Goal: Task Accomplishment & Management: Complete application form

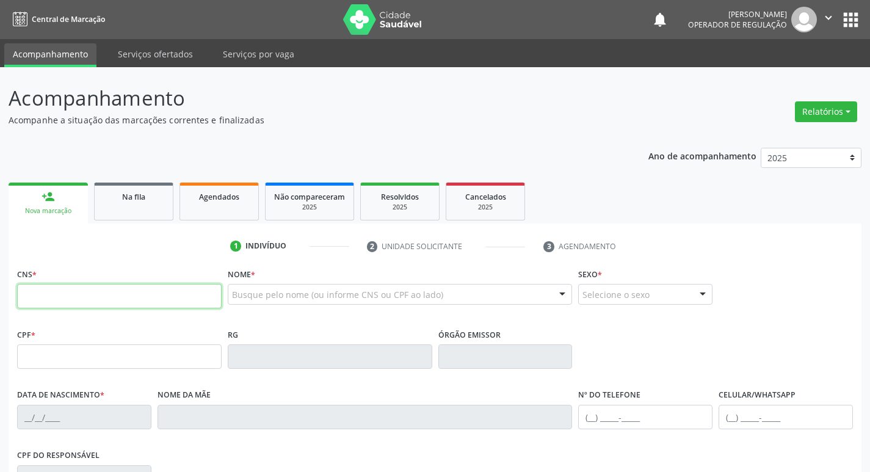
click at [118, 288] on input "text" at bounding box center [119, 296] width 205 height 24
type input "702 4075 8752 1523"
type input "193.695.327-73"
type input "[DATE]"
type input "[PERSON_NAME]"
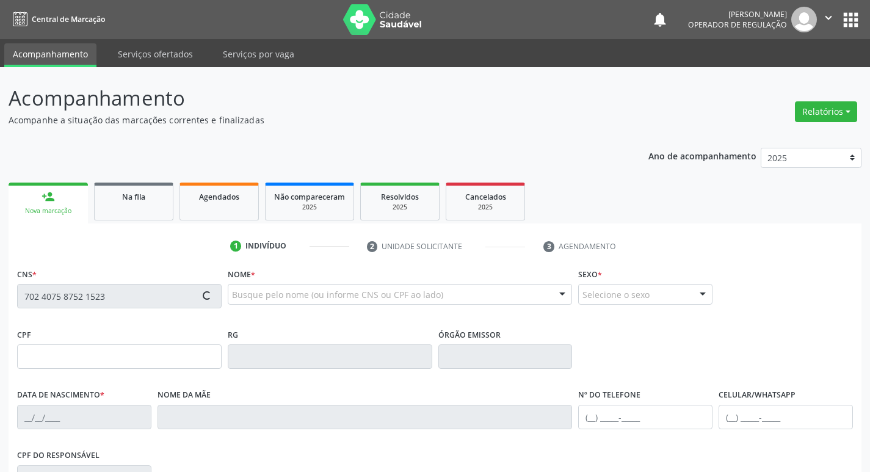
type input "[PHONE_NUMBER]"
type input "108.285.957-55"
type input "1016"
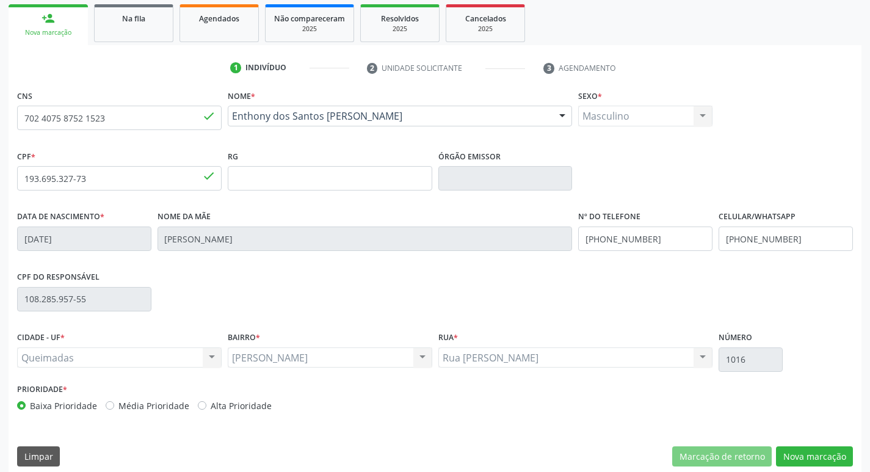
scroll to position [190, 0]
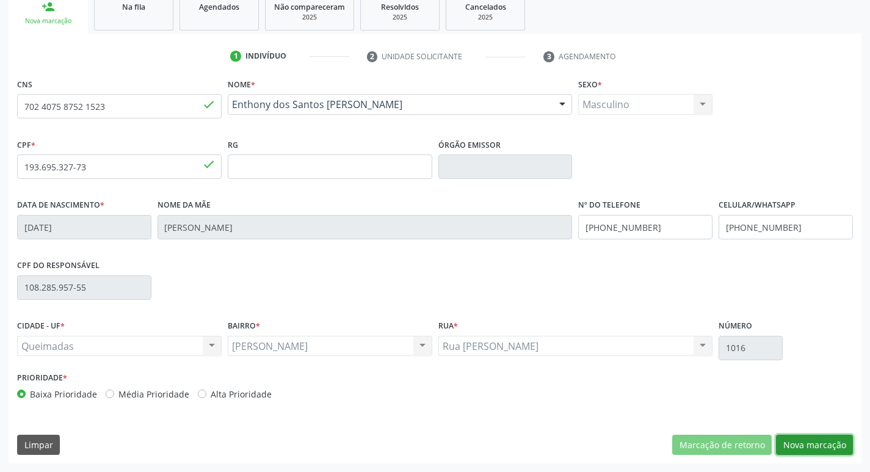
click at [814, 446] on button "Nova marcação" at bounding box center [814, 445] width 77 height 21
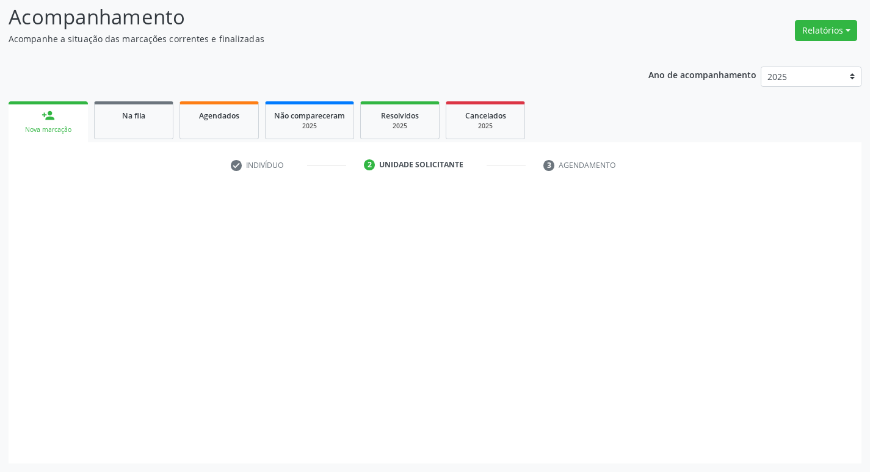
scroll to position [81, 0]
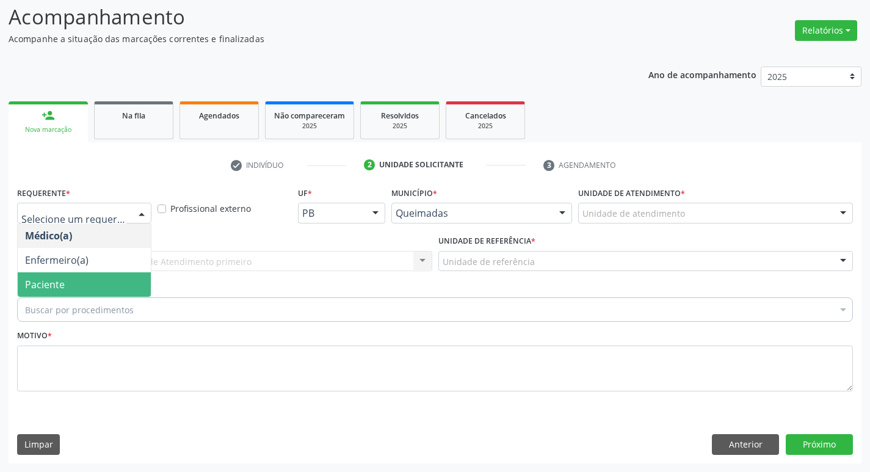
click at [61, 283] on span "Paciente" at bounding box center [45, 284] width 40 height 13
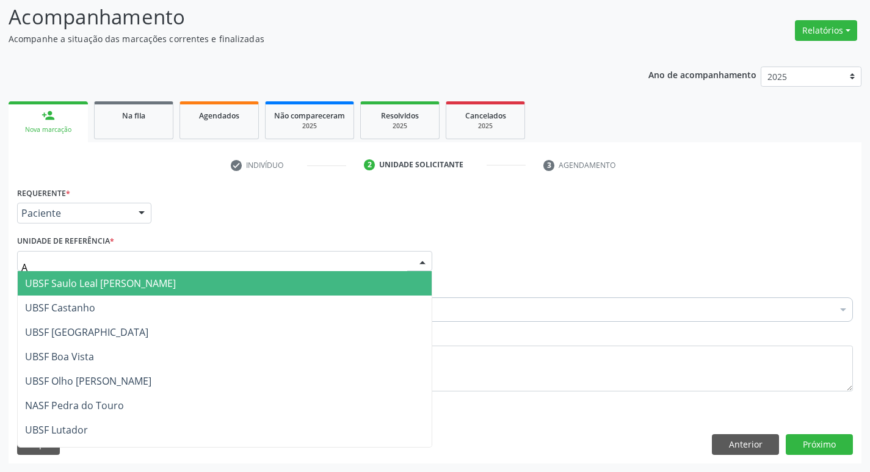
type input "AN"
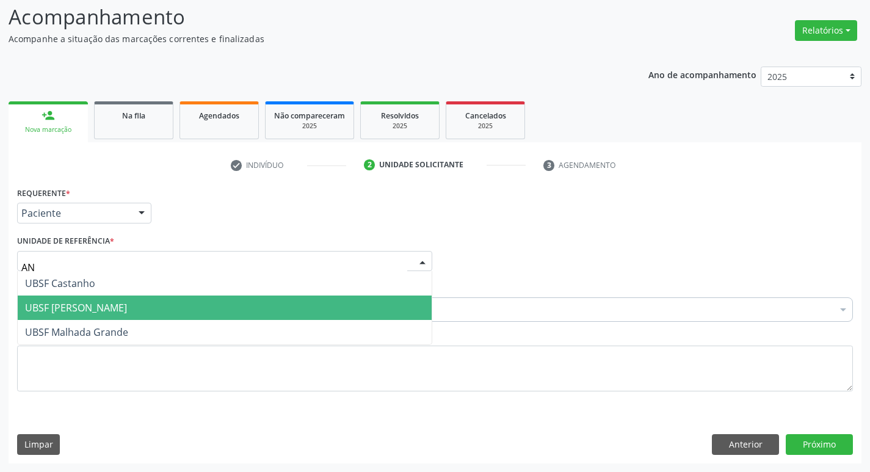
click at [59, 307] on span "UBSF [PERSON_NAME]" at bounding box center [76, 307] width 102 height 13
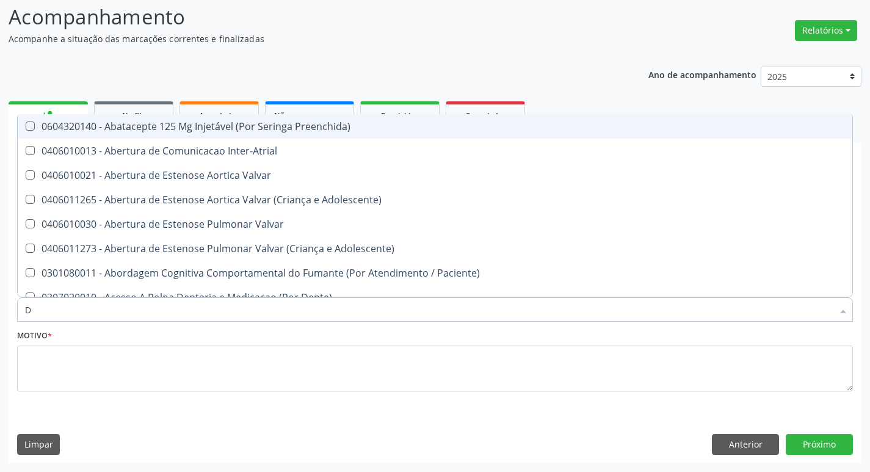
type input "DERMAT"
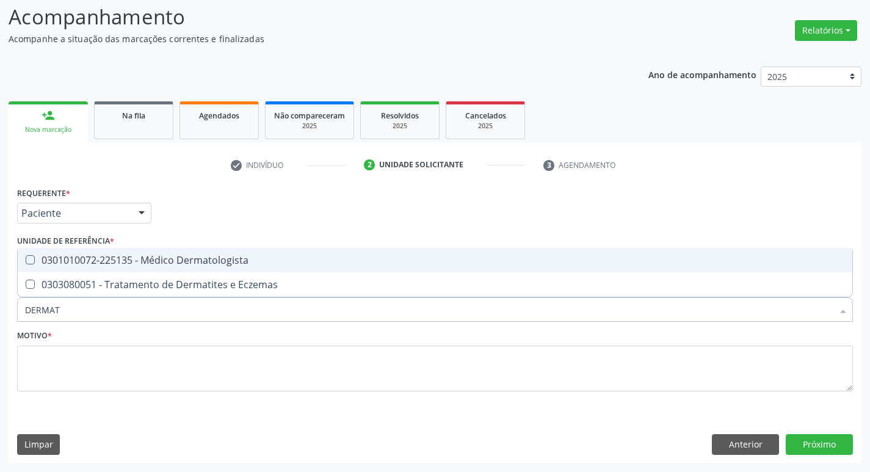
click at [85, 260] on div "0301010072-225135 - Médico Dermatologista" at bounding box center [435, 260] width 820 height 10
checkbox Dermatologista "true"
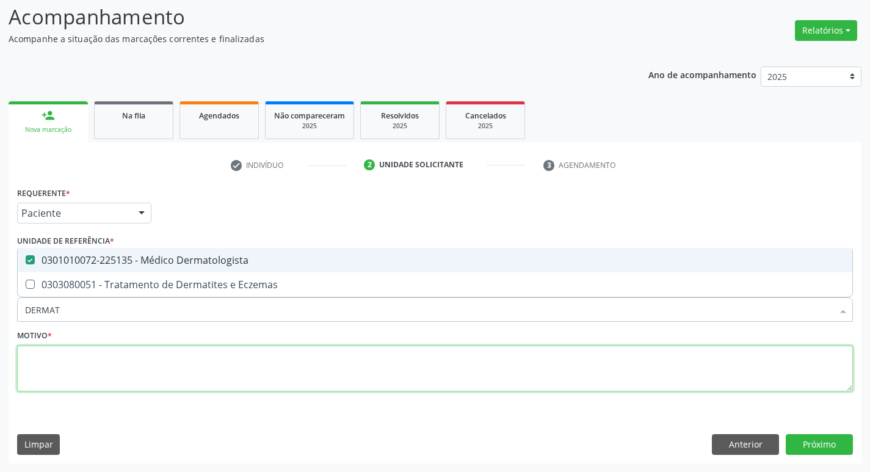
click at [63, 376] on textarea at bounding box center [435, 369] width 836 height 46
checkbox Eczemas "true"
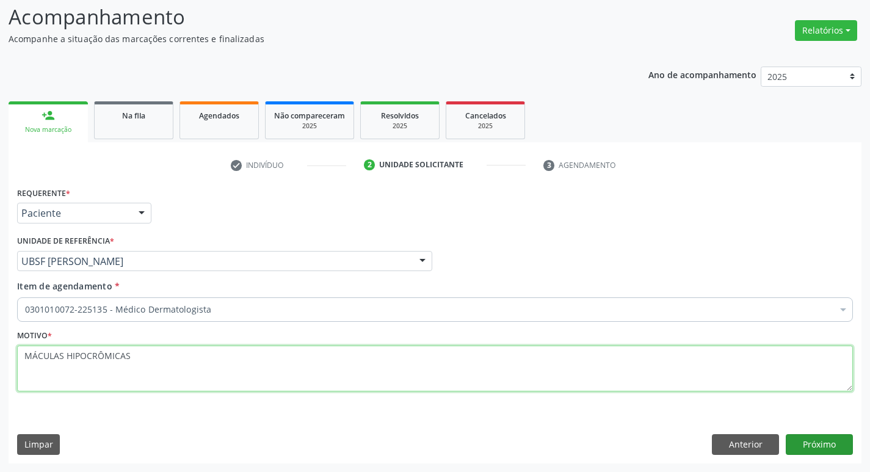
type textarea "MÁCULAS HIPOCRÔMICAS"
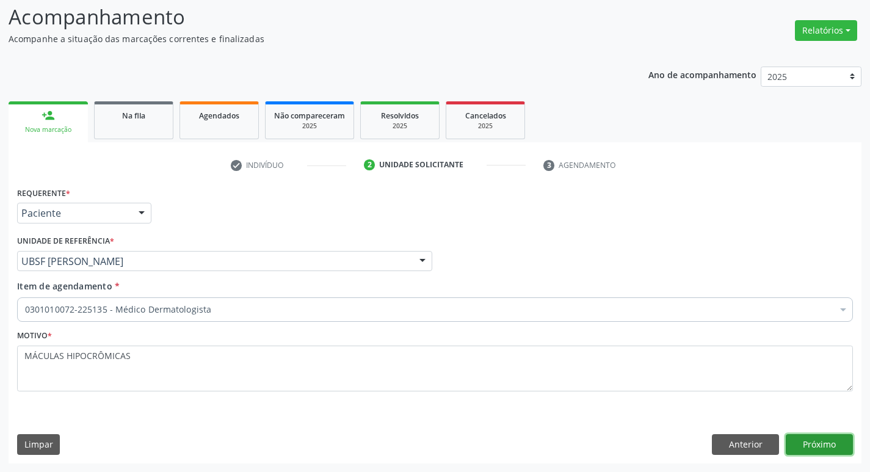
click at [832, 450] on button "Próximo" at bounding box center [819, 444] width 67 height 21
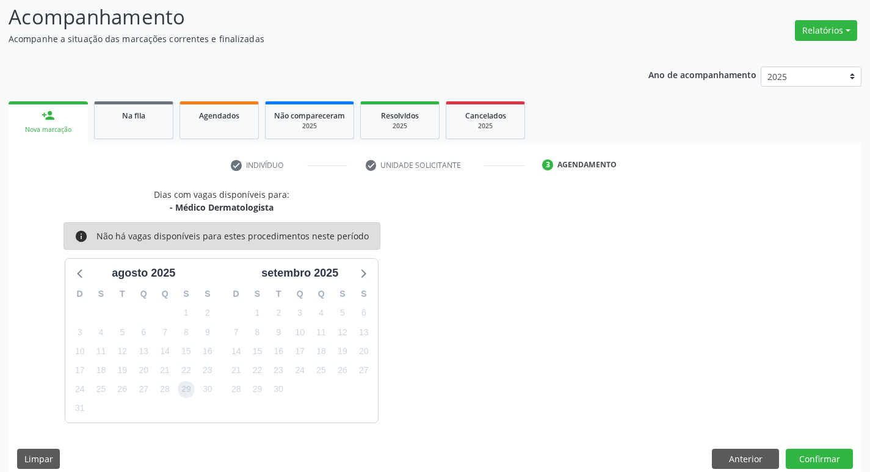
click at [185, 395] on span "29" at bounding box center [186, 389] width 17 height 17
click at [844, 458] on button "Confirmar" at bounding box center [819, 459] width 67 height 21
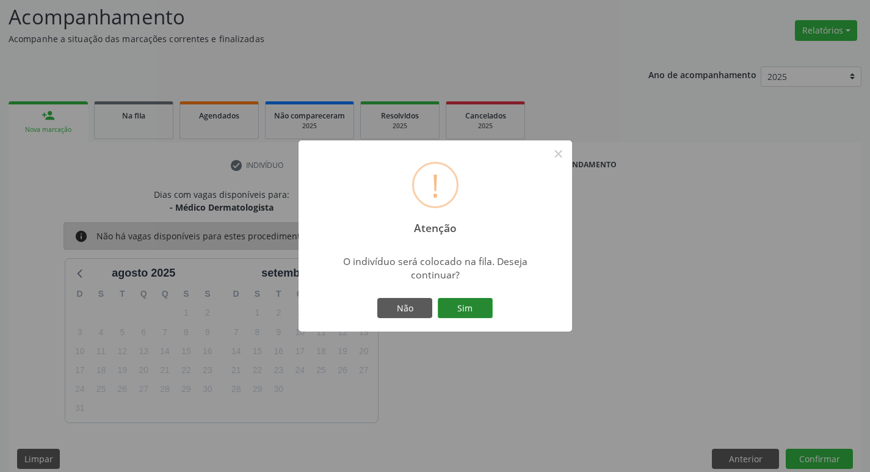
click at [473, 304] on button "Sim" at bounding box center [465, 308] width 55 height 21
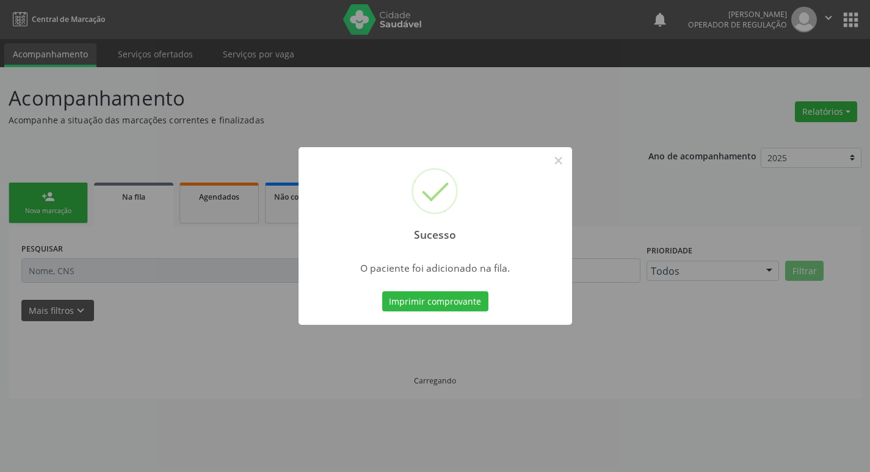
scroll to position [0, 0]
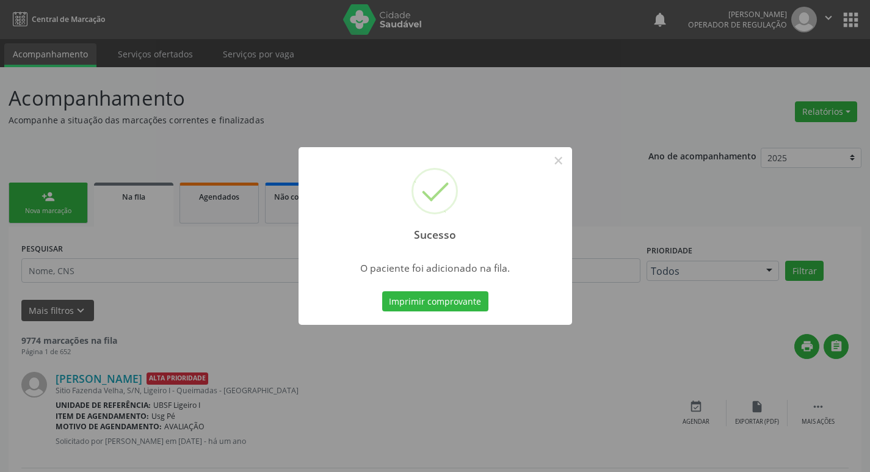
click at [96, 348] on div "Sucesso × O paciente foi adicionado na fila. Imprimir comprovante Cancel" at bounding box center [435, 236] width 870 height 472
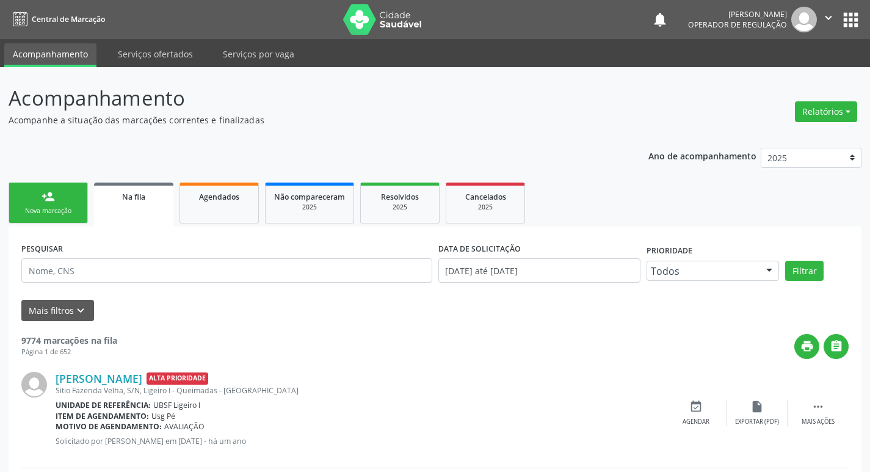
click at [57, 208] on div "Nova marcação" at bounding box center [48, 210] width 61 height 9
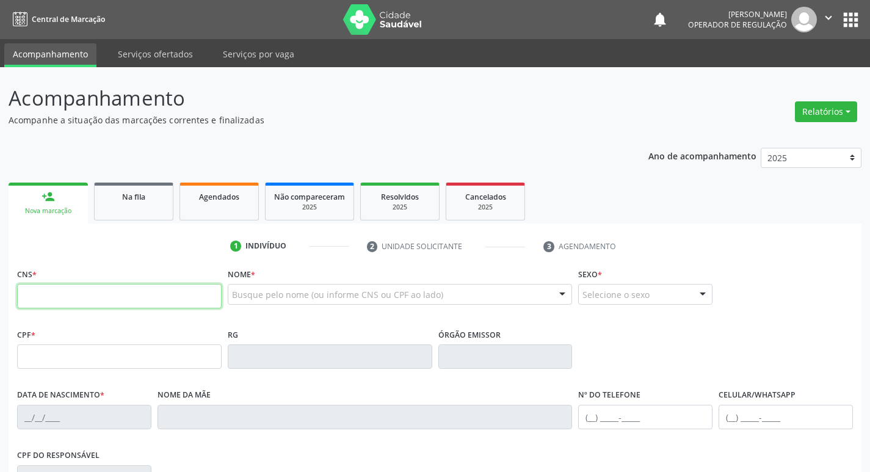
click at [120, 295] on input "text" at bounding box center [119, 296] width 205 height 24
type input "702 4045 3694 9027"
type input "124.853.114-04"
type input "[DATE]"
type input "[PERSON_NAME]"
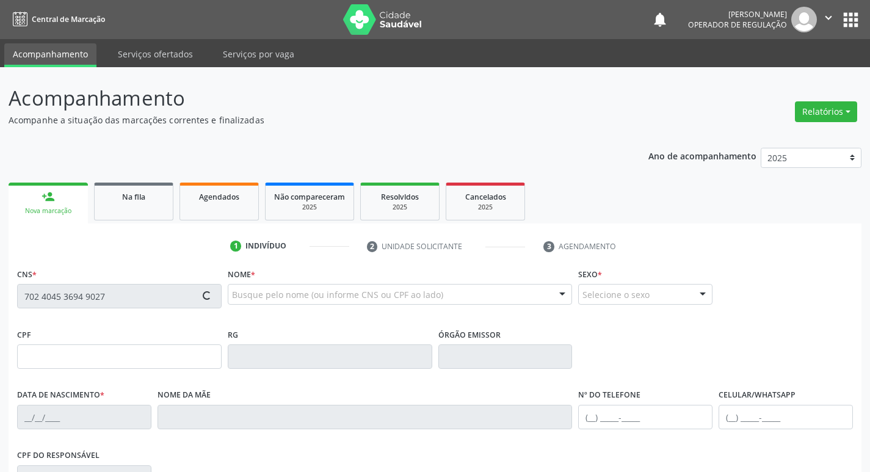
type input "[PHONE_NUMBER]"
type input "996.827.884-04"
type input "38"
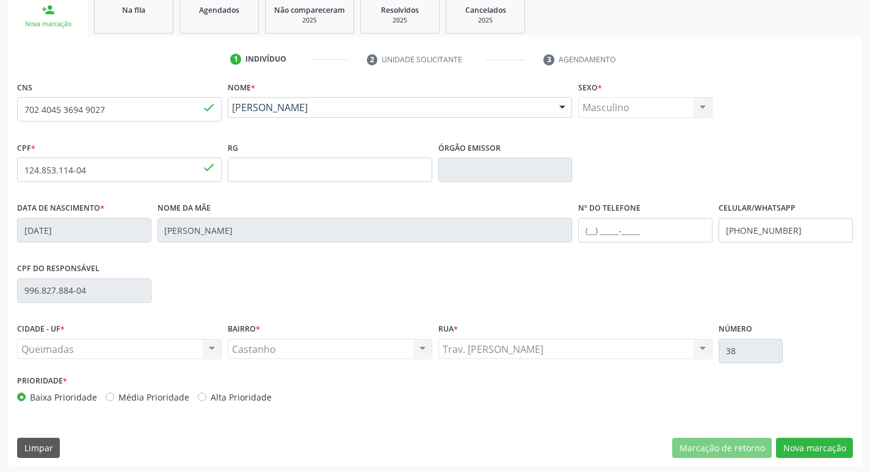
scroll to position [190, 0]
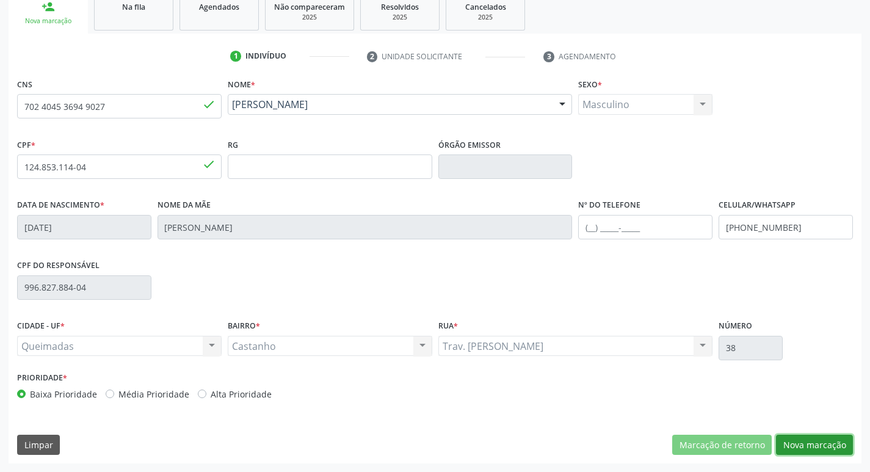
click at [794, 451] on button "Nova marcação" at bounding box center [814, 445] width 77 height 21
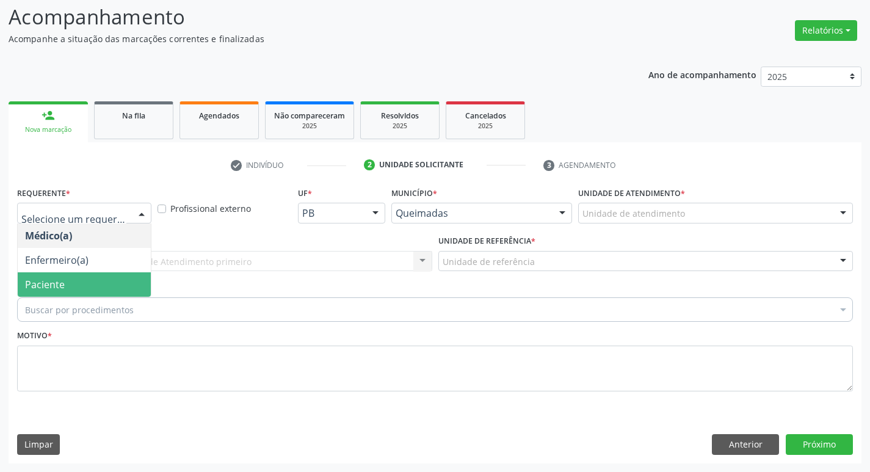
click at [32, 280] on span "Paciente" at bounding box center [45, 284] width 40 height 13
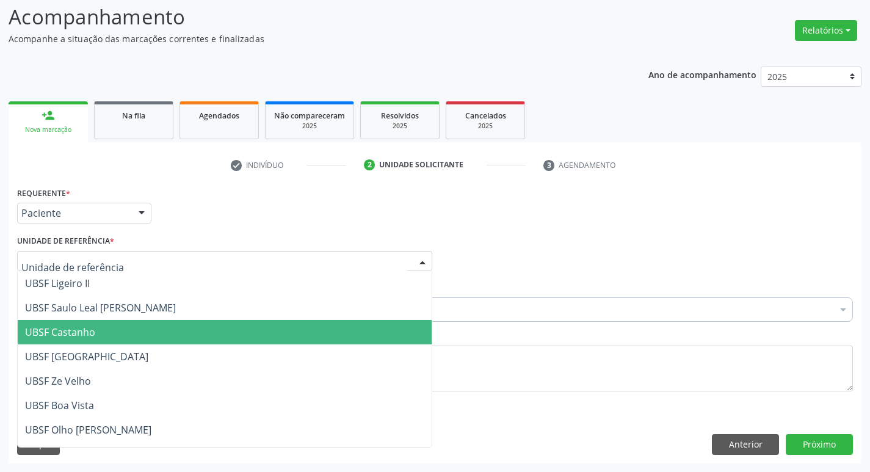
click at [61, 332] on span "UBSF Castanho" at bounding box center [60, 331] width 70 height 13
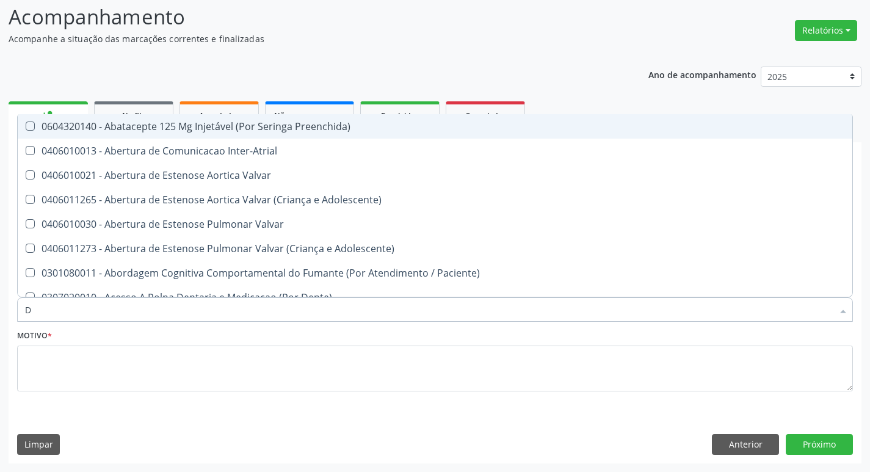
type input "DERMAT"
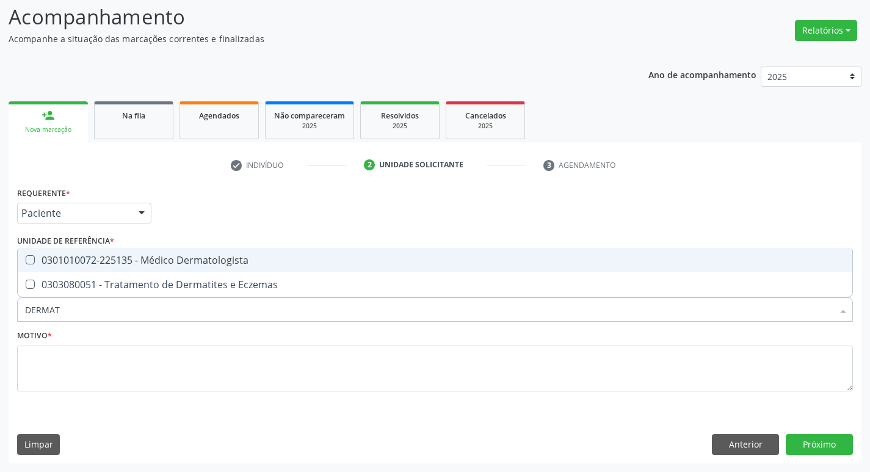
click at [147, 269] on span "0301010072-225135 - Médico Dermatologista" at bounding box center [435, 260] width 835 height 24
checkbox Dermatologista "true"
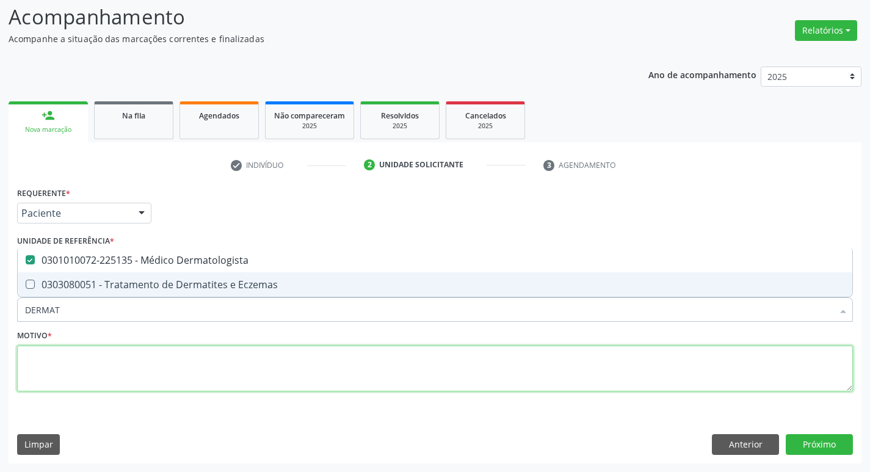
click at [154, 357] on textarea at bounding box center [435, 369] width 836 height 46
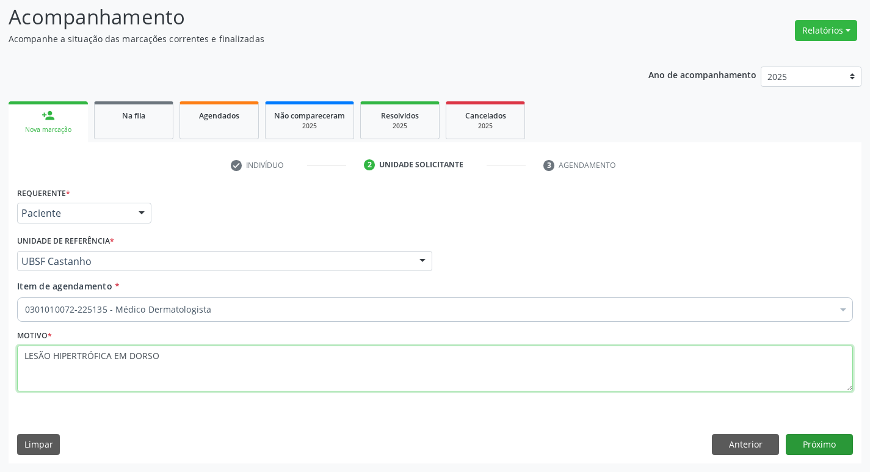
type textarea "LESÃO HIPERTRÓFICA EM DORSO"
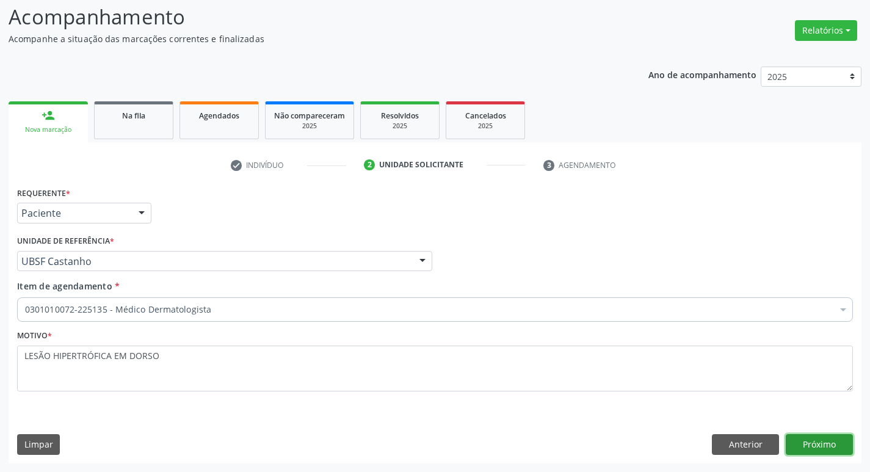
click at [794, 452] on button "Próximo" at bounding box center [819, 444] width 67 height 21
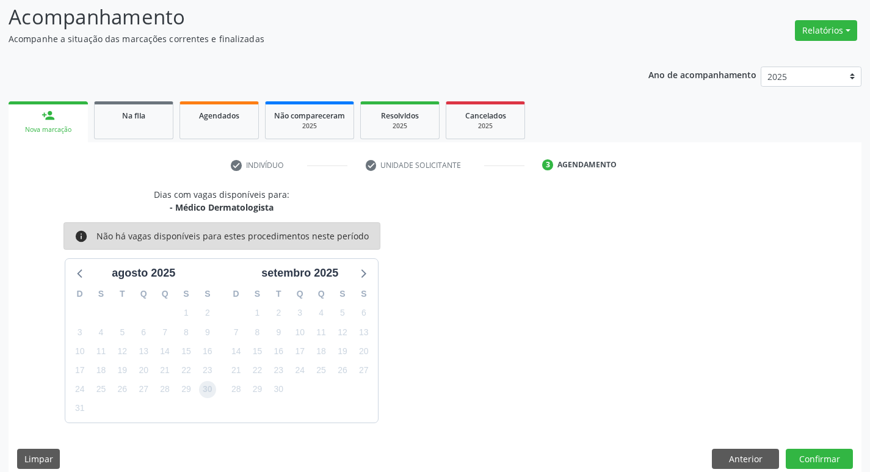
click at [203, 383] on span "30" at bounding box center [207, 389] width 17 height 17
click at [820, 457] on button "Confirmar" at bounding box center [819, 459] width 67 height 21
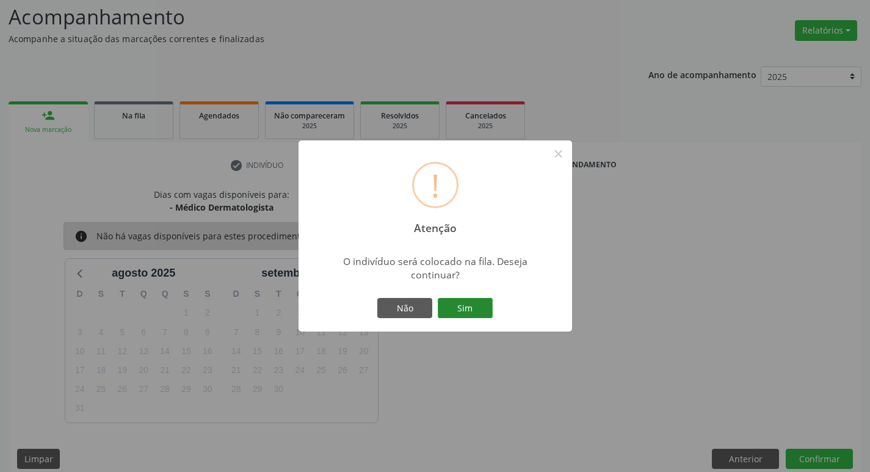
click at [490, 303] on button "Sim" at bounding box center [465, 308] width 55 height 21
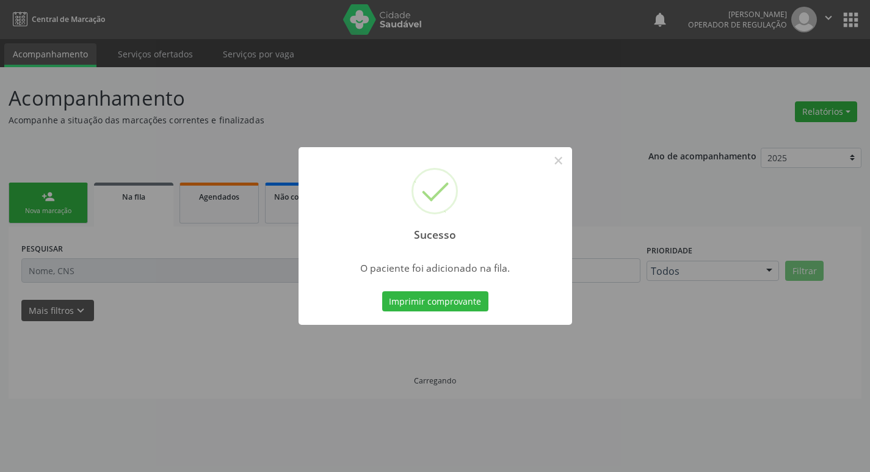
scroll to position [0, 0]
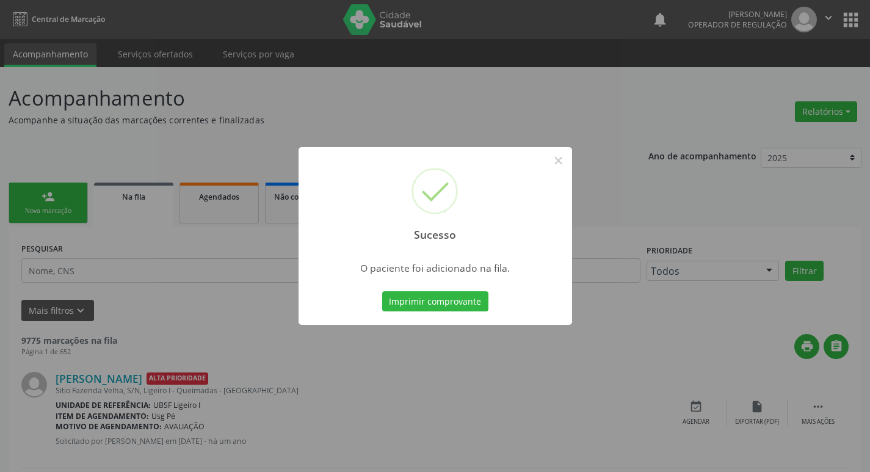
click at [132, 234] on div "Sucesso × O paciente foi adicionado na fila. Imprimir comprovante Cancel" at bounding box center [435, 236] width 870 height 472
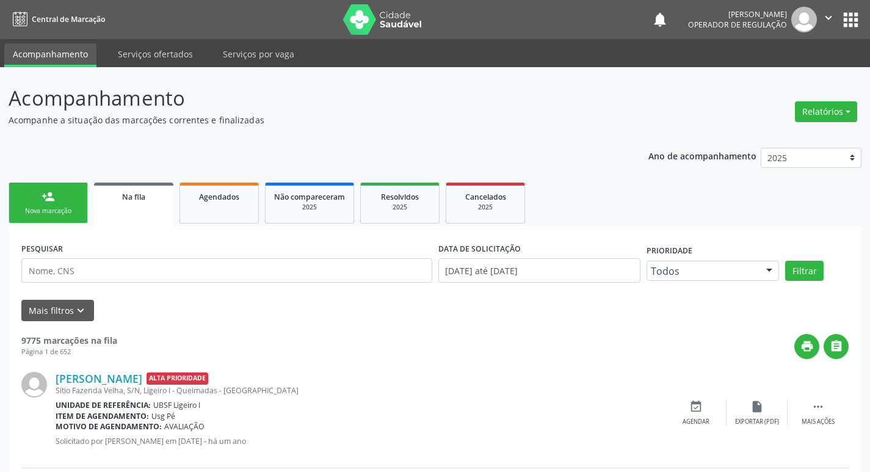
click at [37, 194] on link "person_add Nova marcação" at bounding box center [48, 203] width 79 height 41
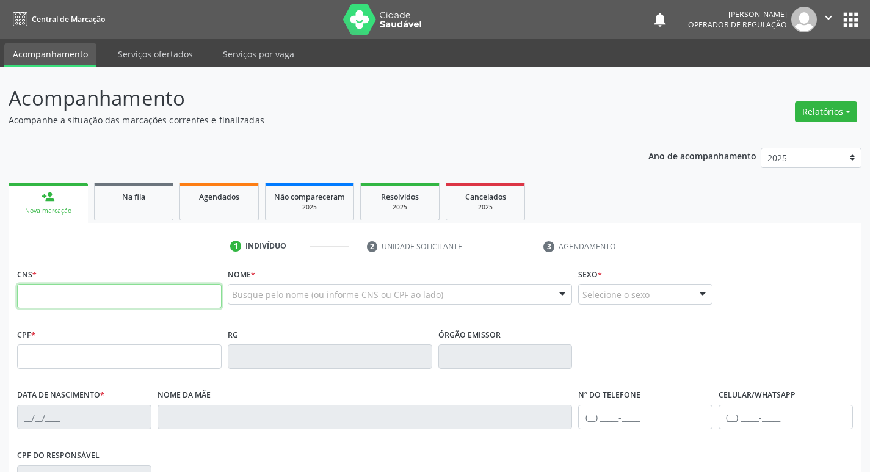
click at [56, 303] on input "text" at bounding box center [119, 296] width 205 height 24
type input "702 4085 2690 4725"
type input "038.042.884-99"
type input "[DATE]"
type input "[PERSON_NAME]"
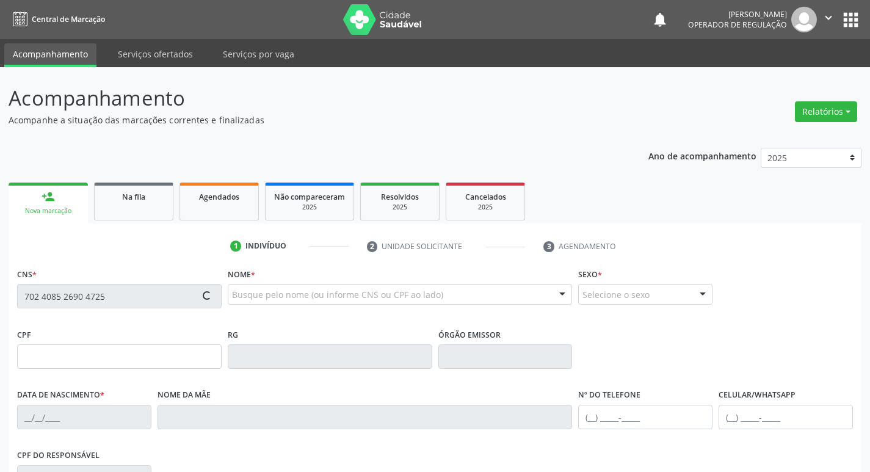
type input "[PHONE_NUMBER]"
type input "30"
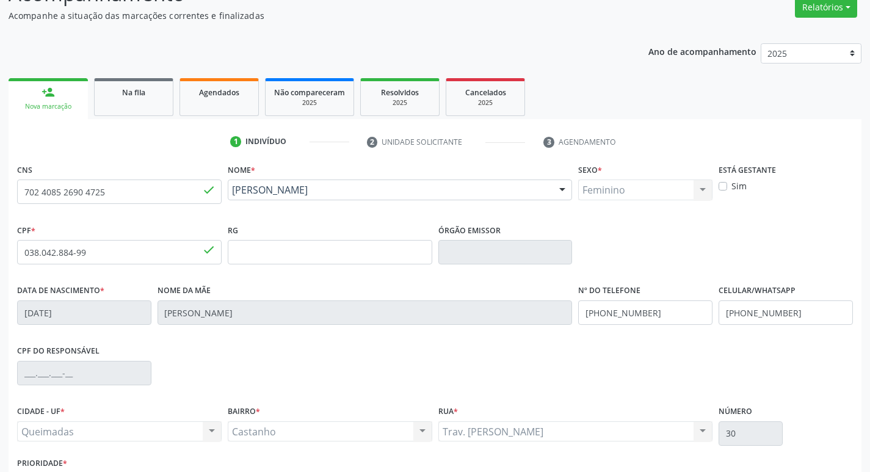
scroll to position [190, 0]
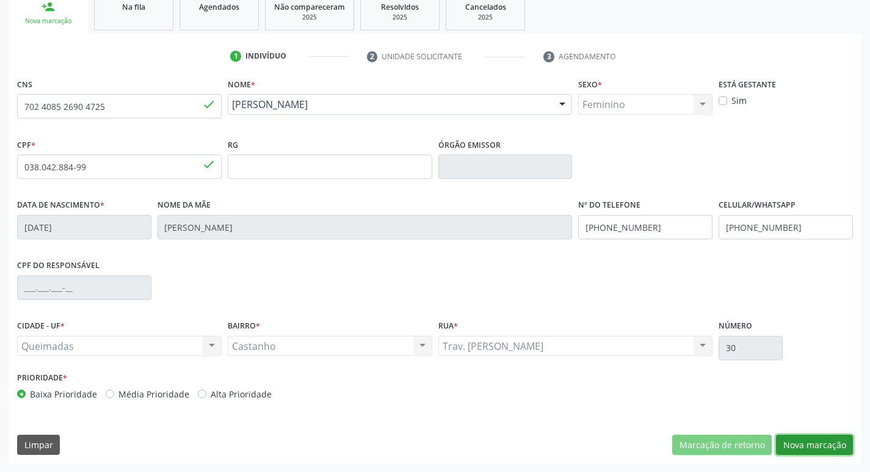
click at [826, 455] on button "Nova marcação" at bounding box center [814, 445] width 77 height 21
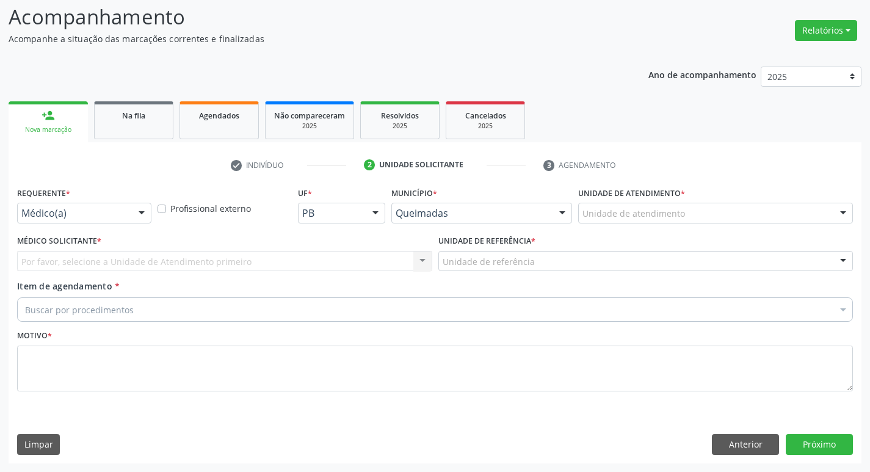
scroll to position [81, 0]
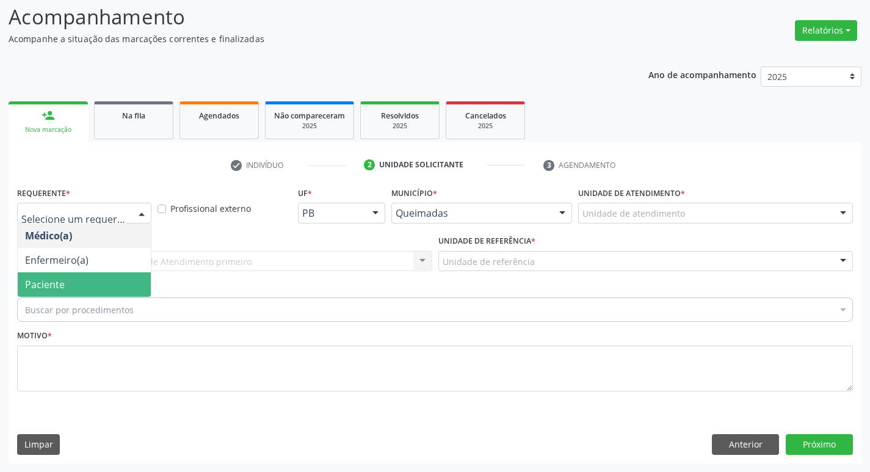
click at [49, 280] on span "Paciente" at bounding box center [45, 284] width 40 height 13
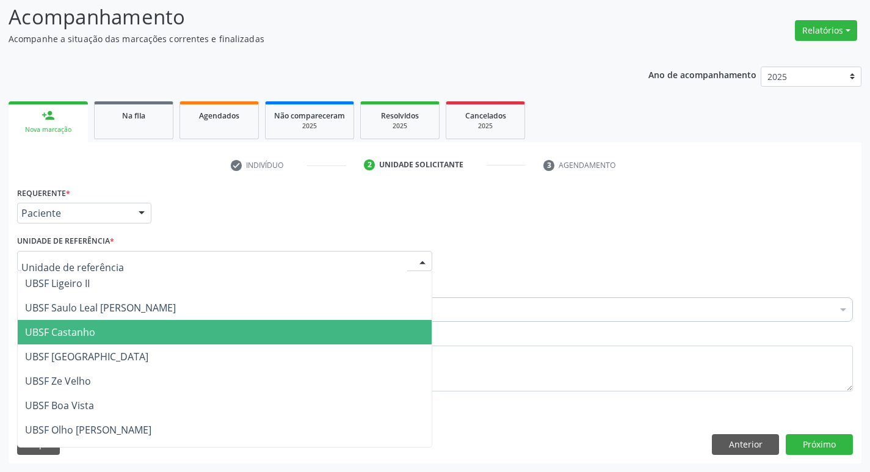
click at [54, 327] on span "UBSF Castanho" at bounding box center [60, 331] width 70 height 13
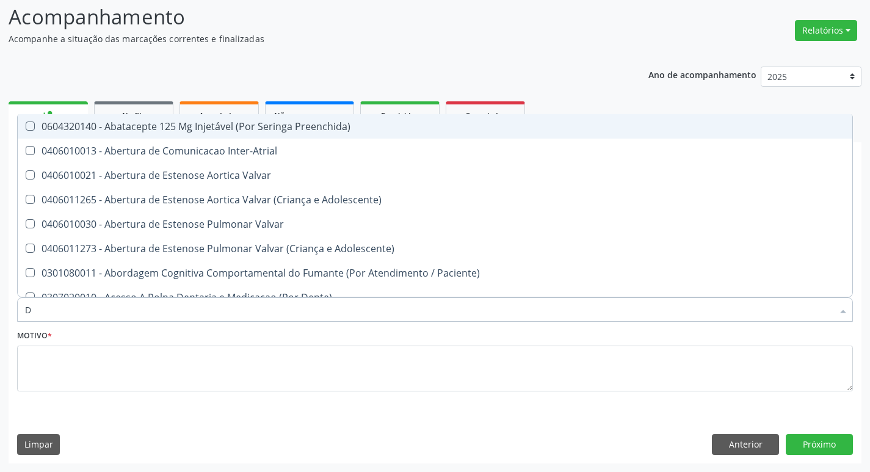
type input "DERMAT"
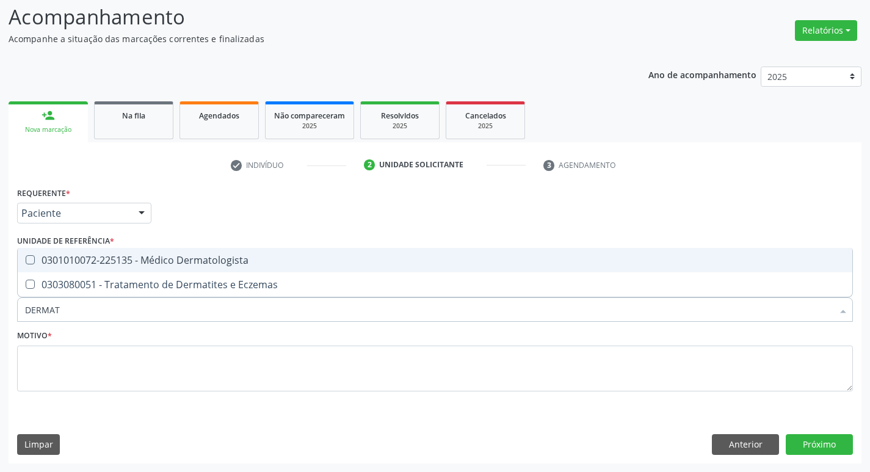
click at [168, 257] on div "0301010072-225135 - Médico Dermatologista" at bounding box center [435, 260] width 820 height 10
checkbox Dermatologista "true"
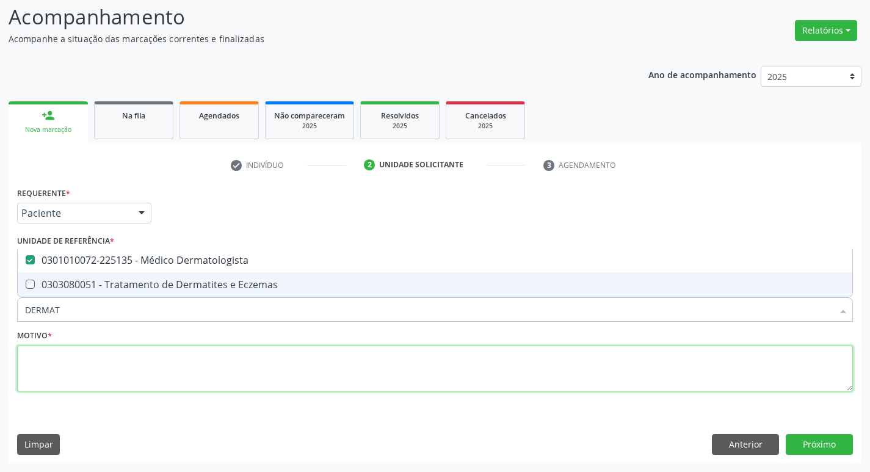
click at [122, 347] on textarea at bounding box center [435, 369] width 836 height 46
checkbox Eczemas "true"
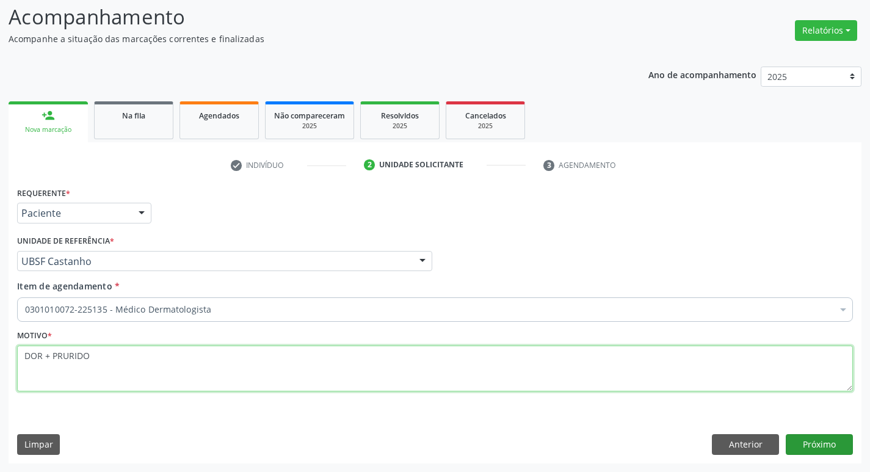
type textarea "DOR + PRURIDO"
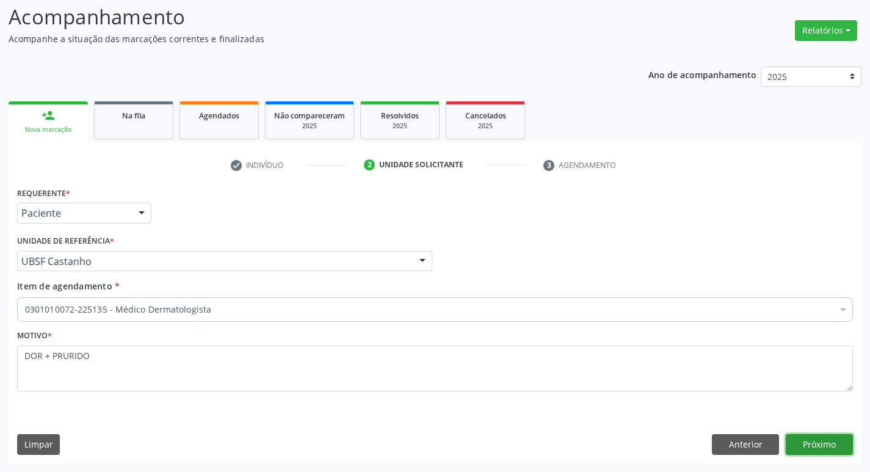
click at [798, 449] on button "Próximo" at bounding box center [819, 444] width 67 height 21
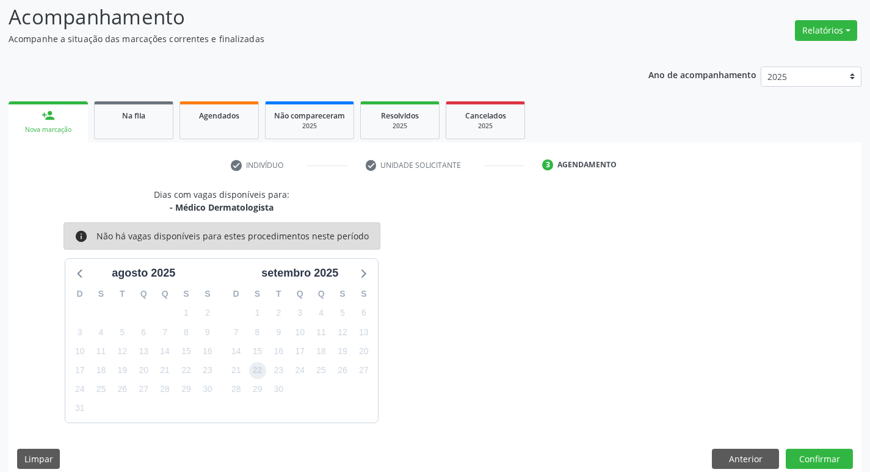
click at [253, 369] on span "22" at bounding box center [257, 370] width 17 height 17
click at [820, 449] on button "Confirmar" at bounding box center [819, 459] width 67 height 21
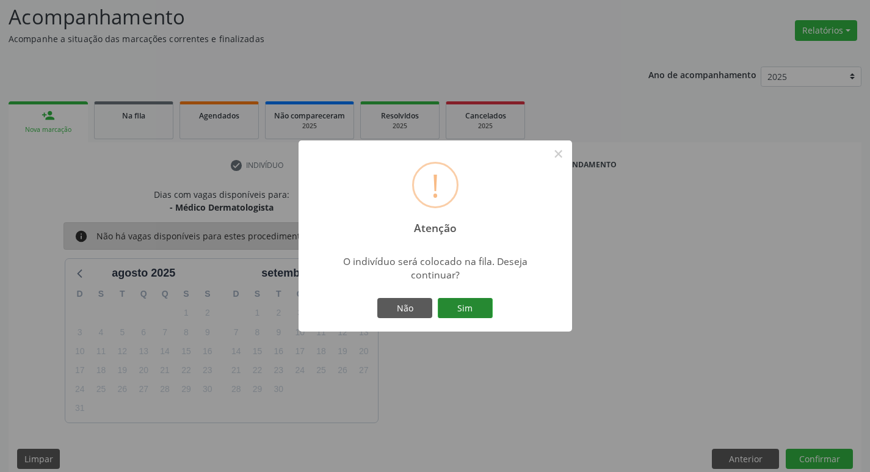
click at [480, 299] on button "Sim" at bounding box center [465, 308] width 55 height 21
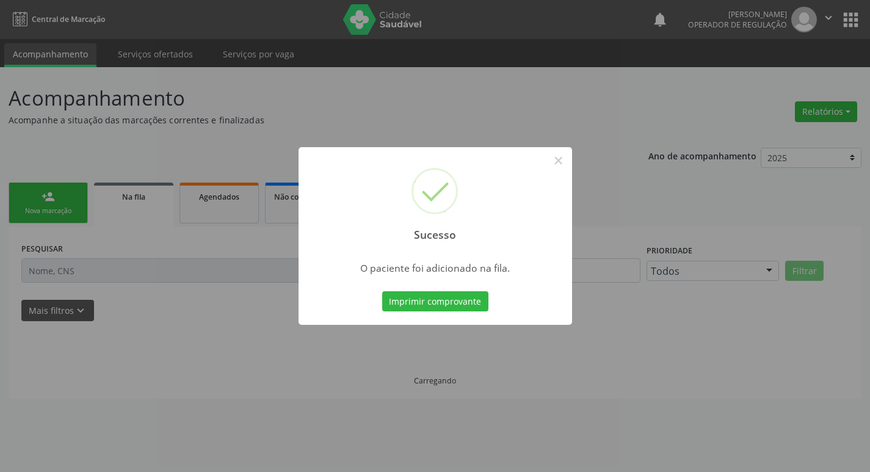
scroll to position [0, 0]
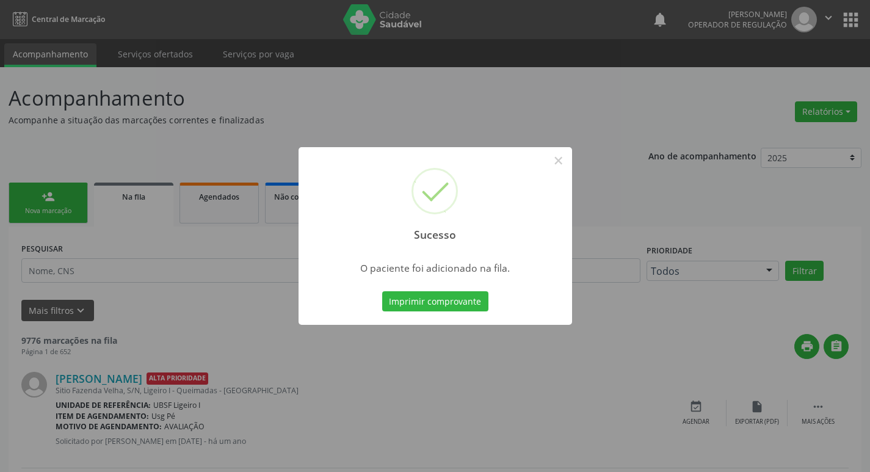
click at [168, 319] on div "Sucesso × O paciente foi adicionado na fila. Imprimir comprovante Cancel" at bounding box center [435, 236] width 870 height 472
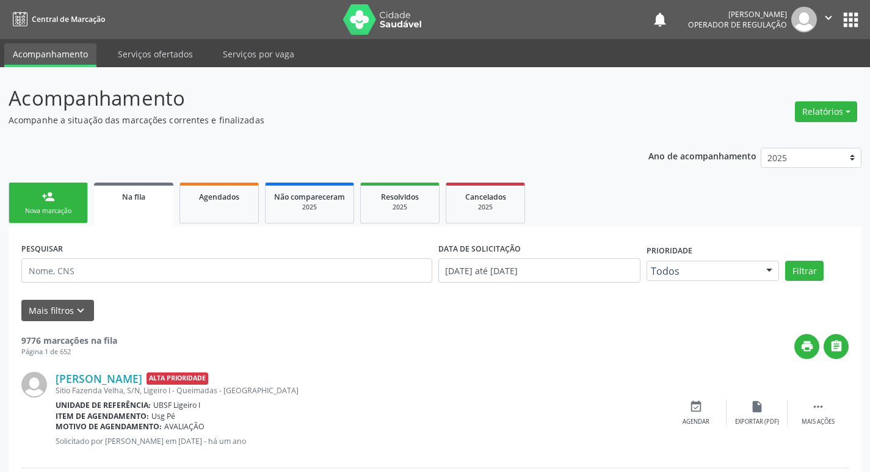
click at [26, 205] on link "person_add Nova marcação" at bounding box center [48, 203] width 79 height 41
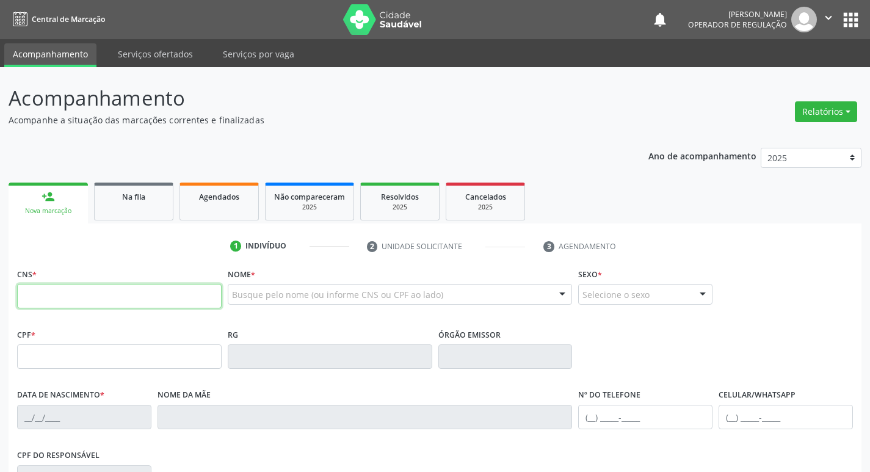
click at [50, 305] on input "text" at bounding box center [119, 296] width 205 height 24
type input "700 6009 2011 6964"
type input "176.192.314-55"
type input "[DATE]"
type input "[PERSON_NAME]"
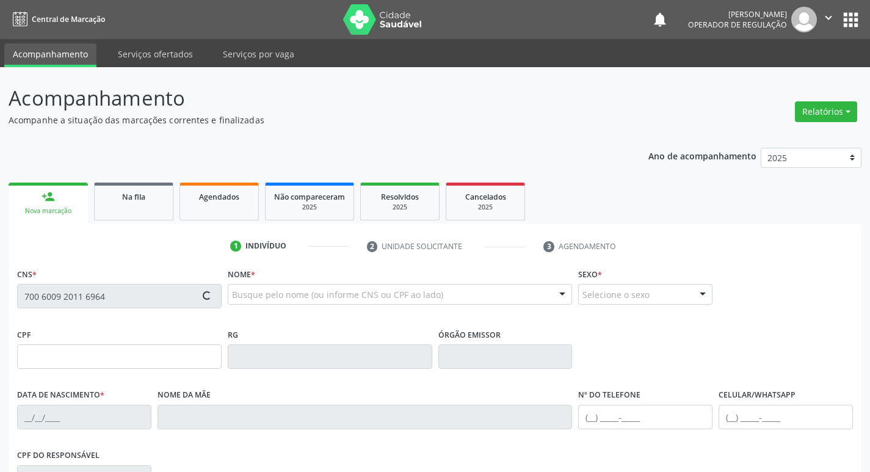
type input "[PHONE_NUMBER]"
type input "025.638.914-42"
type input "34"
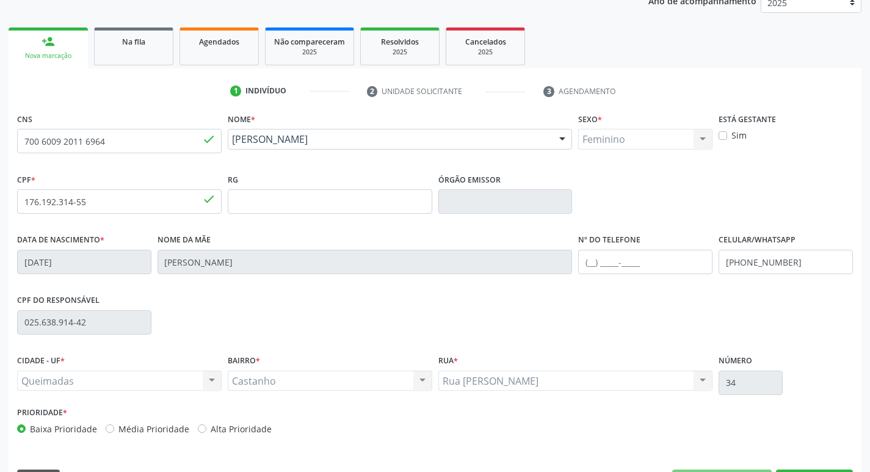
scroll to position [190, 0]
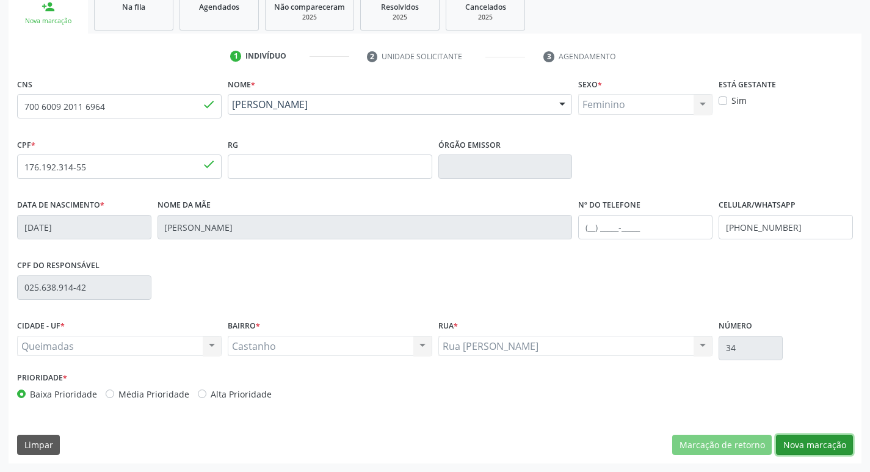
click at [791, 446] on button "Nova marcação" at bounding box center [814, 445] width 77 height 21
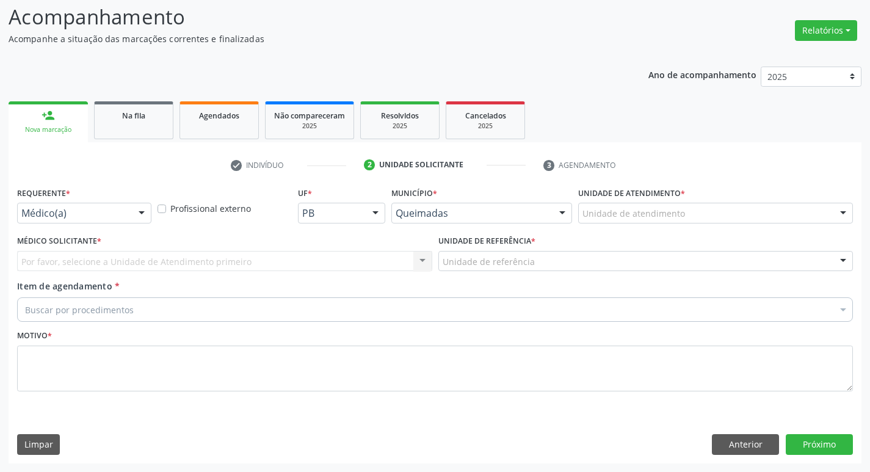
scroll to position [81, 0]
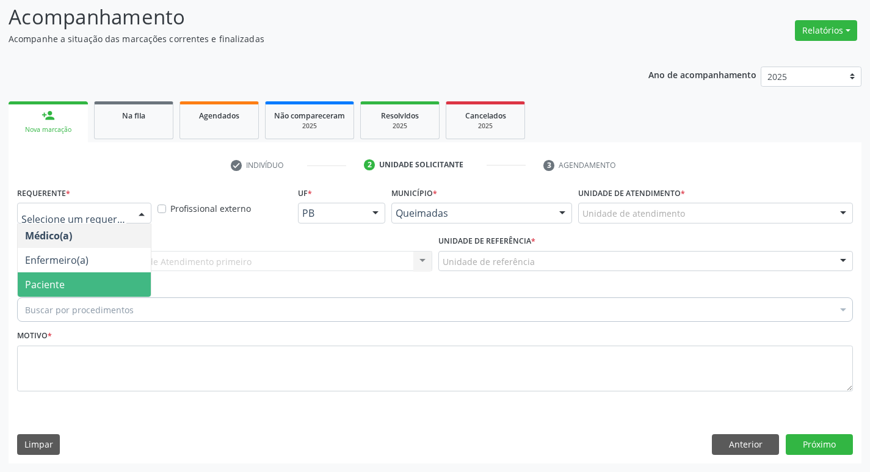
click at [72, 280] on span "Paciente" at bounding box center [84, 284] width 133 height 24
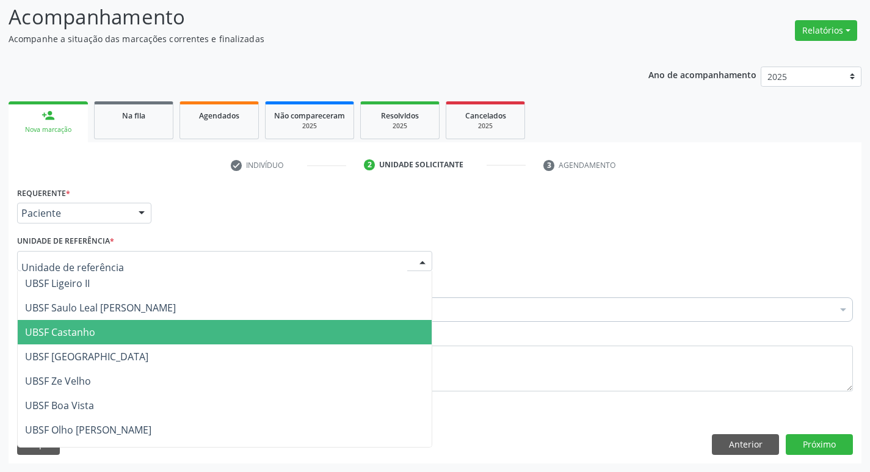
click at [79, 331] on span "UBSF Castanho" at bounding box center [60, 331] width 70 height 13
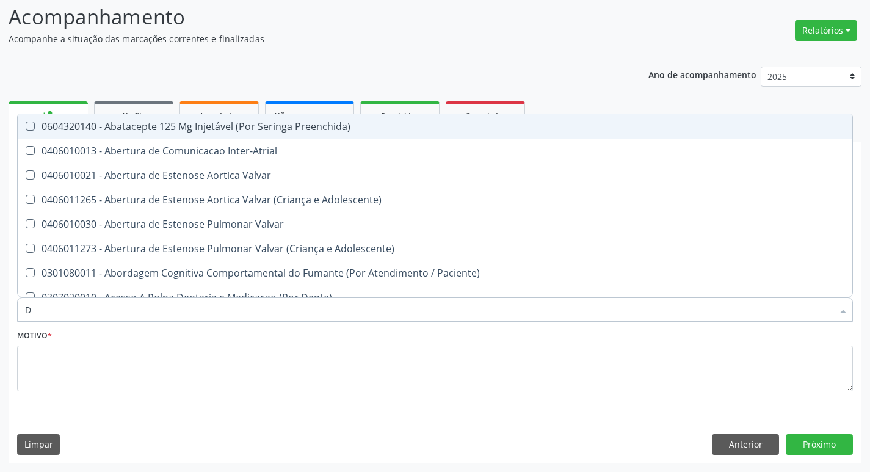
type input "DERMAT"
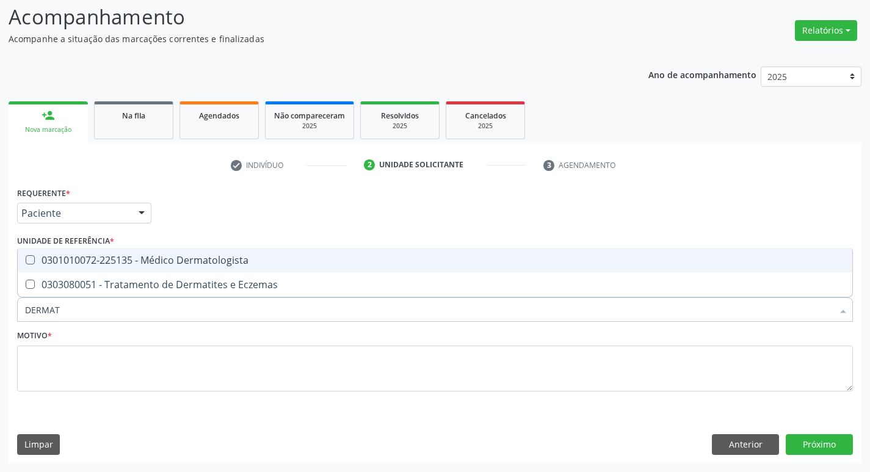
click at [110, 255] on div "0301010072-225135 - Médico Dermatologista" at bounding box center [435, 260] width 820 height 10
checkbox Dermatologista "true"
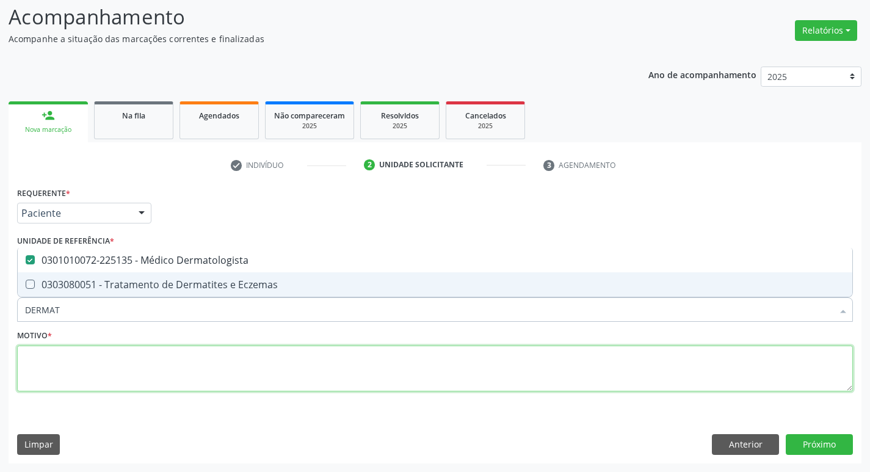
click at [87, 362] on textarea at bounding box center [435, 369] width 836 height 46
checkbox Eczemas "true"
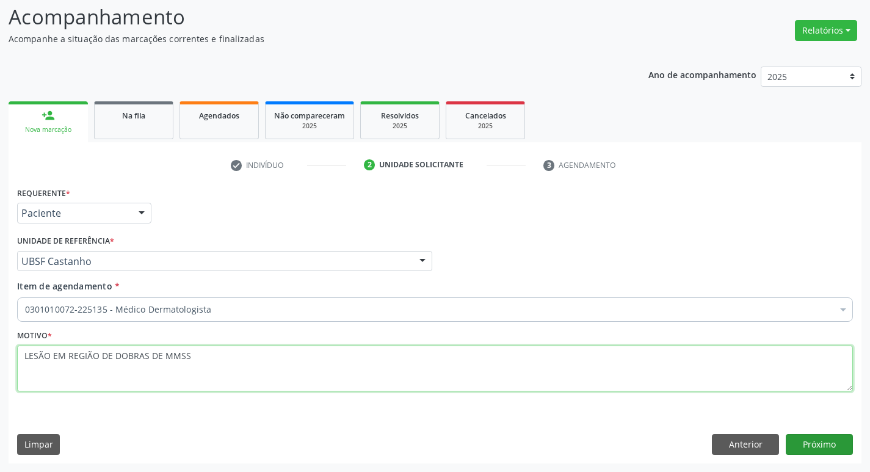
type textarea "LESÃO EM REGIÃO DE DOBRAS DE MMSS"
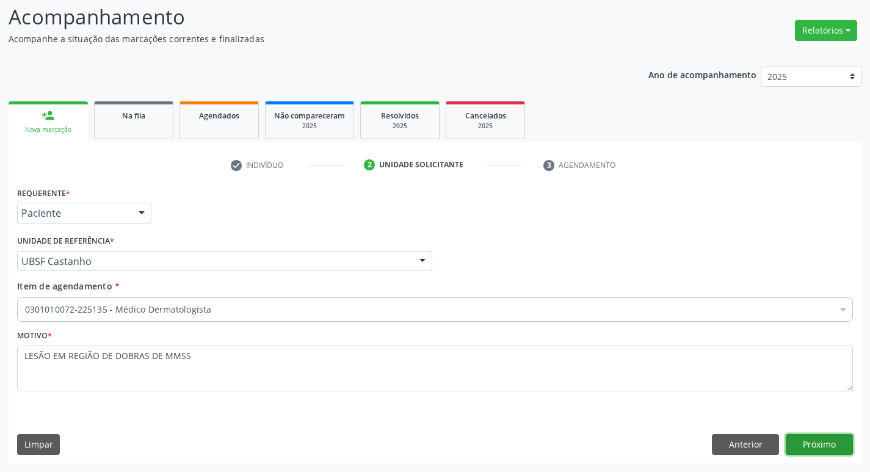
click at [825, 440] on button "Próximo" at bounding box center [819, 444] width 67 height 21
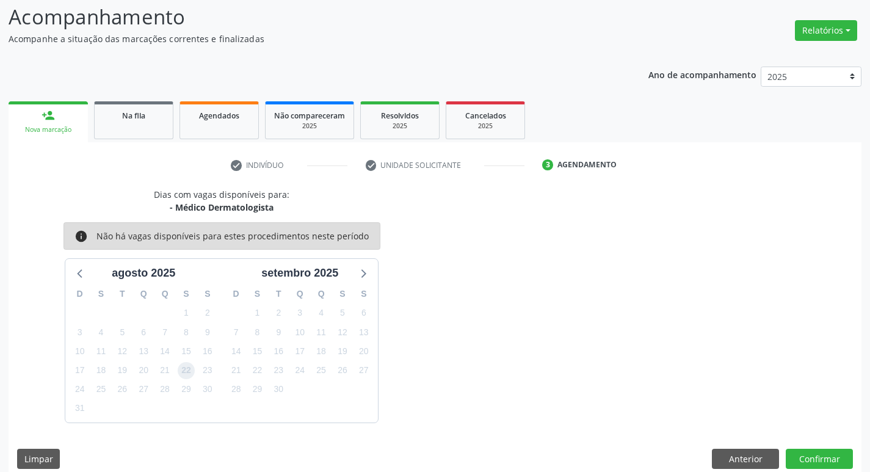
click at [185, 374] on span "22" at bounding box center [186, 370] width 17 height 17
click at [832, 465] on button "Confirmar" at bounding box center [819, 459] width 67 height 21
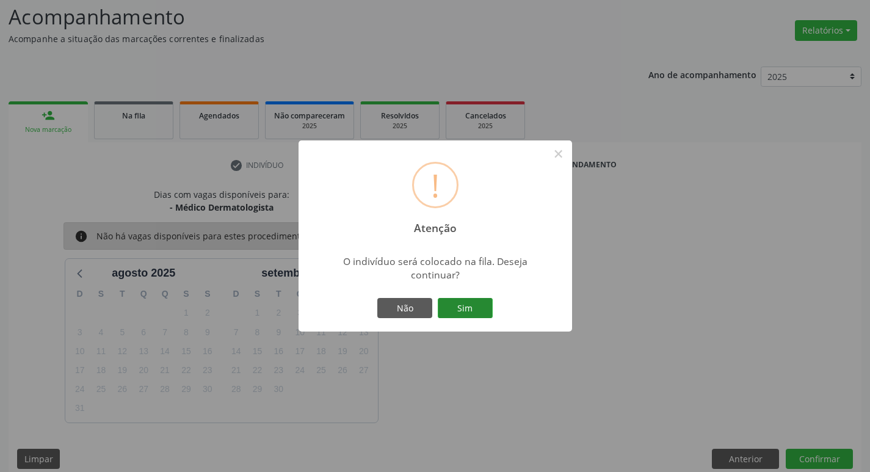
click at [466, 310] on button "Sim" at bounding box center [465, 308] width 55 height 21
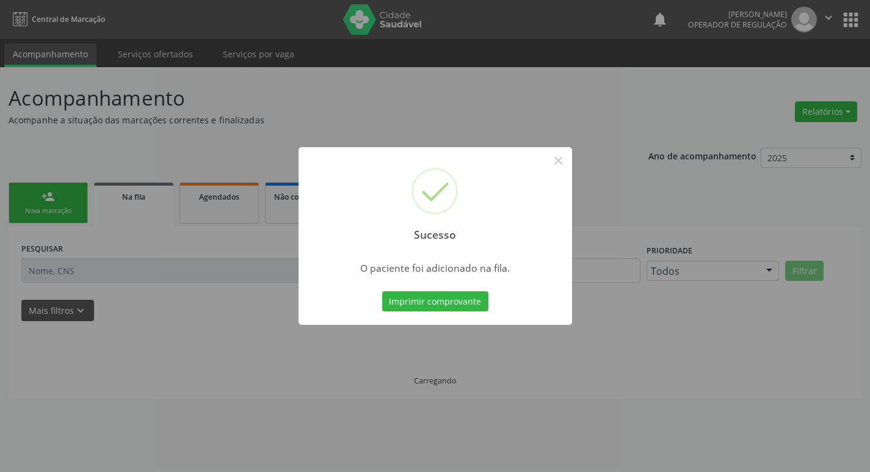
scroll to position [0, 0]
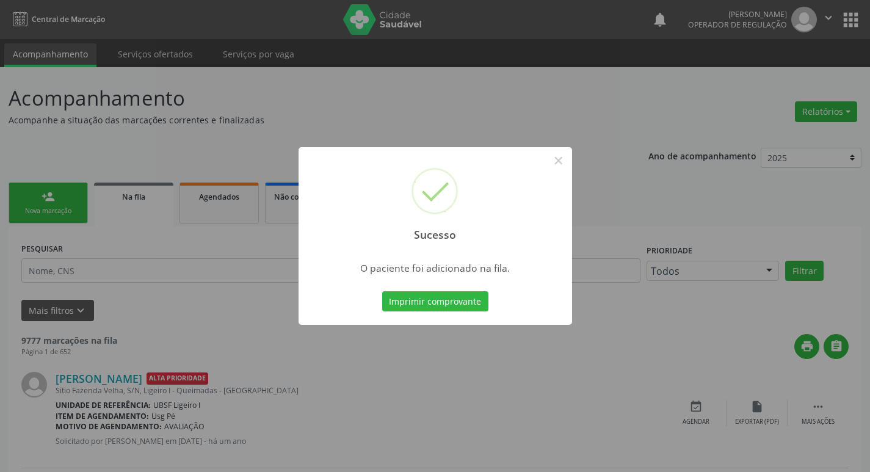
click at [0, 227] on div "Sucesso × O paciente foi adicionado na fila. Imprimir comprovante Cancel" at bounding box center [435, 236] width 870 height 472
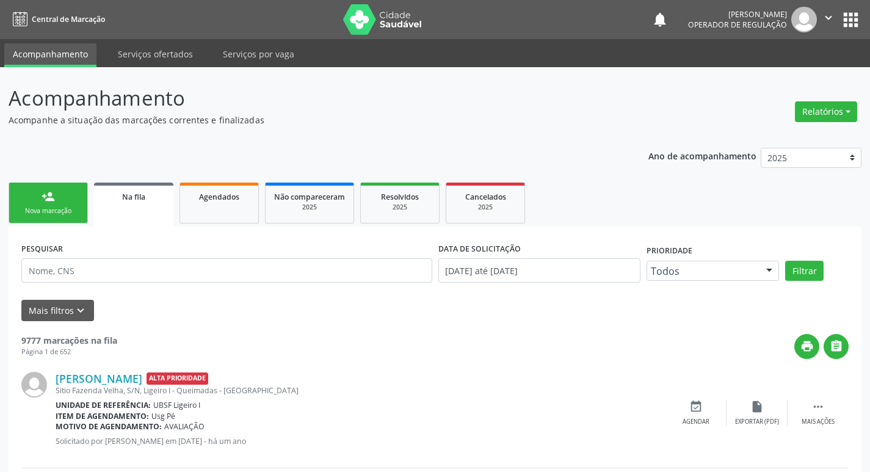
click at [64, 198] on link "person_add Nova marcação" at bounding box center [48, 203] width 79 height 41
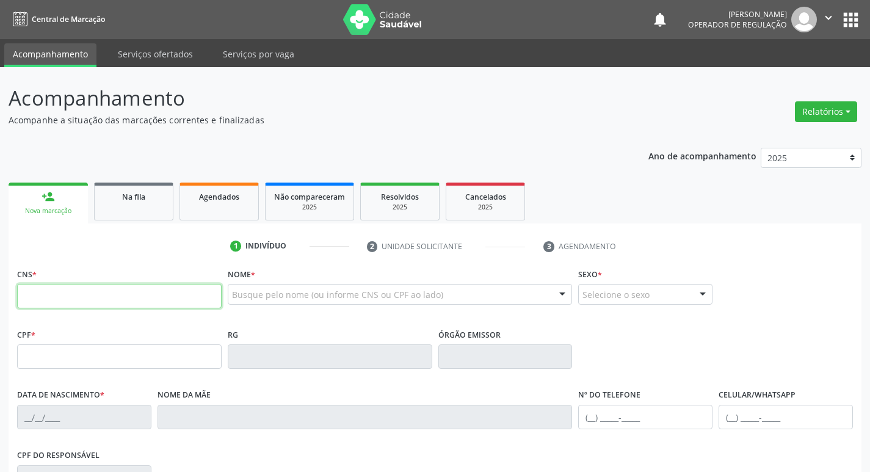
click at [89, 297] on input "text" at bounding box center [119, 296] width 205 height 24
type input "700 7069 8422 7672"
type input "134.815.064-57"
type input "[DATE]"
type input "Renale de [PERSON_NAME]"
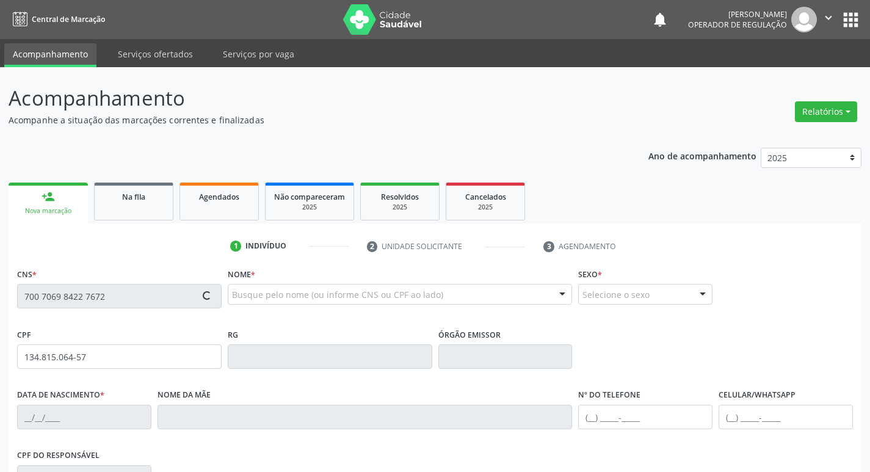
type input "[PHONE_NUMBER]"
type input "073.291.354-37"
type input "47"
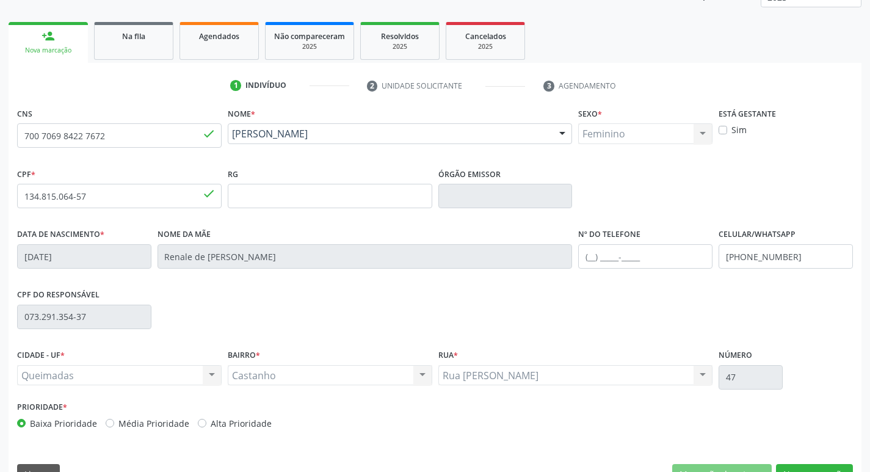
scroll to position [190, 0]
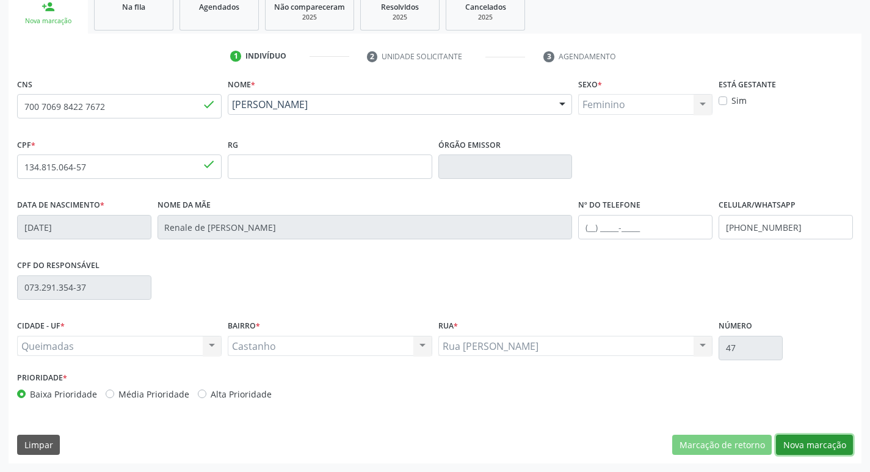
click at [814, 440] on button "Nova marcação" at bounding box center [814, 445] width 77 height 21
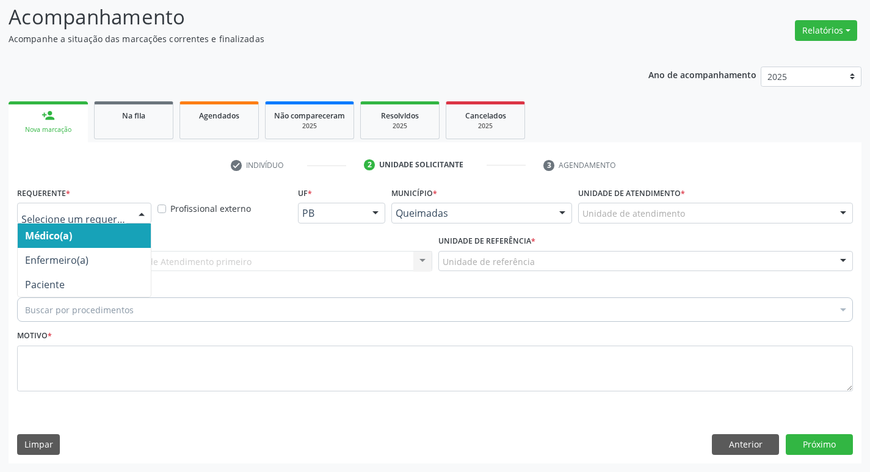
click at [143, 208] on div at bounding box center [141, 213] width 18 height 21
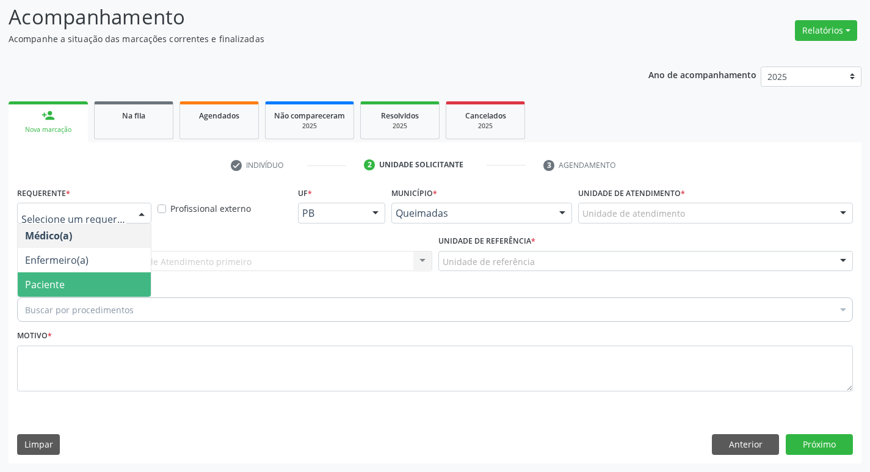
click at [128, 286] on span "Paciente" at bounding box center [84, 284] width 133 height 24
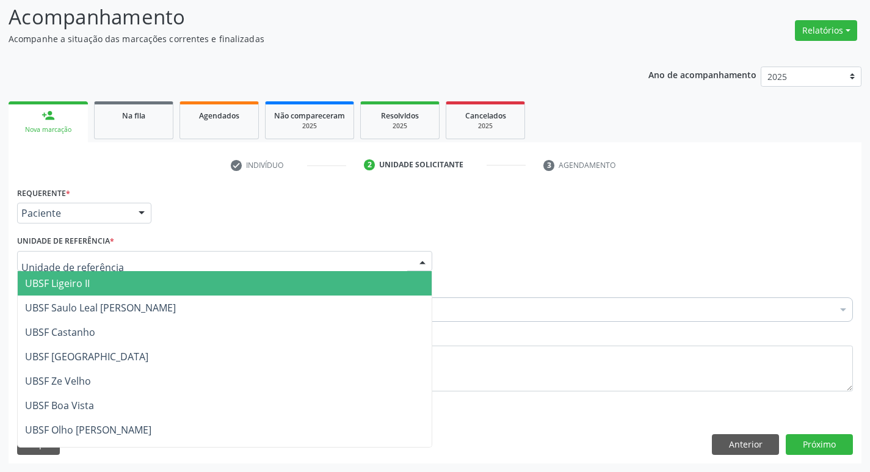
click at [134, 265] on div at bounding box center [224, 261] width 415 height 21
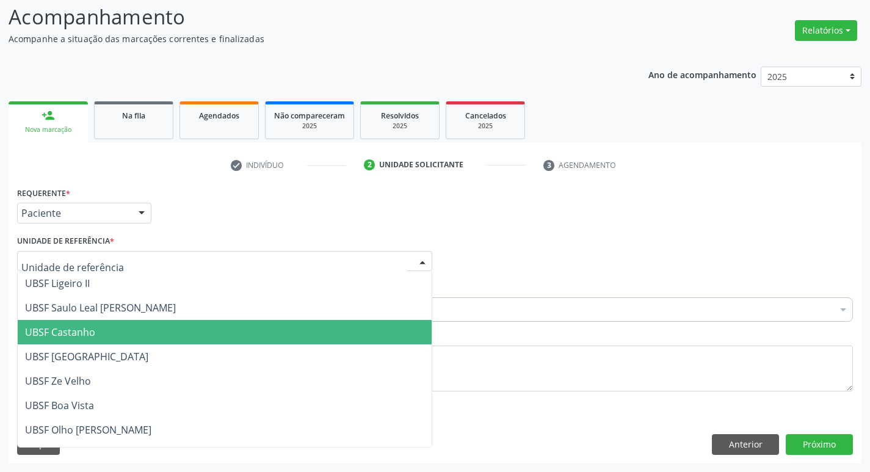
click at [140, 333] on span "UBSF Castanho" at bounding box center [225, 332] width 414 height 24
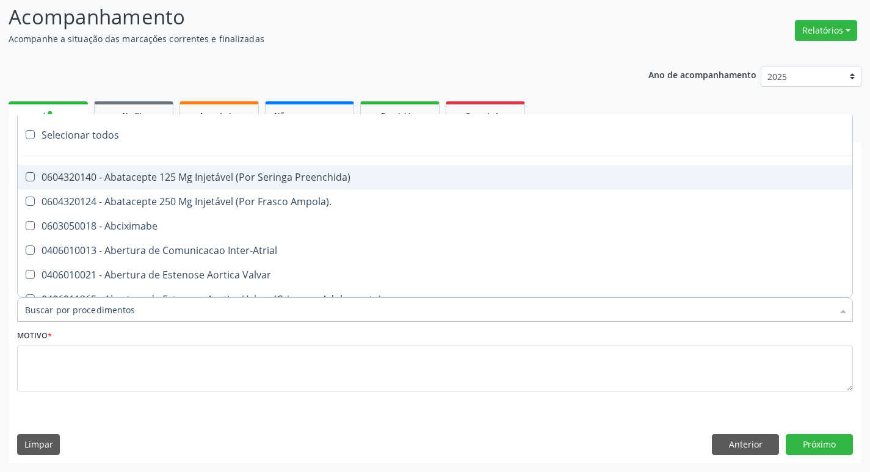
click at [141, 313] on div at bounding box center [435, 309] width 836 height 24
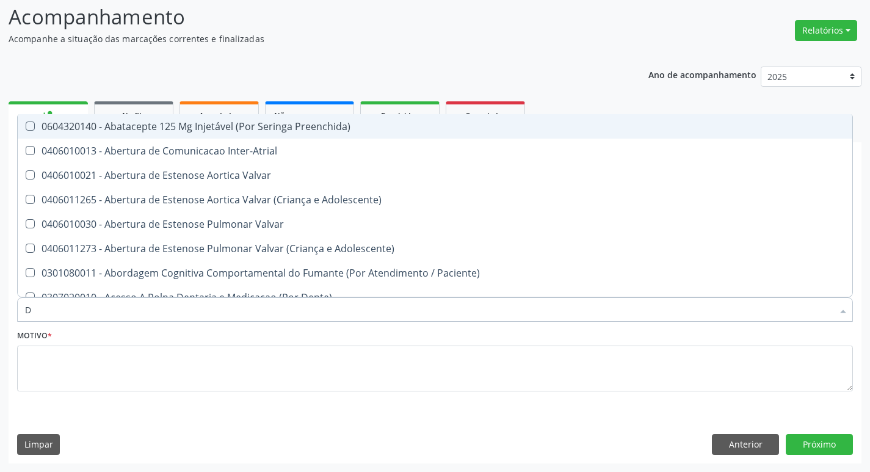
type input "DERMAT"
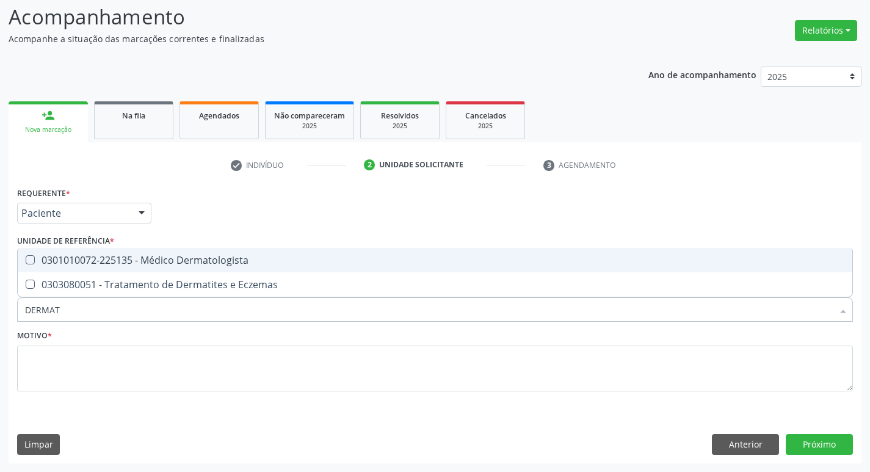
click at [149, 260] on div "0301010072-225135 - Médico Dermatologista" at bounding box center [435, 260] width 820 height 10
checkbox Dermatologista "true"
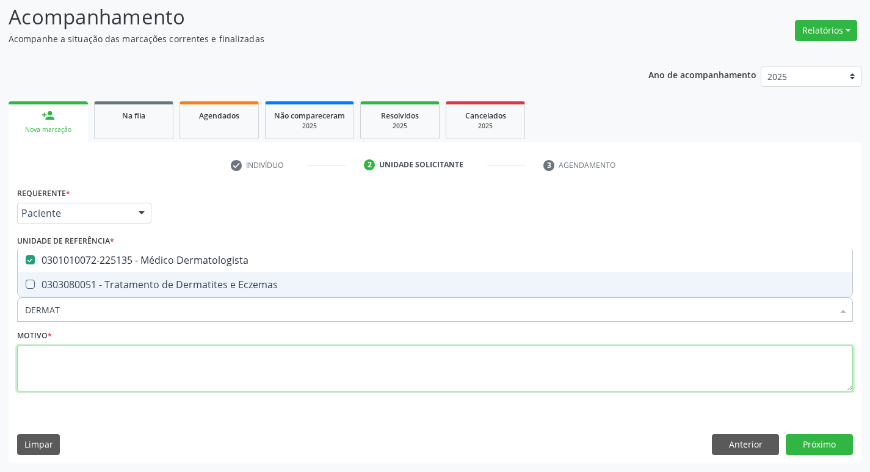
click at [200, 358] on textarea at bounding box center [435, 369] width 836 height 46
checkbox Eczemas "true"
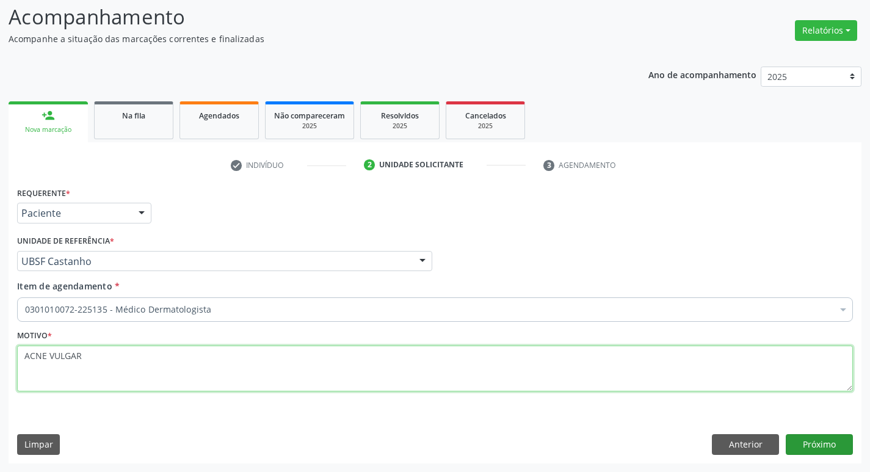
type textarea "ACNE VULGAR"
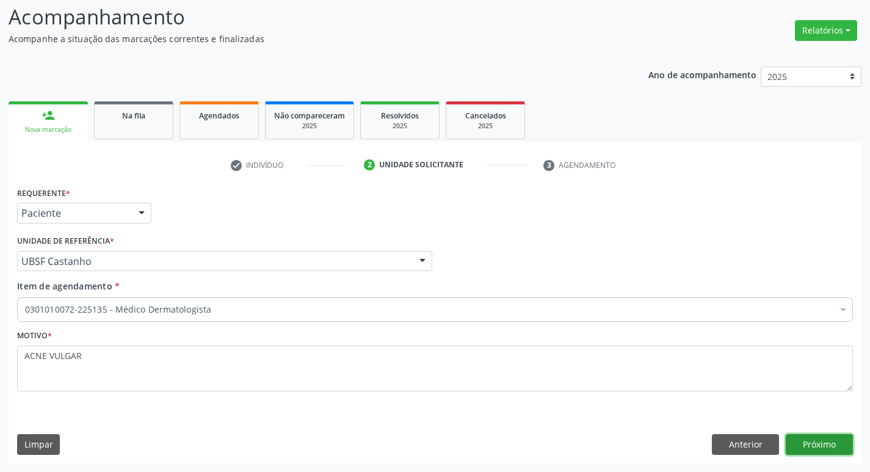
click at [827, 435] on button "Próximo" at bounding box center [819, 444] width 67 height 21
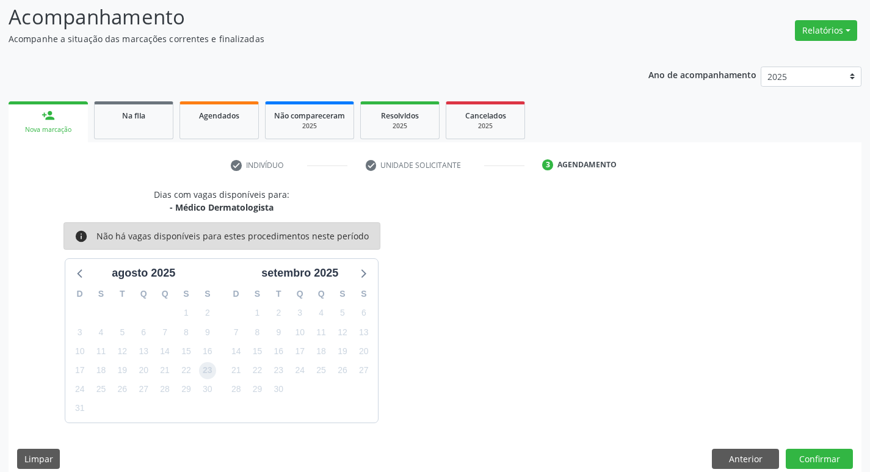
click at [201, 375] on span "23" at bounding box center [207, 370] width 17 height 17
click at [797, 456] on button "Confirmar" at bounding box center [819, 459] width 67 height 21
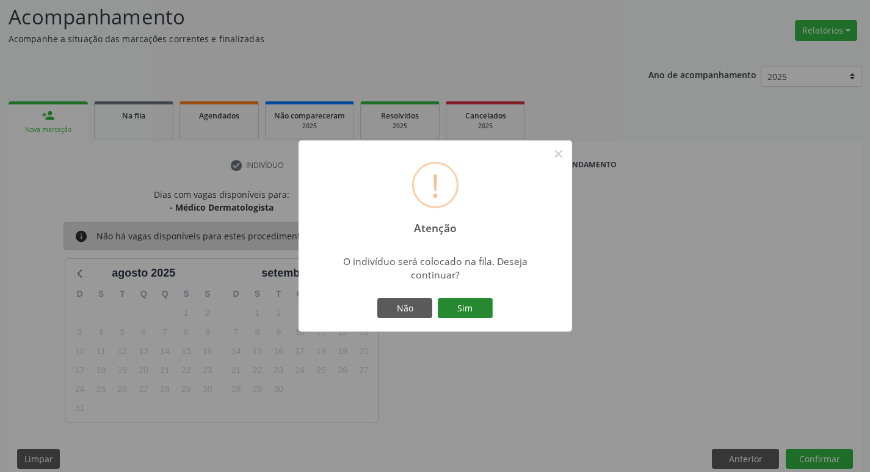
click at [457, 314] on button "Sim" at bounding box center [465, 308] width 55 height 21
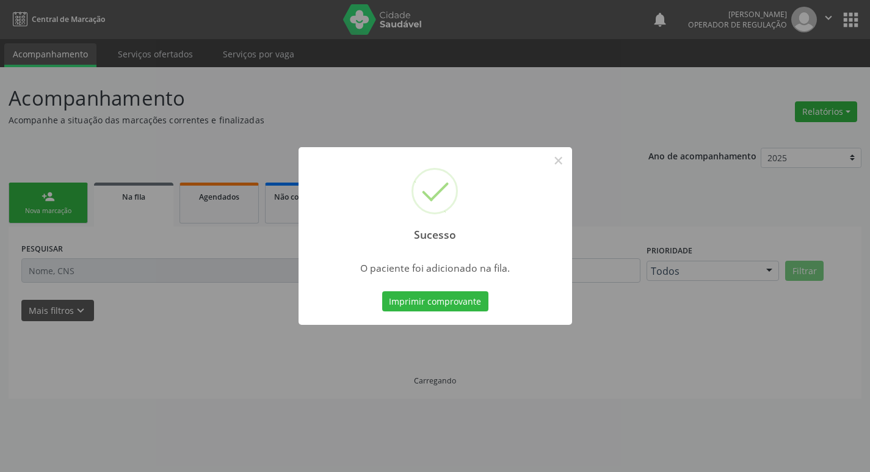
scroll to position [0, 0]
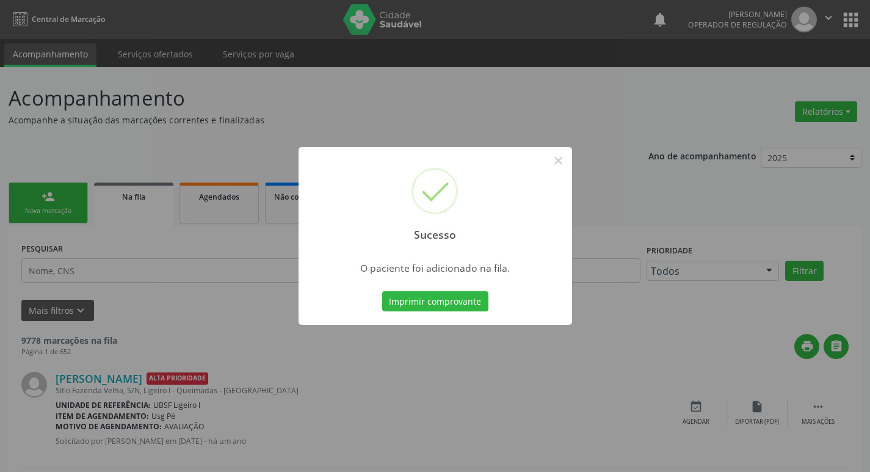
click at [292, 277] on div "Sucesso × O paciente foi adicionado na fila. Imprimir comprovante Cancel" at bounding box center [435, 236] width 870 height 472
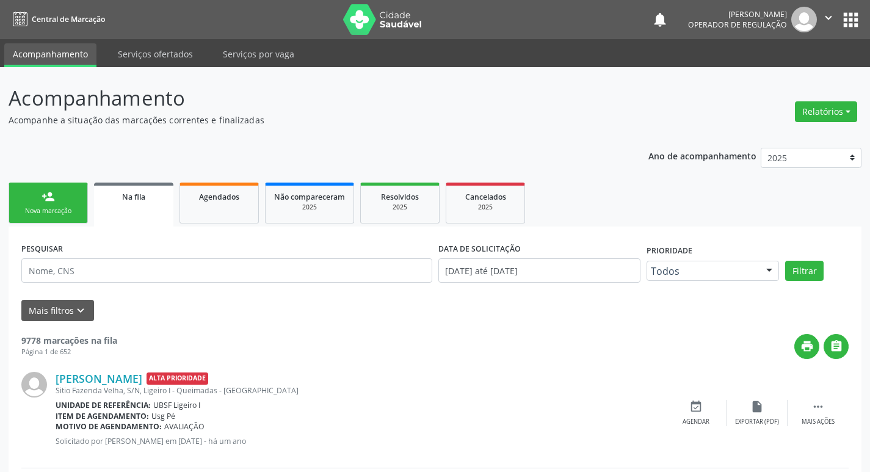
click at [23, 194] on link "person_add Nova marcação" at bounding box center [48, 203] width 79 height 41
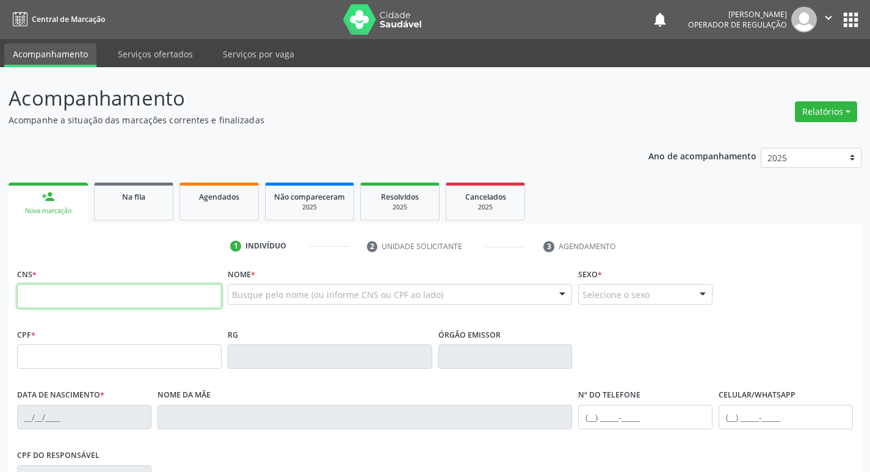
click at [43, 306] on input "text" at bounding box center [119, 296] width 205 height 24
type input "702 5003 5883 0032"
type input "149.384.094-02"
type input "[DATE]"
type input "[PERSON_NAME]"
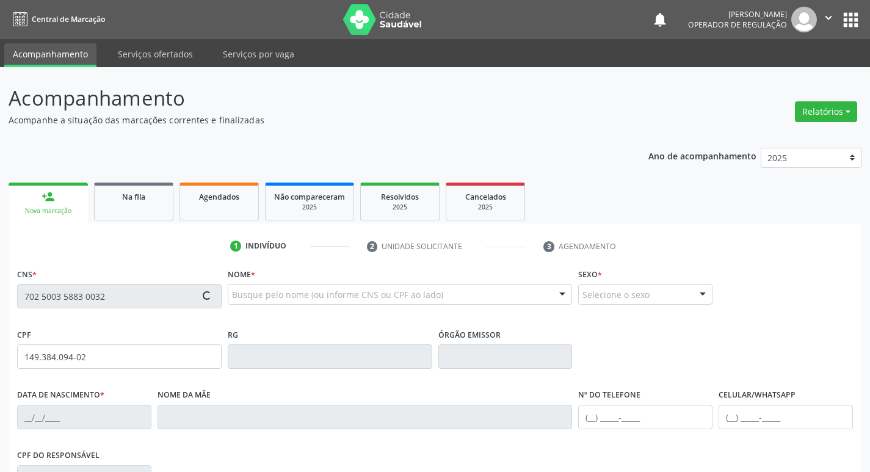
type input "[PHONE_NUMBER]"
type input "094.180.424-01"
type input "144"
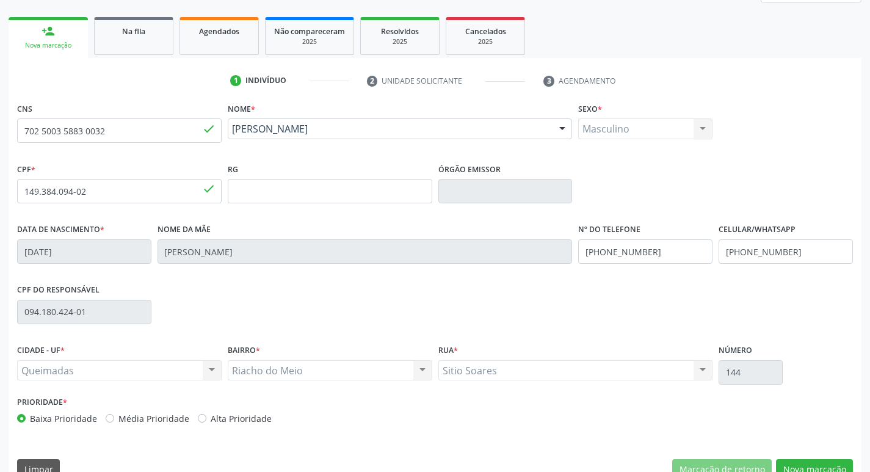
scroll to position [190, 0]
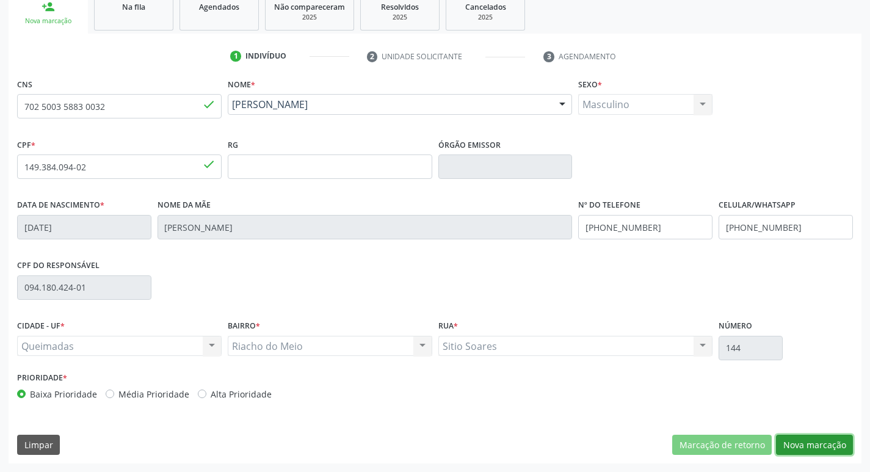
click at [798, 444] on button "Nova marcação" at bounding box center [814, 445] width 77 height 21
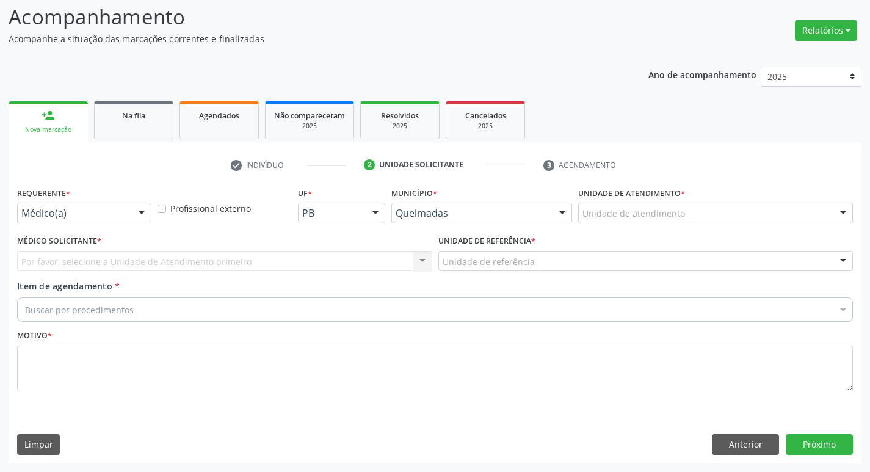
click at [67, 204] on div "Médico(a)" at bounding box center [84, 213] width 134 height 21
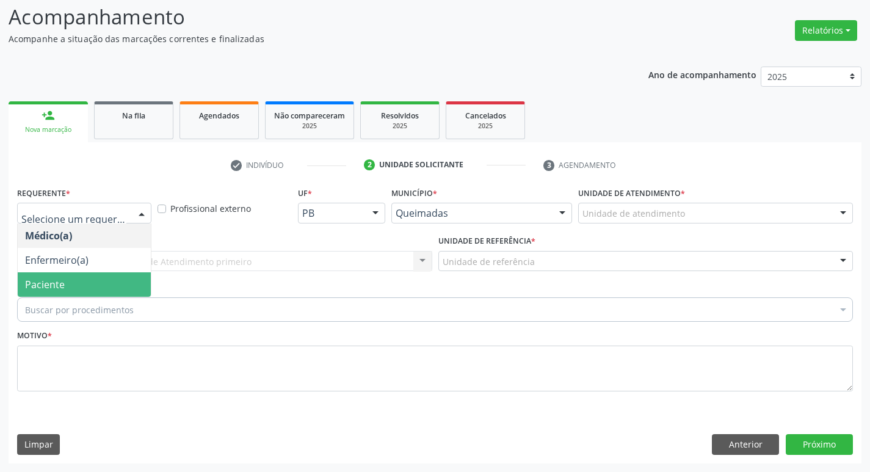
click at [42, 292] on span "Paciente" at bounding box center [84, 284] width 133 height 24
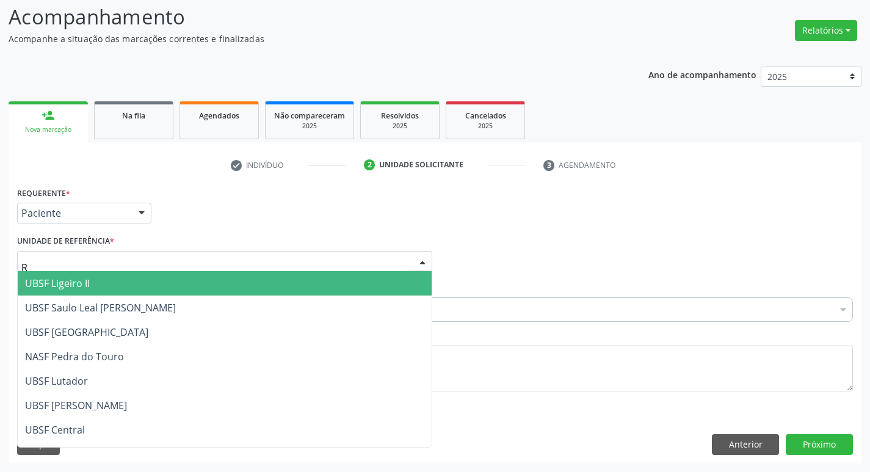
type input "RI"
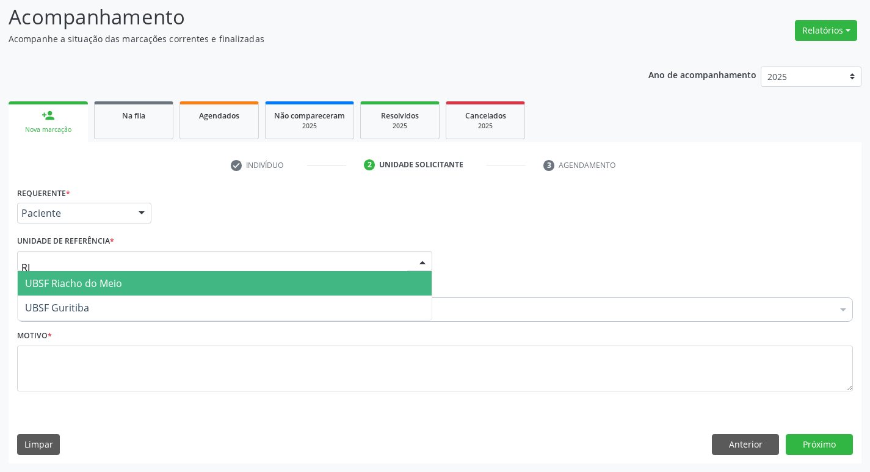
click at [37, 283] on span "UBSF Riacho do Meio" at bounding box center [73, 283] width 97 height 13
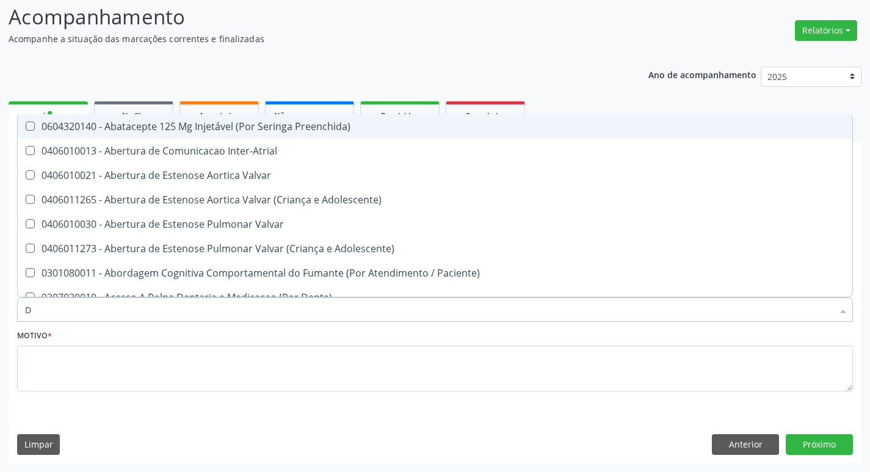
type input "DERMAT"
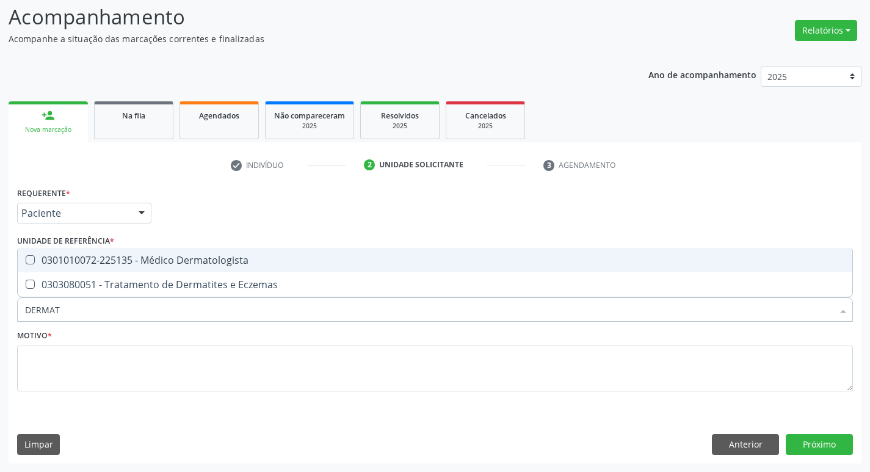
click at [88, 258] on div "0301010072-225135 - Médico Dermatologista" at bounding box center [435, 260] width 820 height 10
checkbox Dermatologista "true"
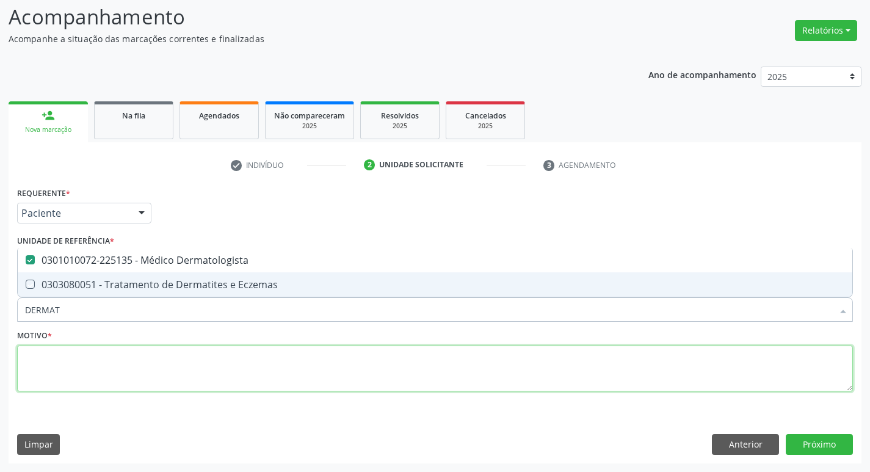
click at [67, 365] on textarea at bounding box center [435, 369] width 836 height 46
checkbox Eczemas "true"
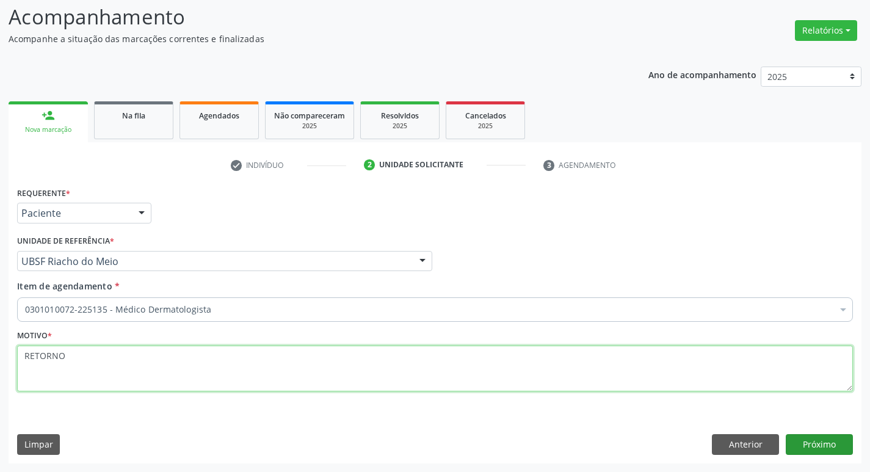
type textarea "RETORNO"
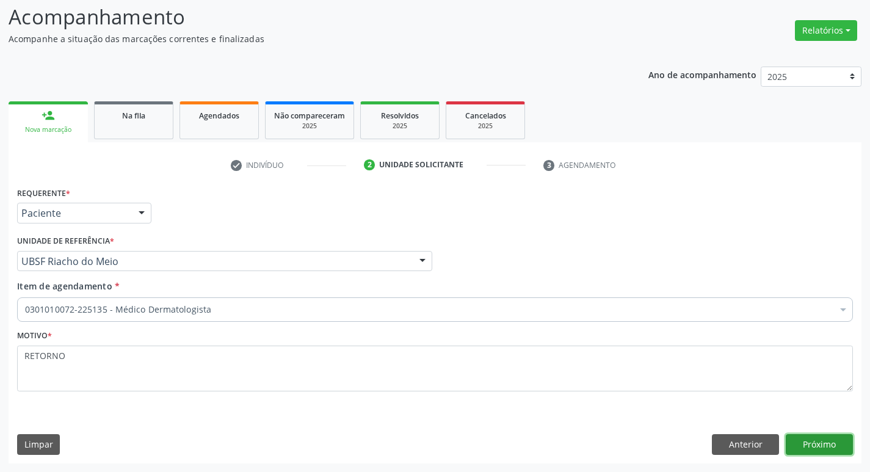
click at [792, 446] on button "Próximo" at bounding box center [819, 444] width 67 height 21
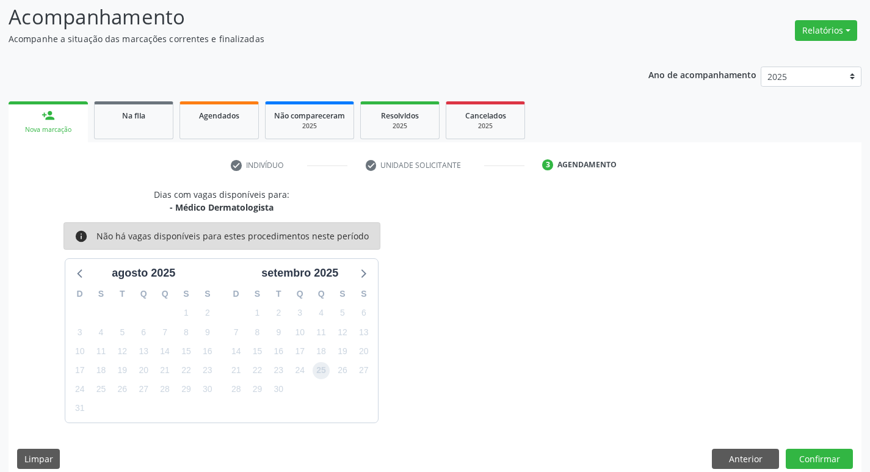
click at [322, 372] on span "25" at bounding box center [321, 370] width 17 height 17
click at [839, 454] on button "Confirmar" at bounding box center [819, 459] width 67 height 21
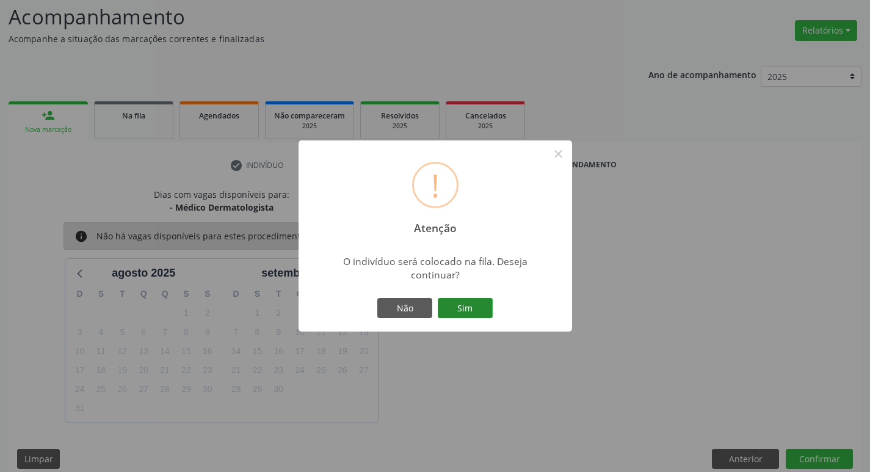
click at [439, 308] on button "Sim" at bounding box center [465, 308] width 55 height 21
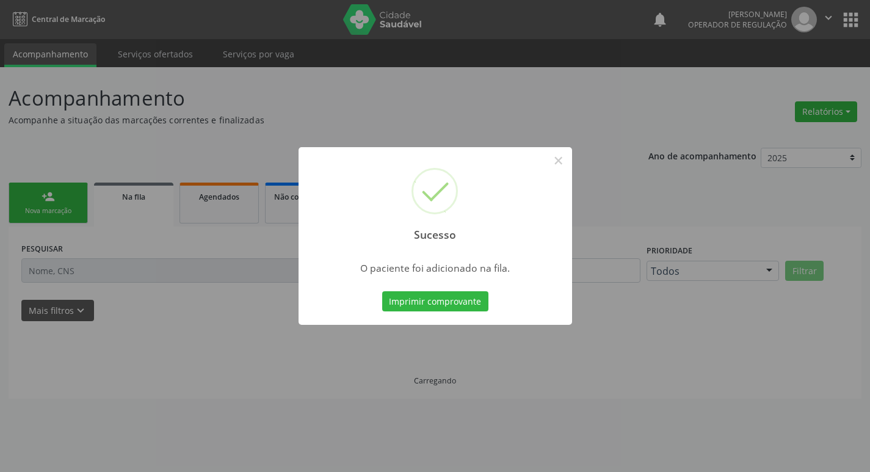
scroll to position [0, 0]
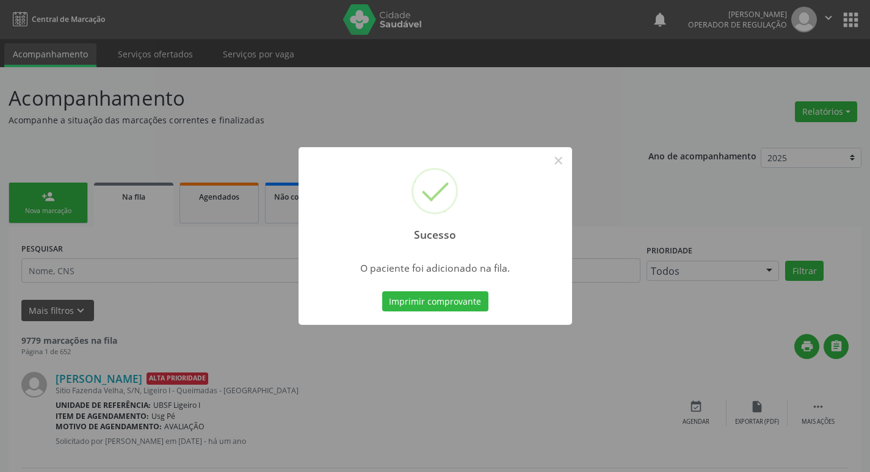
click at [57, 164] on div "Sucesso × O paciente foi adicionado na fila. Imprimir comprovante Cancel" at bounding box center [435, 236] width 870 height 472
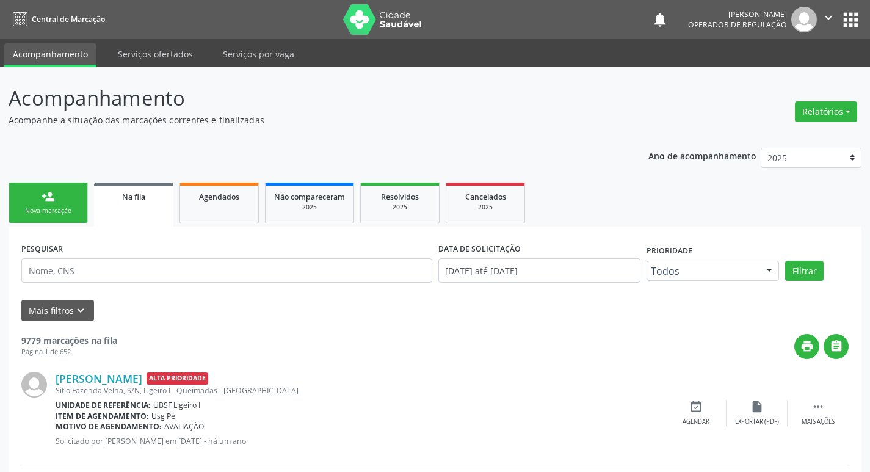
click at [59, 208] on div "Nova marcação" at bounding box center [48, 210] width 61 height 9
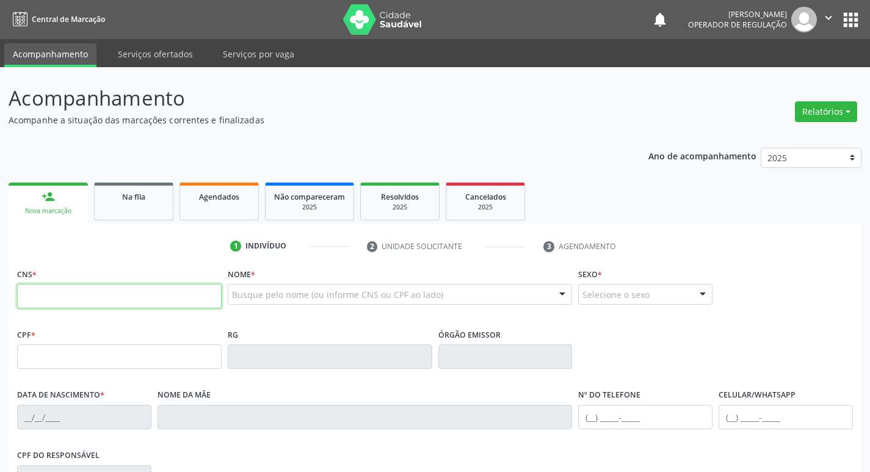
click at [68, 304] on input "text" at bounding box center [119, 296] width 205 height 24
type input "700 0051 0984 3508"
type input "035.293.794-76"
type input "[DATE]"
type input "[PERSON_NAME]"
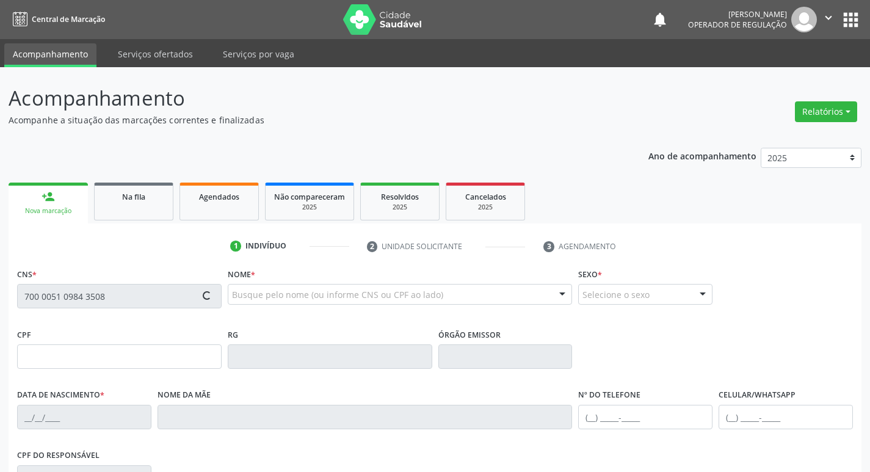
type input "[PHONE_NUMBER]"
type input "74"
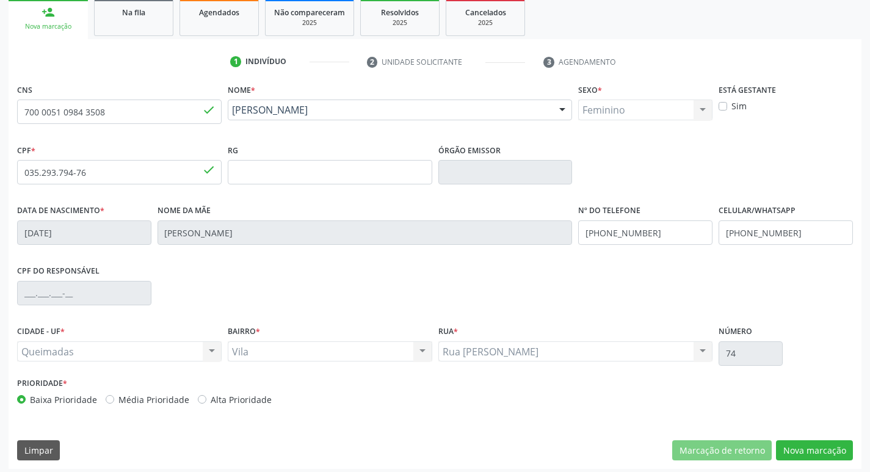
scroll to position [190, 0]
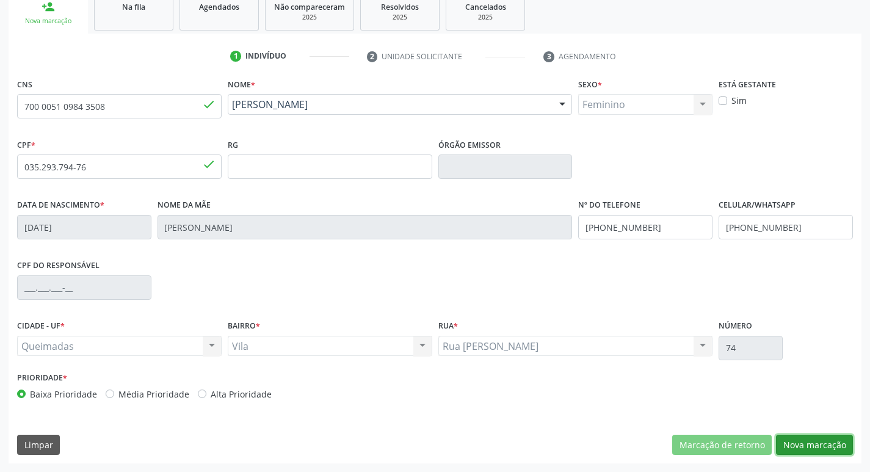
click at [798, 449] on button "Nova marcação" at bounding box center [814, 445] width 77 height 21
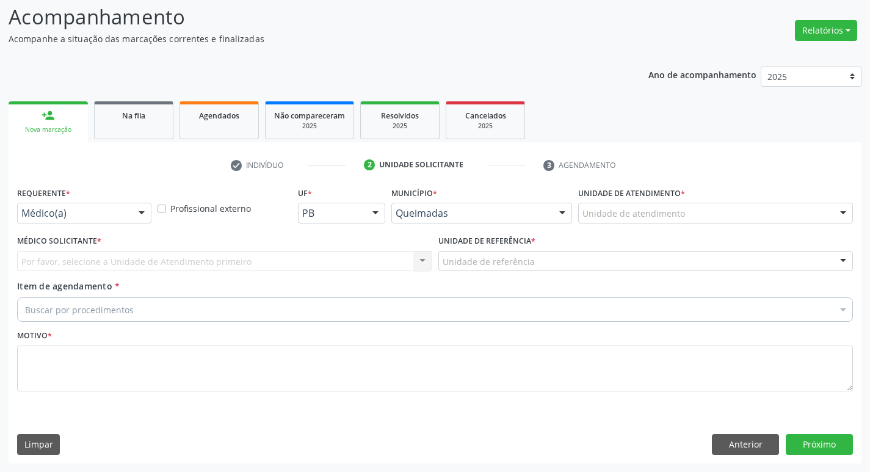
scroll to position [81, 0]
click at [140, 214] on div at bounding box center [141, 213] width 18 height 21
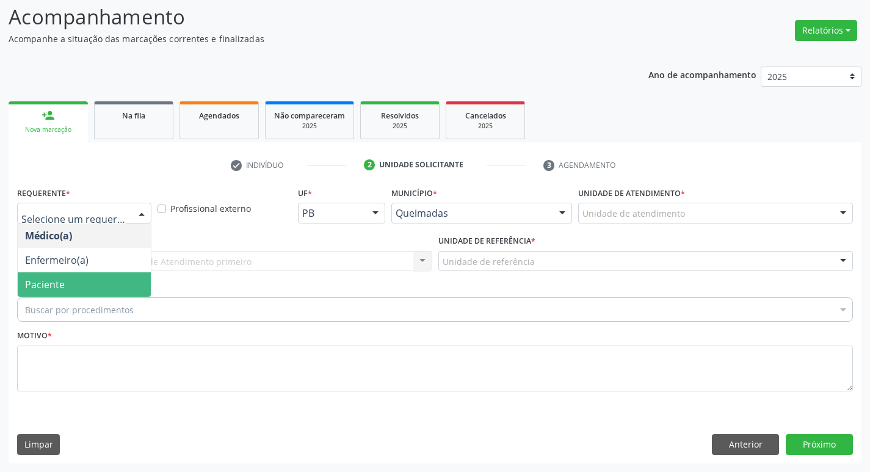
click at [125, 281] on span "Paciente" at bounding box center [84, 284] width 133 height 24
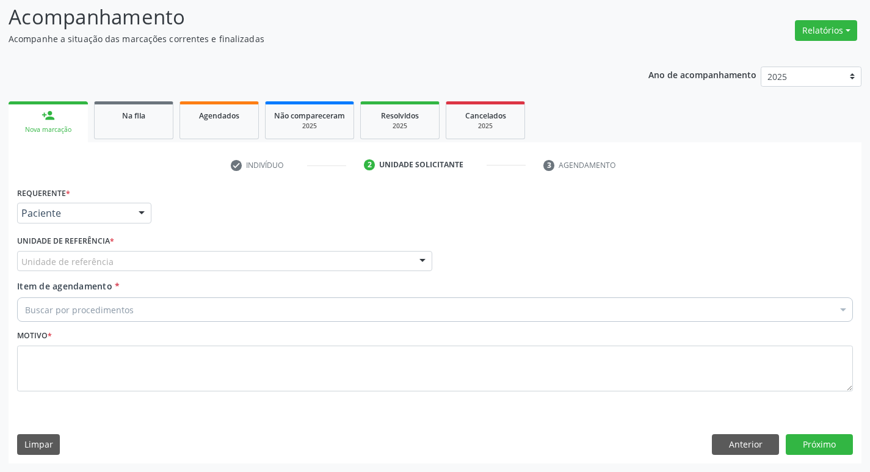
click at [121, 270] on div "Unidade de referência" at bounding box center [224, 261] width 415 height 21
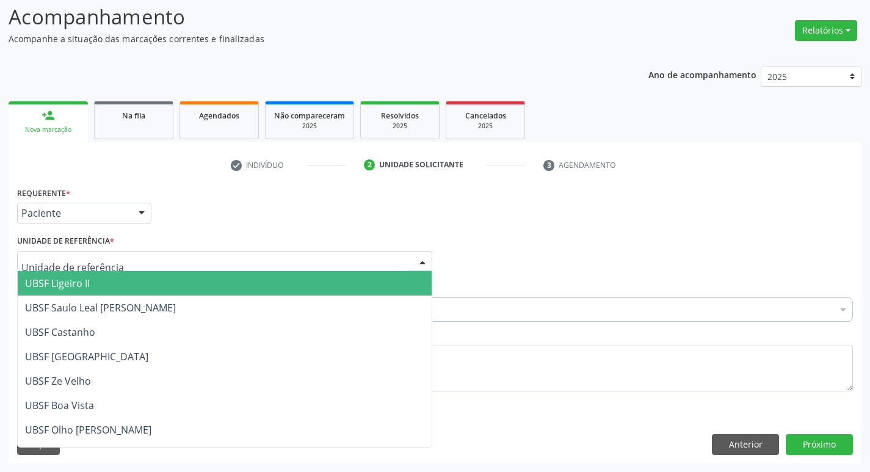
type input "V"
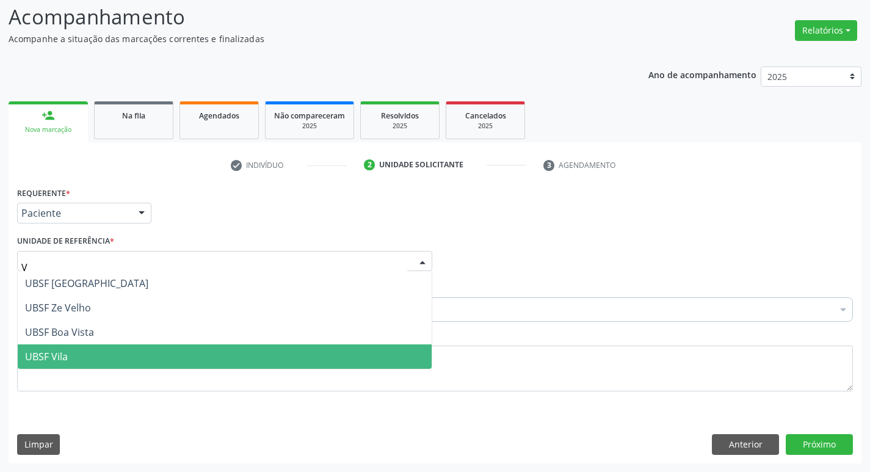
click at [118, 355] on span "UBSF Vila" at bounding box center [225, 356] width 414 height 24
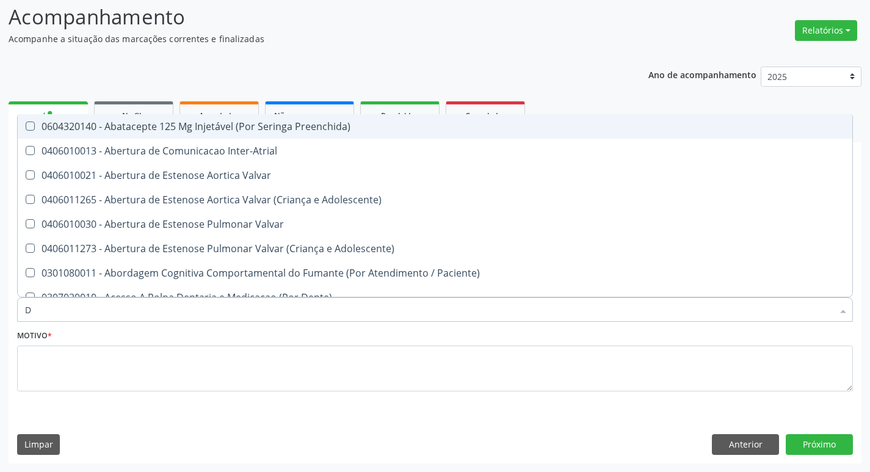
type input "DERMAT"
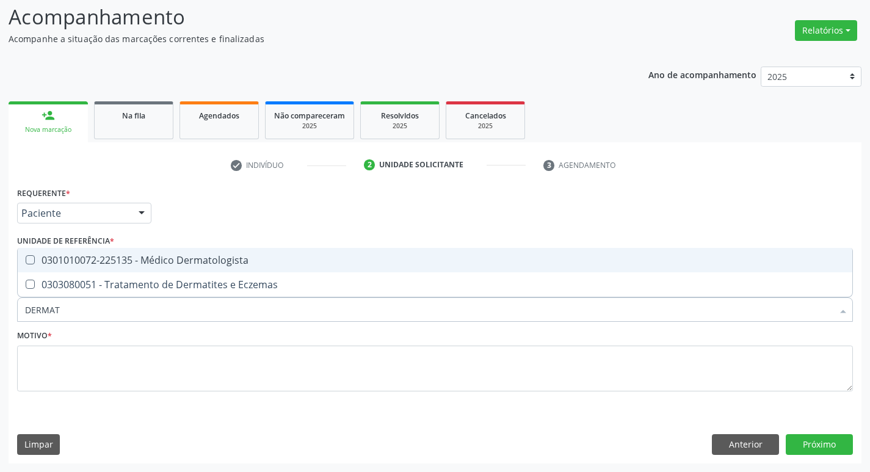
click at [127, 255] on div "0301010072-225135 - Médico Dermatologista" at bounding box center [435, 260] width 820 height 10
checkbox Dermatologista "true"
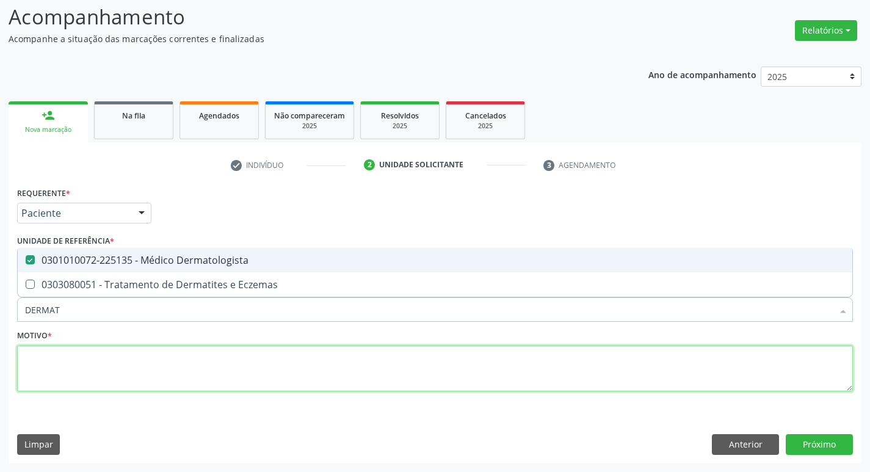
click at [147, 385] on textarea at bounding box center [435, 369] width 836 height 46
checkbox Eczemas "true"
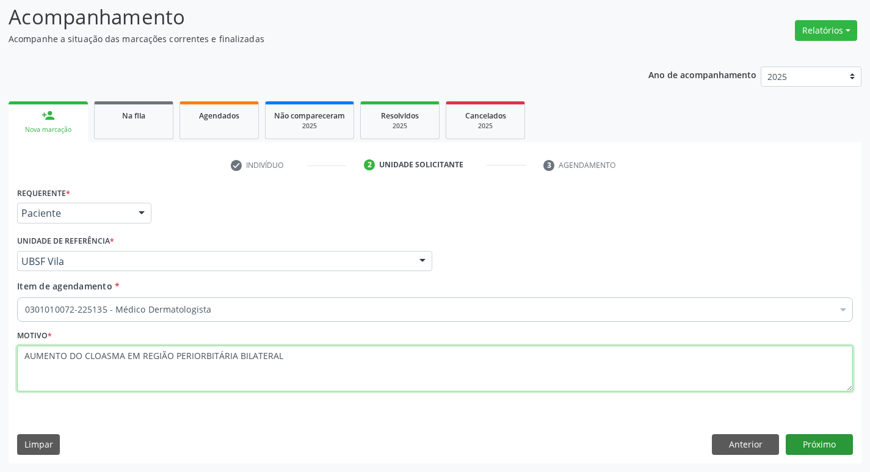
type textarea "AUMENTO DO CLOASMA EM REGIÃO PERIORBITÁRIA BILATERAL"
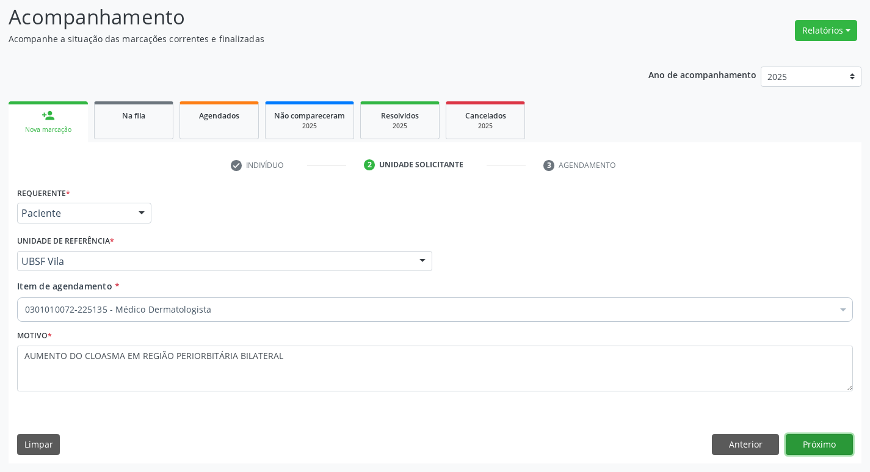
click at [811, 449] on button "Próximo" at bounding box center [819, 444] width 67 height 21
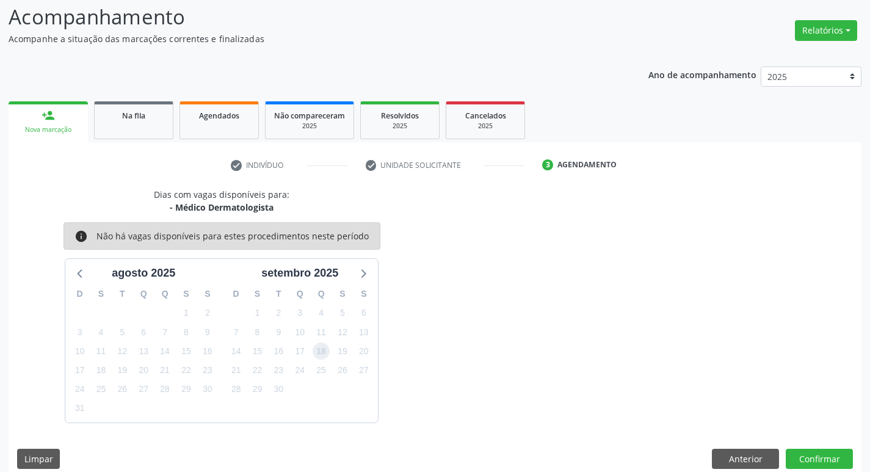
click at [316, 344] on span "18" at bounding box center [321, 350] width 17 height 17
click at [808, 458] on button "Confirmar" at bounding box center [819, 459] width 67 height 21
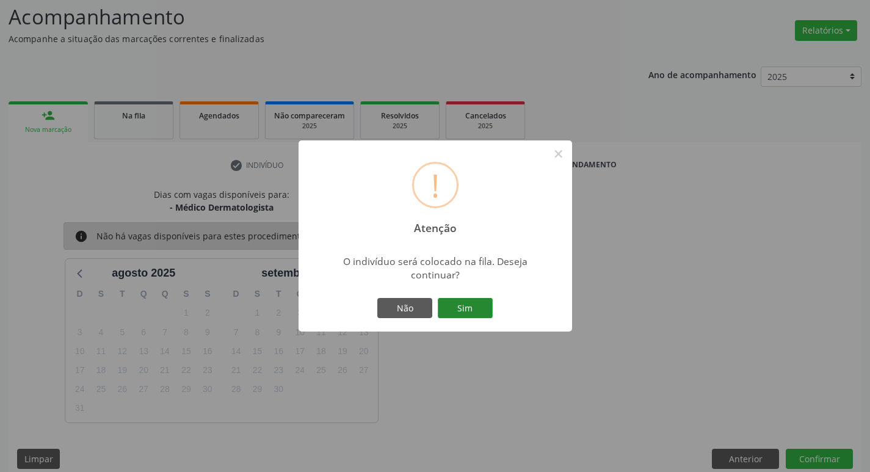
click at [454, 308] on button "Sim" at bounding box center [465, 308] width 55 height 21
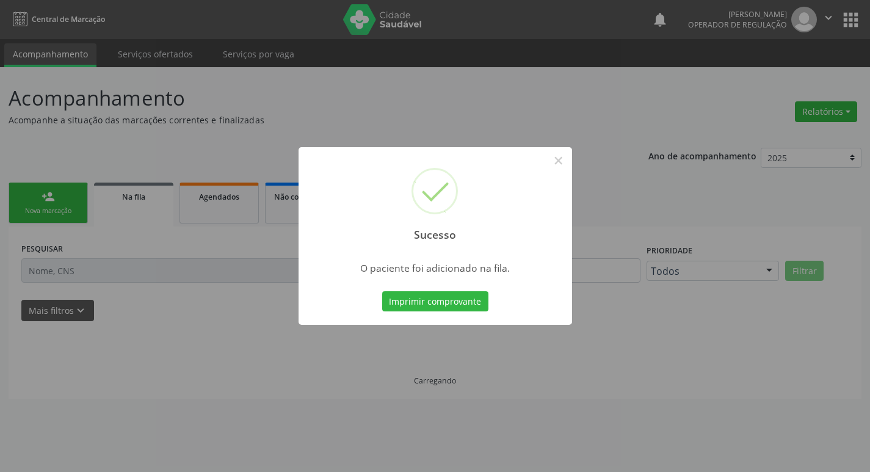
scroll to position [0, 0]
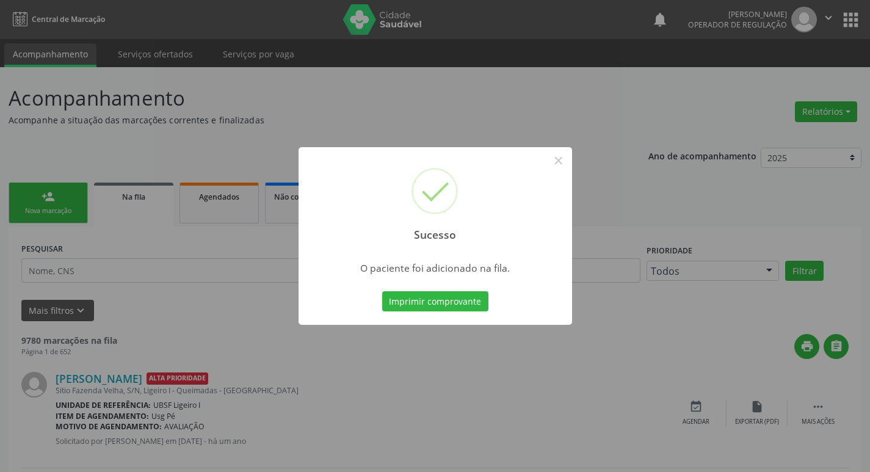
click at [36, 172] on div "Sucesso × O paciente foi adicionado na fila. Imprimir comprovante Cancel" at bounding box center [435, 236] width 870 height 472
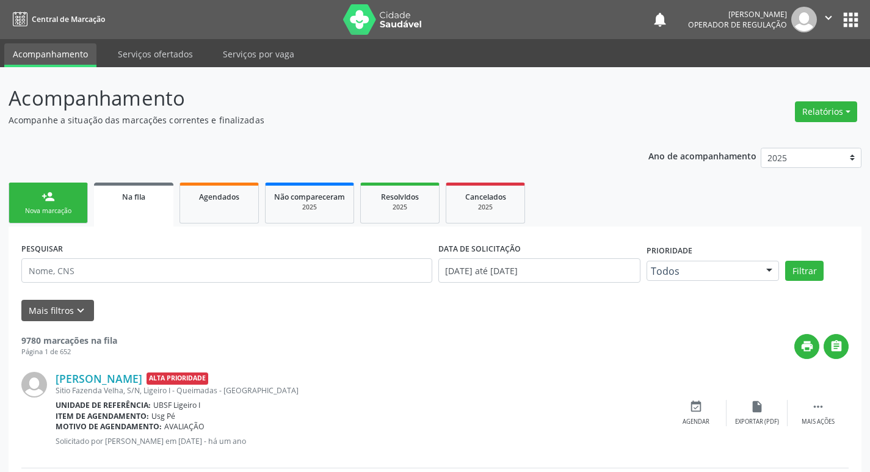
click at [31, 208] on div "Nova marcação" at bounding box center [48, 210] width 61 height 9
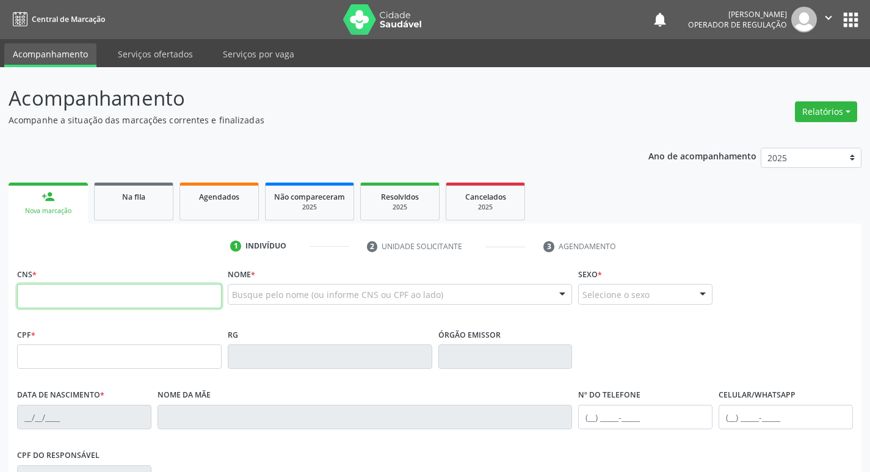
click at [175, 300] on input "text" at bounding box center [119, 296] width 205 height 24
type input "702 8031 5935 8961"
type input "884.961.044-00"
type input "[DATE]"
type input "[PERSON_NAME]"
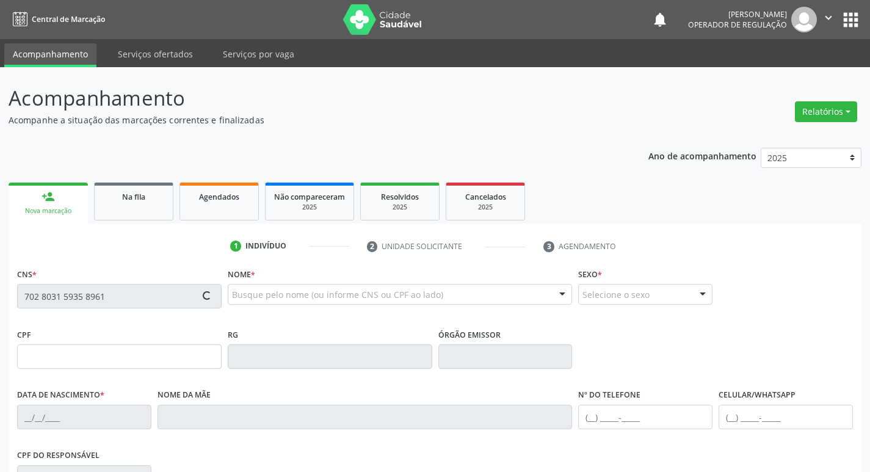
type input "[PHONE_NUMBER]"
type input "103"
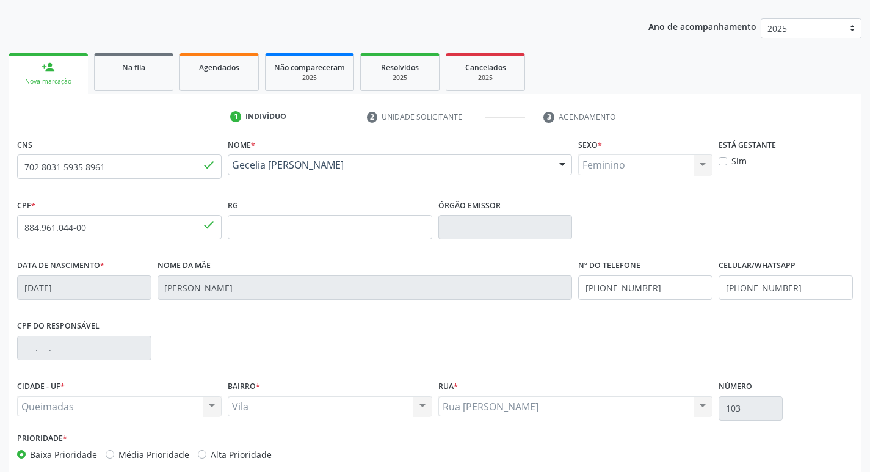
scroll to position [190, 0]
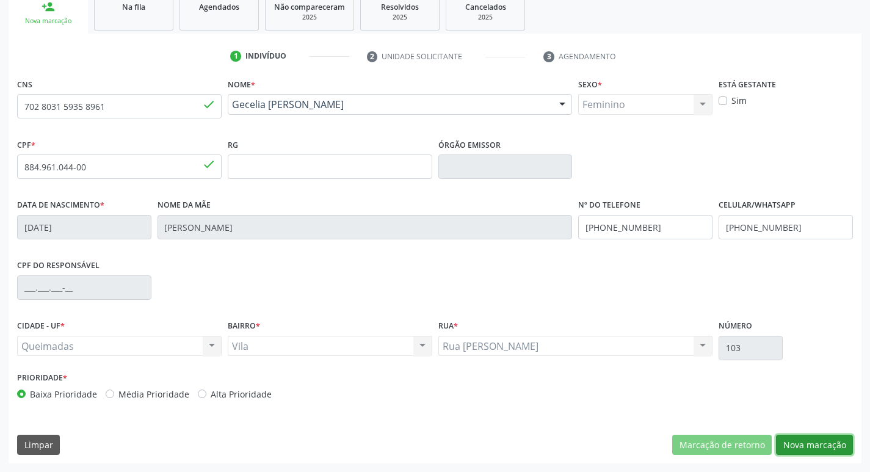
click at [783, 440] on button "Nova marcação" at bounding box center [814, 445] width 77 height 21
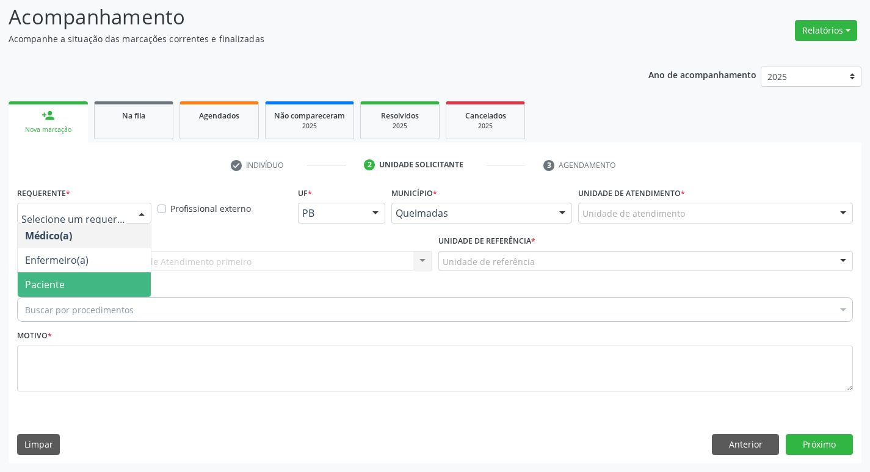
click at [67, 291] on span "Paciente" at bounding box center [84, 284] width 133 height 24
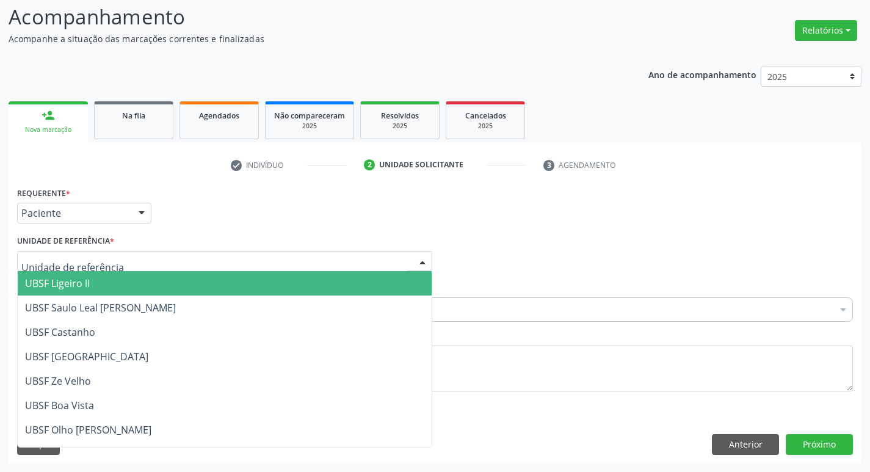
type input "V"
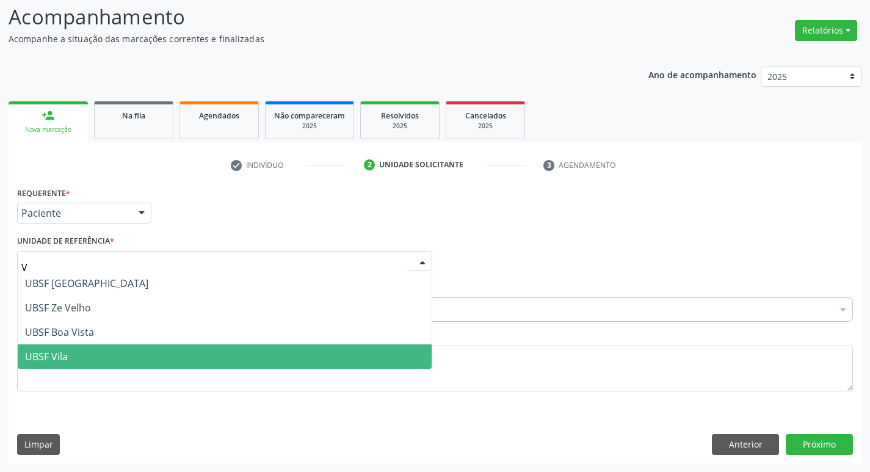
click at [102, 363] on span "UBSF Vila" at bounding box center [225, 356] width 414 height 24
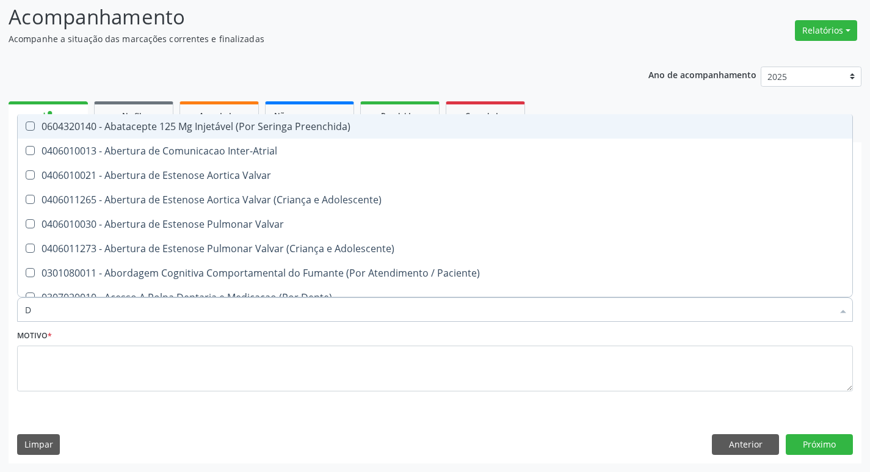
type input "DERMAT"
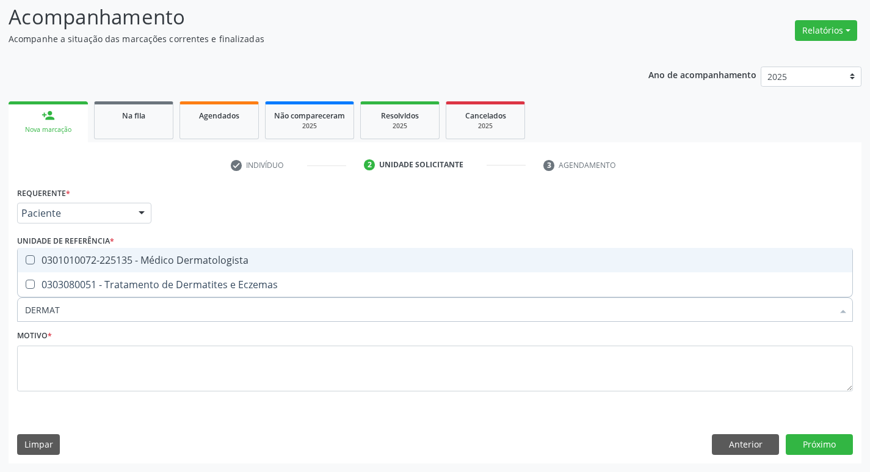
click at [155, 255] on div "0301010072-225135 - Médico Dermatologista" at bounding box center [435, 260] width 820 height 10
checkbox Dermatologista "true"
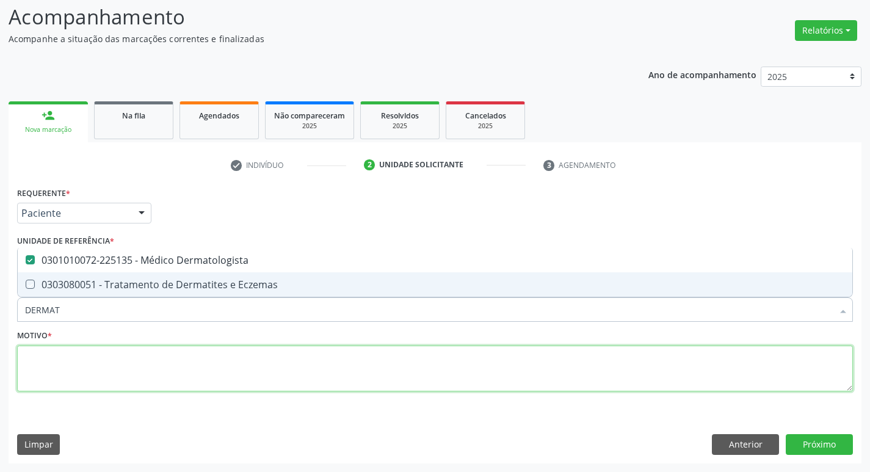
click at [154, 361] on textarea at bounding box center [435, 369] width 836 height 46
checkbox Eczemas "true"
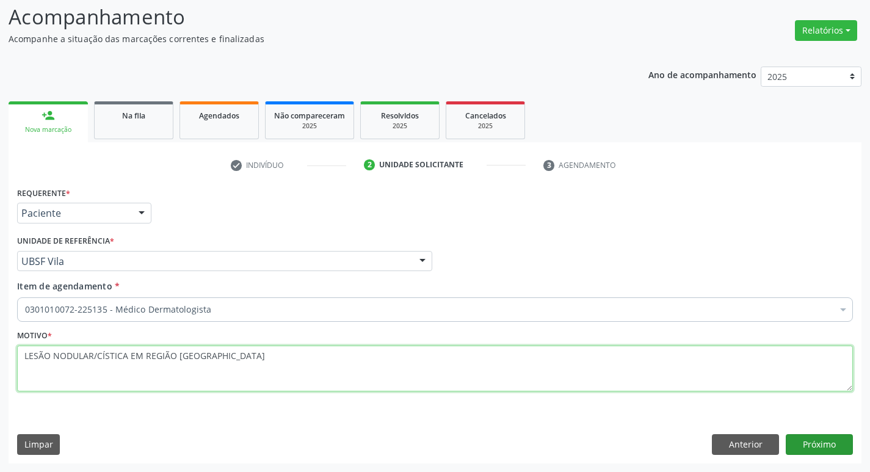
type textarea "LESÃO NODULAR/CÍSTICA EM REGIÃO [GEOGRAPHIC_DATA]"
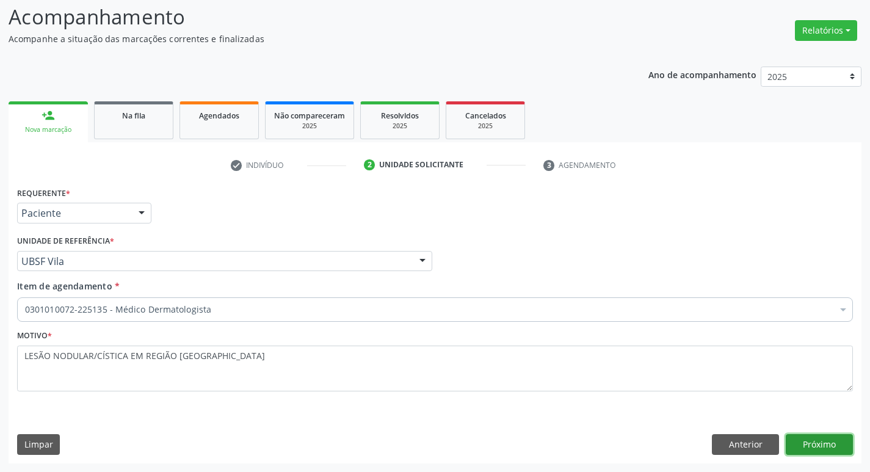
click at [791, 443] on button "Próximo" at bounding box center [819, 444] width 67 height 21
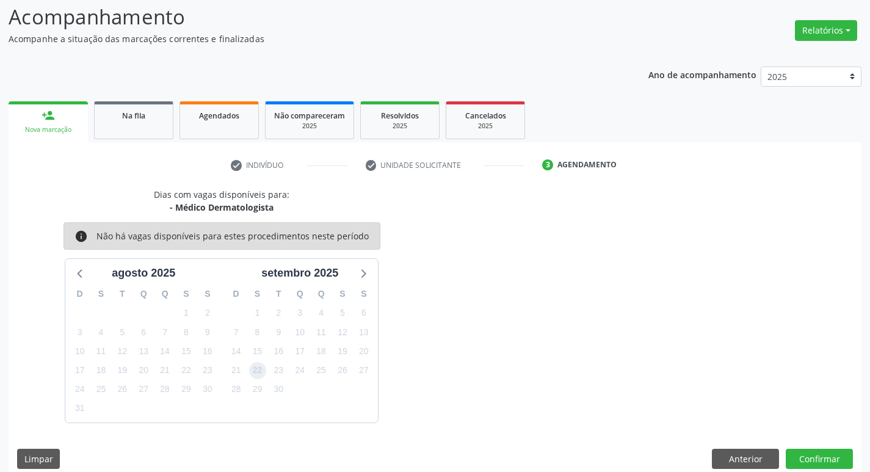
click at [259, 366] on span "22" at bounding box center [257, 370] width 17 height 17
click at [816, 451] on button "Confirmar" at bounding box center [819, 459] width 67 height 21
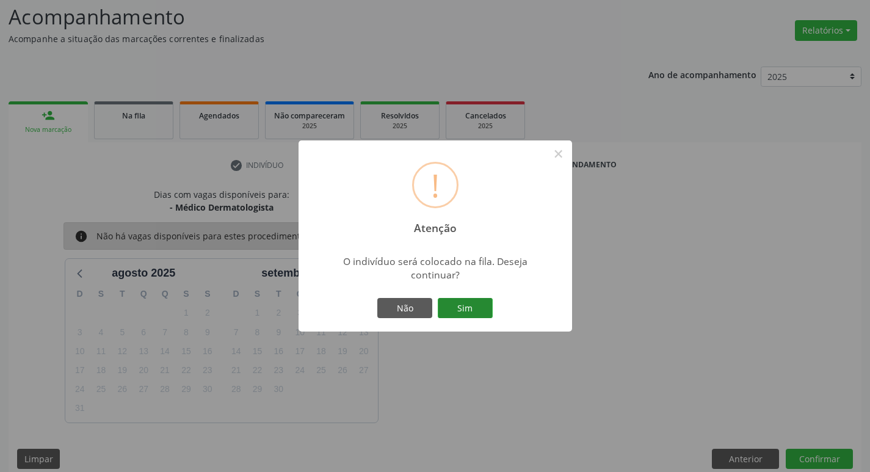
click at [477, 303] on button "Sim" at bounding box center [465, 308] width 55 height 21
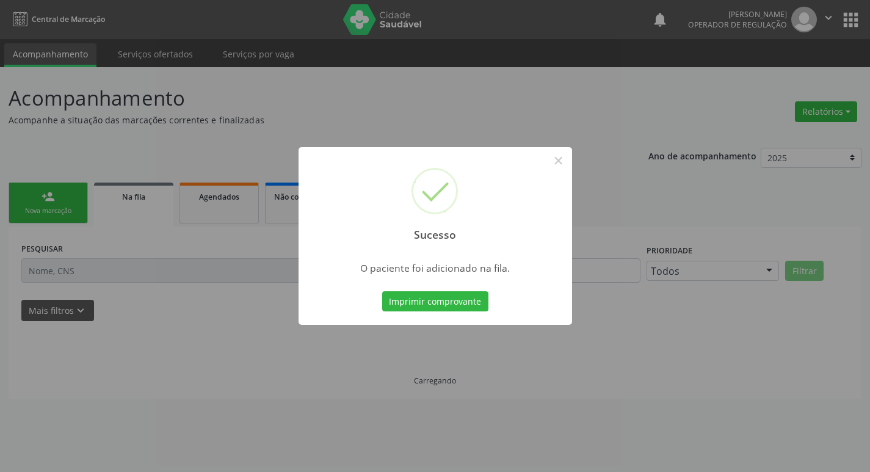
scroll to position [0, 0]
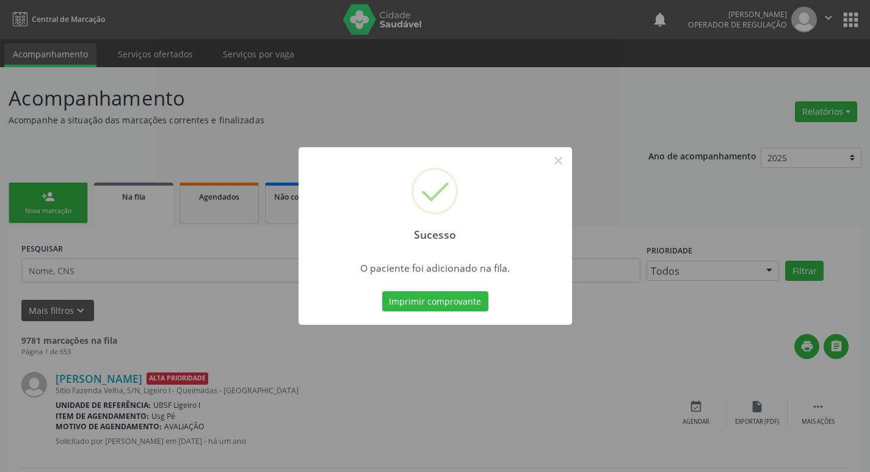
click at [104, 356] on div "Sucesso × O paciente foi adicionado na fila. Imprimir comprovante Cancel" at bounding box center [435, 236] width 870 height 472
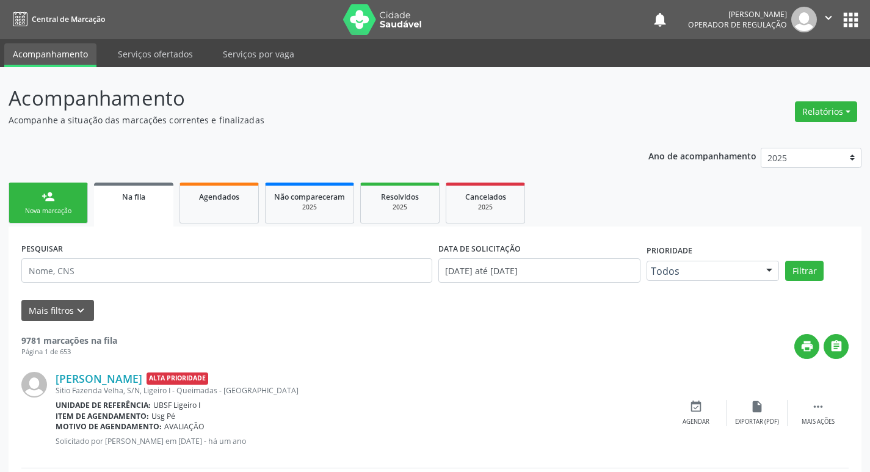
click at [67, 192] on link "person_add Nova marcação" at bounding box center [48, 203] width 79 height 41
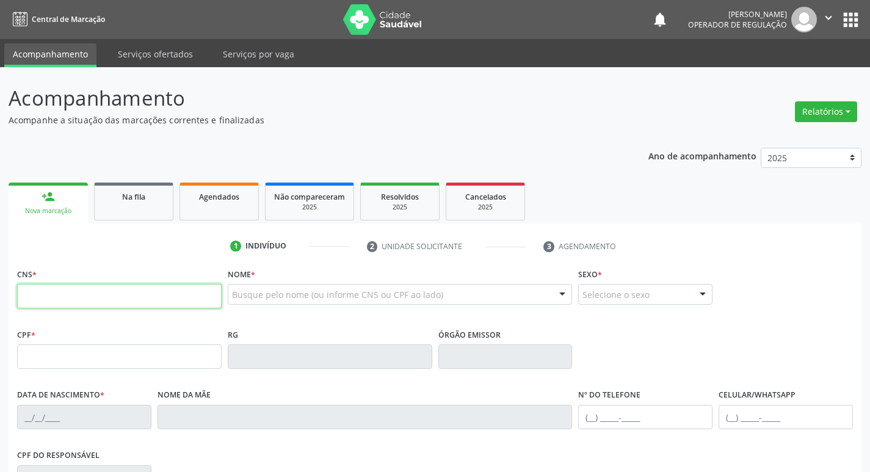
click at [57, 302] on input "text" at bounding box center [119, 296] width 205 height 24
type input "707 0068 4882 9538"
type input "468.012.604-30"
type input "[DATE]"
type input "[PERSON_NAME]"
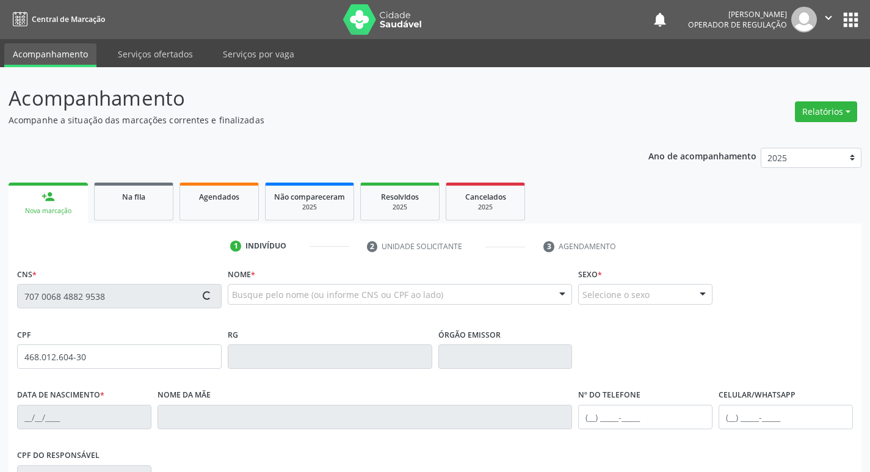
type input "[PHONE_NUMBER]"
type input "19"
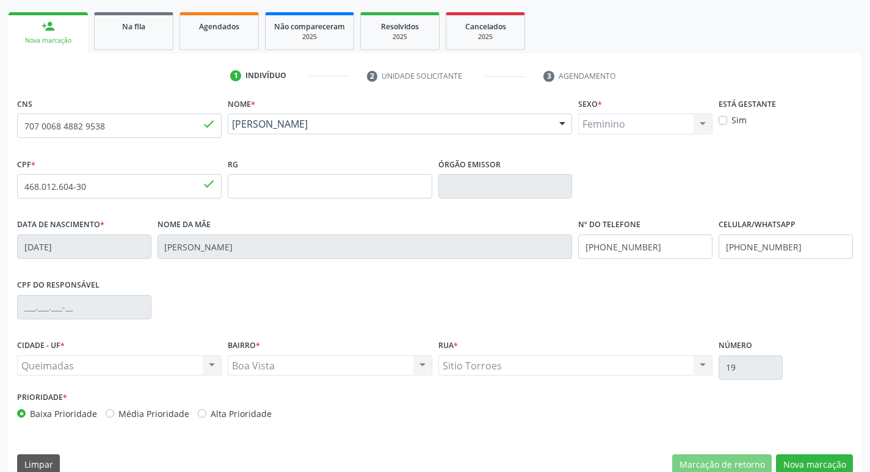
scroll to position [190, 0]
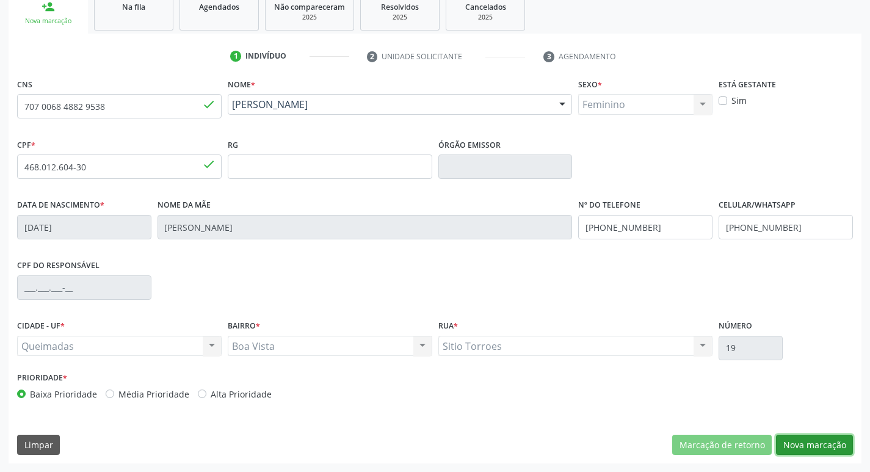
click at [785, 447] on button "Nova marcação" at bounding box center [814, 445] width 77 height 21
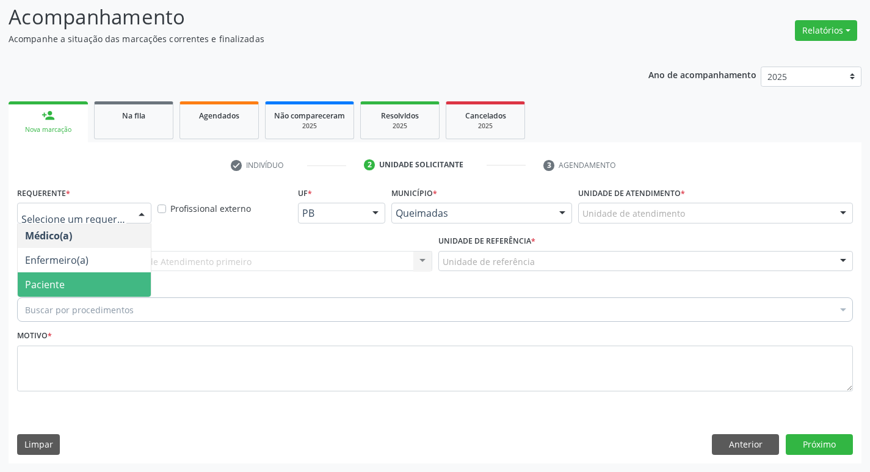
click at [37, 286] on span "Paciente" at bounding box center [45, 284] width 40 height 13
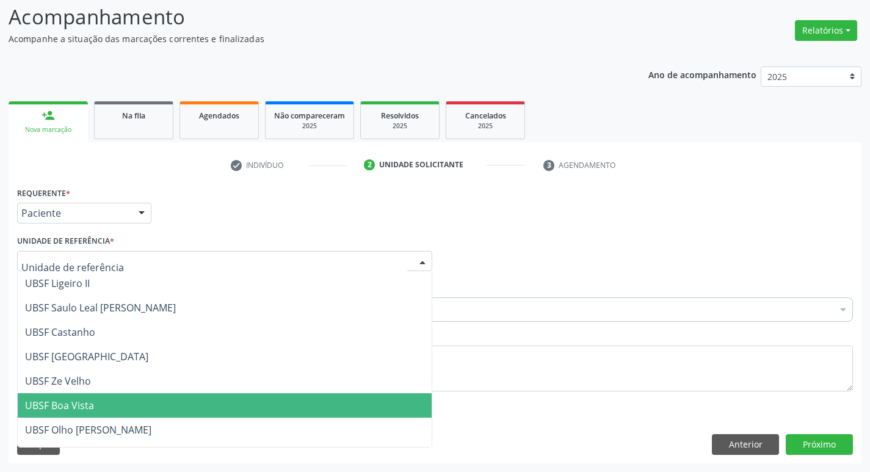
click at [84, 397] on span "UBSF Boa Vista" at bounding box center [225, 405] width 414 height 24
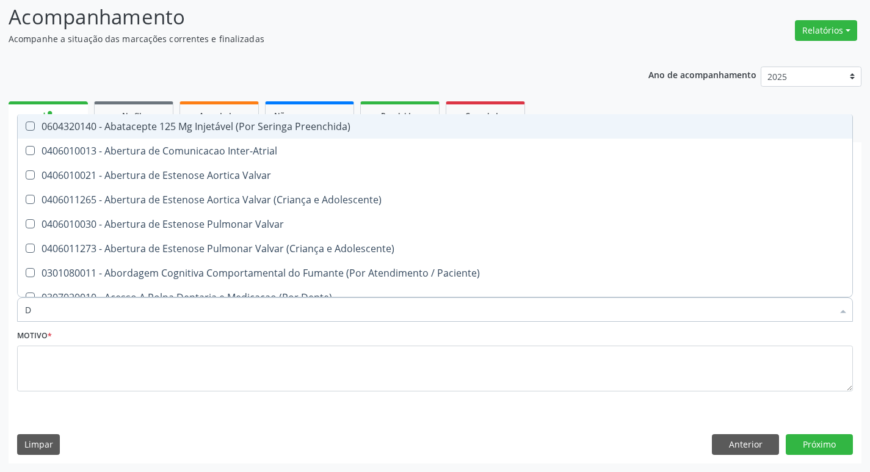
type input "DERMAT"
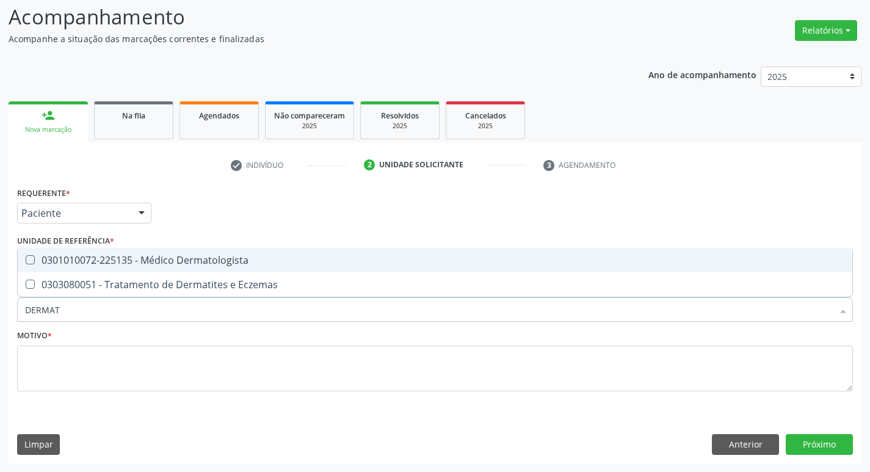
click at [127, 252] on span "0301010072-225135 - Médico Dermatologista" at bounding box center [435, 260] width 835 height 24
checkbox Dermatologista "true"
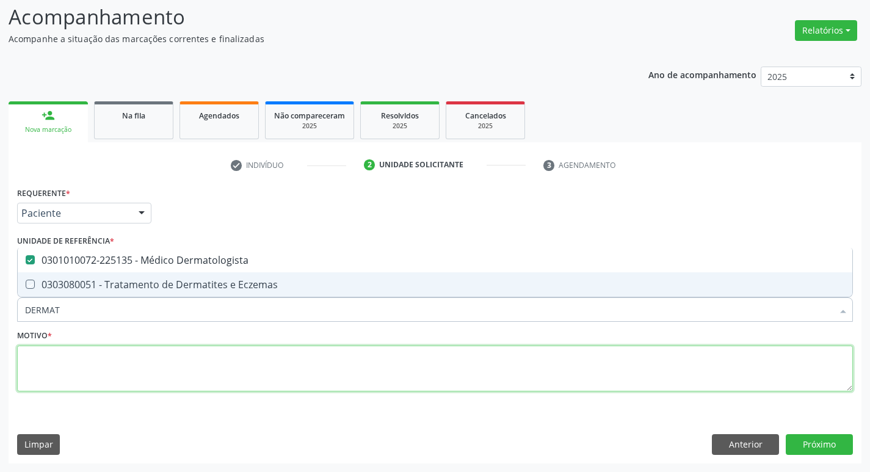
click at [104, 386] on textarea at bounding box center [435, 369] width 836 height 46
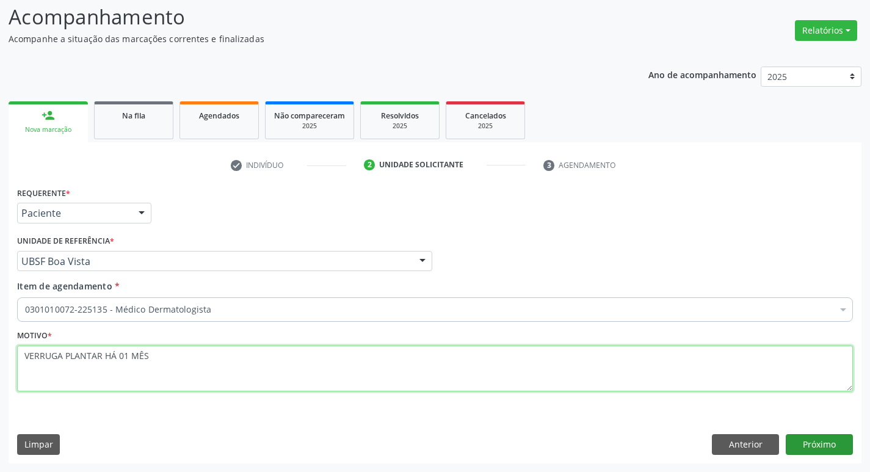
type textarea "VERRUGA PLANTAR HÁ 01 MÊS"
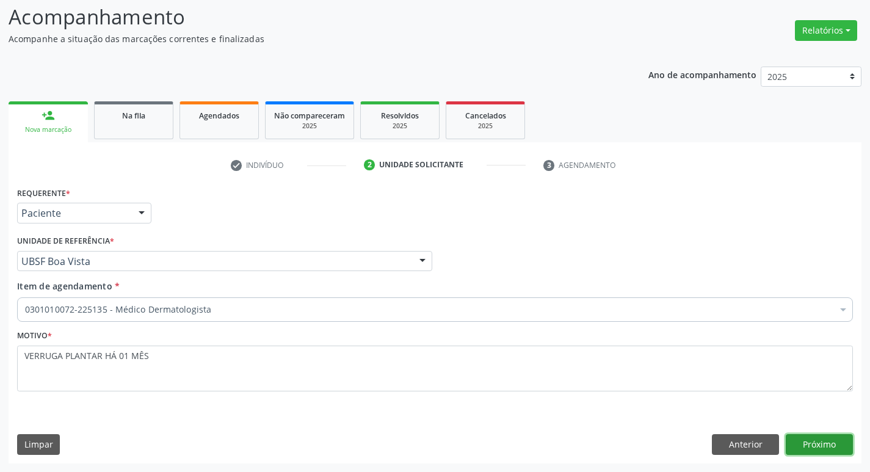
click at [810, 452] on button "Próximo" at bounding box center [819, 444] width 67 height 21
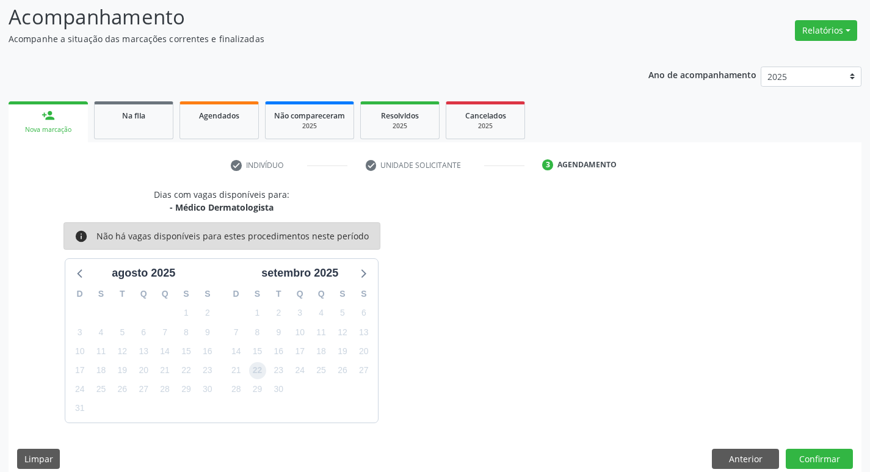
click at [256, 366] on span "22" at bounding box center [257, 370] width 17 height 17
click at [801, 451] on button "Confirmar" at bounding box center [819, 459] width 67 height 21
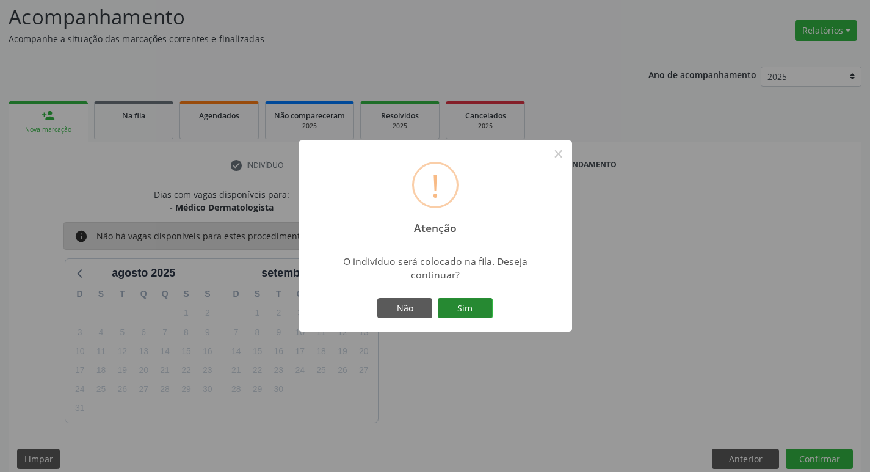
click at [463, 303] on button "Sim" at bounding box center [465, 308] width 55 height 21
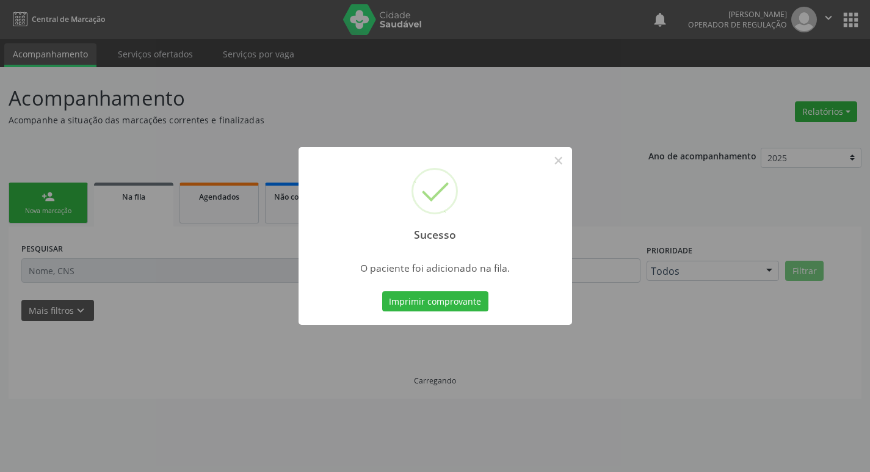
scroll to position [0, 0]
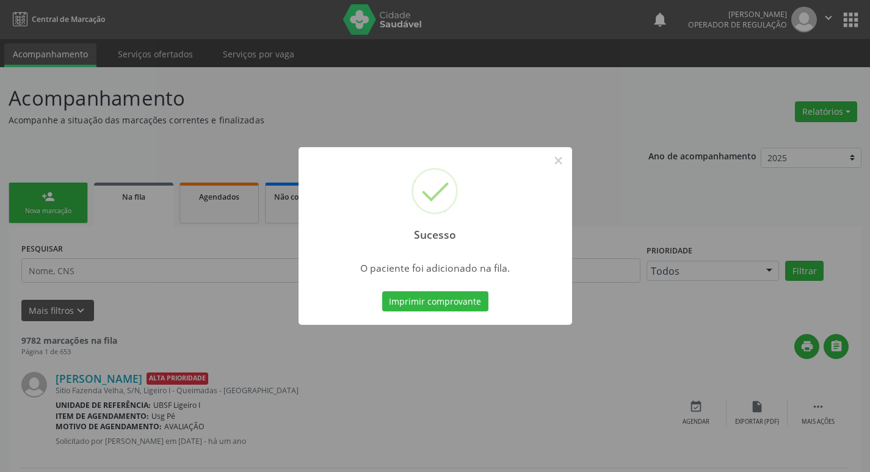
click at [230, 208] on div "Sucesso × O paciente foi adicionado na fila. Imprimir comprovante Cancel" at bounding box center [435, 236] width 870 height 472
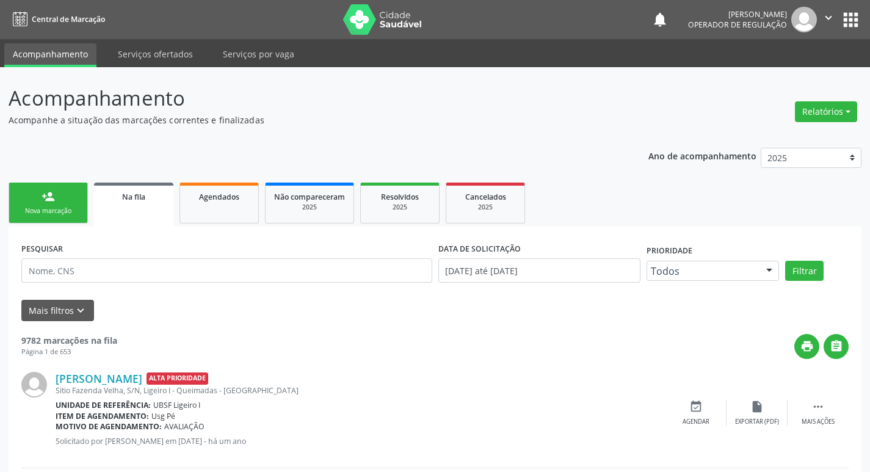
click at [36, 212] on div "Nova marcação" at bounding box center [48, 210] width 61 height 9
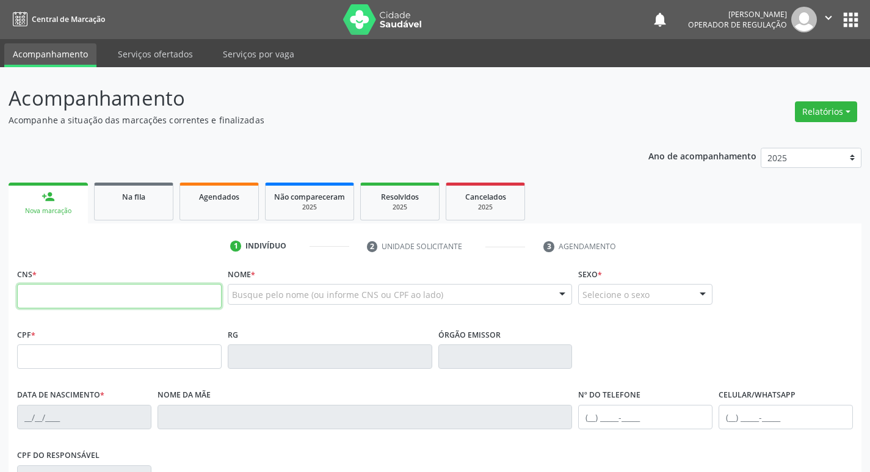
click at [121, 291] on input "text" at bounding box center [119, 296] width 205 height 24
type input "704 1041 3984 0478"
type input "056.963.044-43"
type input "[DATE]"
type input "[PERSON_NAME]"
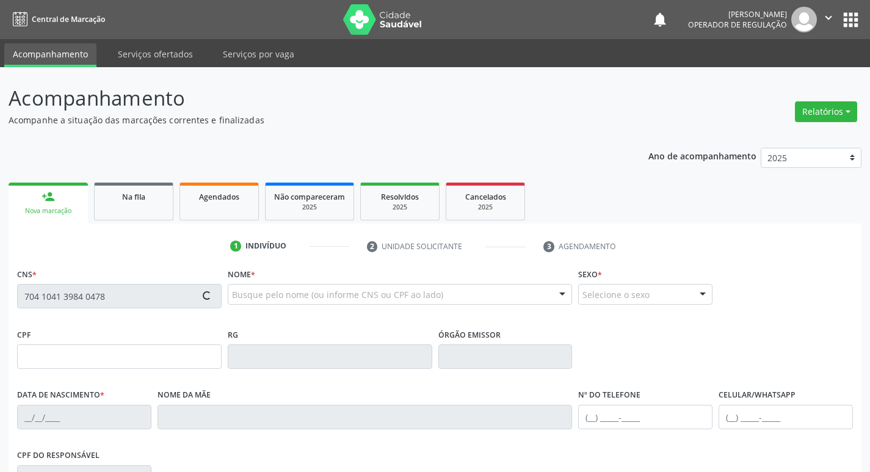
type input "[PHONE_NUMBER]"
type input "S/N"
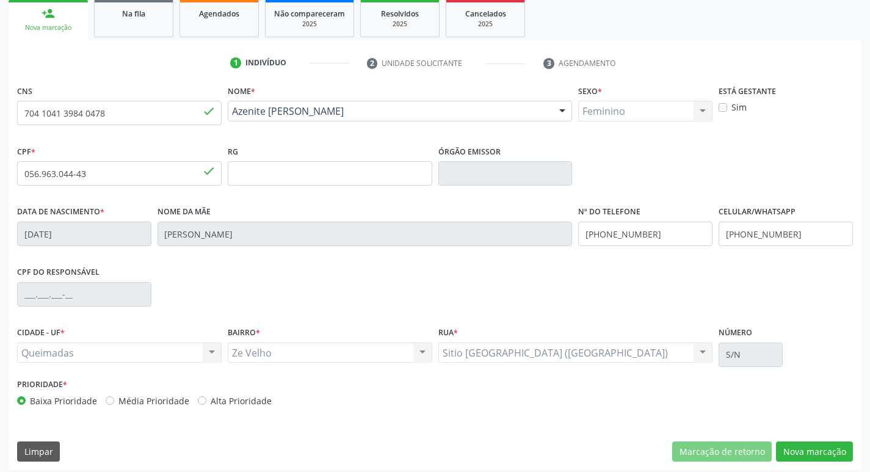
scroll to position [190, 0]
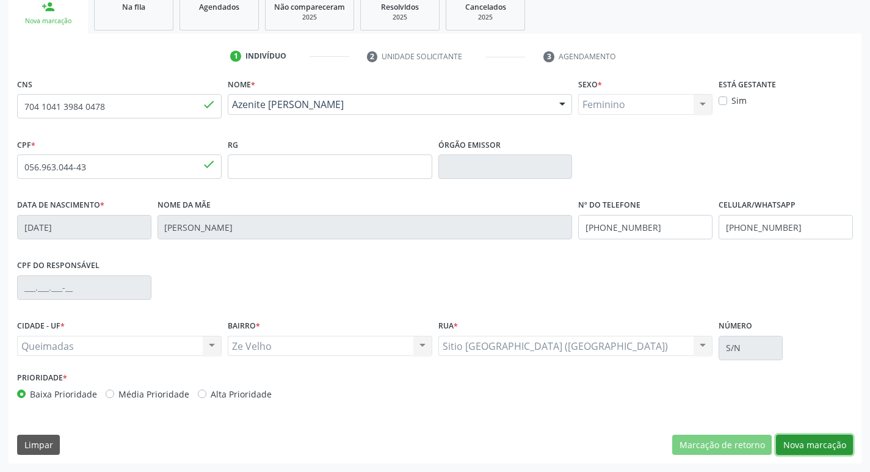
click at [814, 449] on button "Nova marcação" at bounding box center [814, 445] width 77 height 21
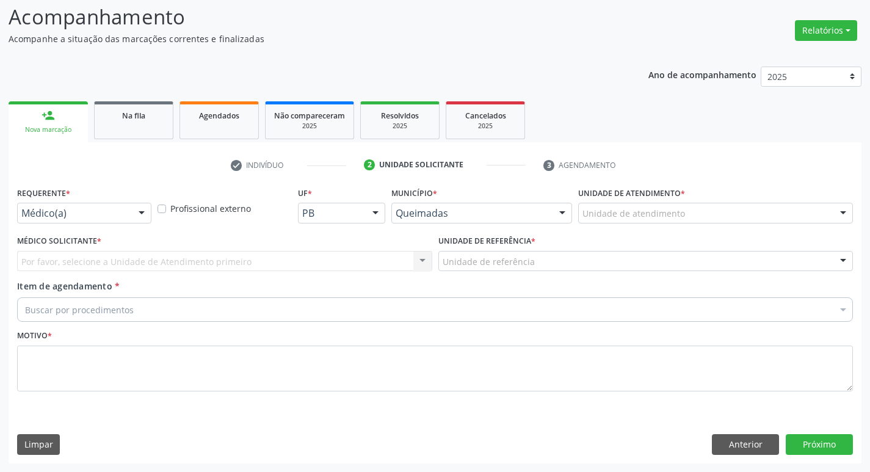
click at [54, 205] on div "Médico(a)" at bounding box center [84, 213] width 134 height 21
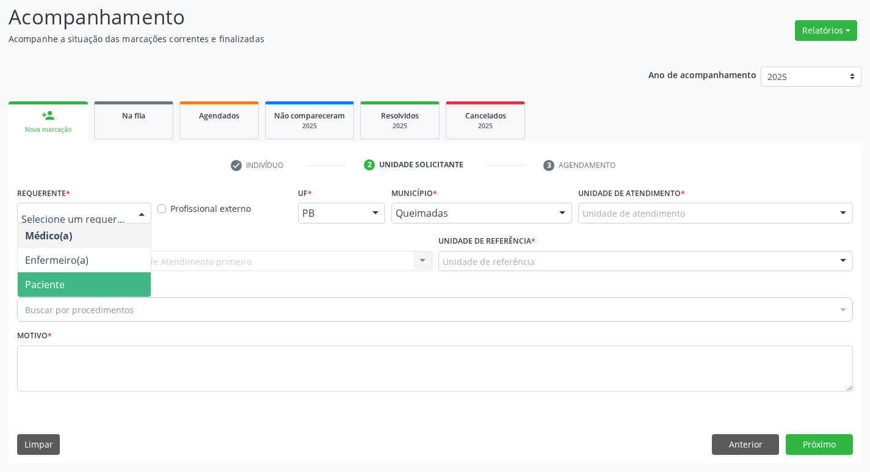
click at [21, 287] on span "Paciente" at bounding box center [84, 284] width 133 height 24
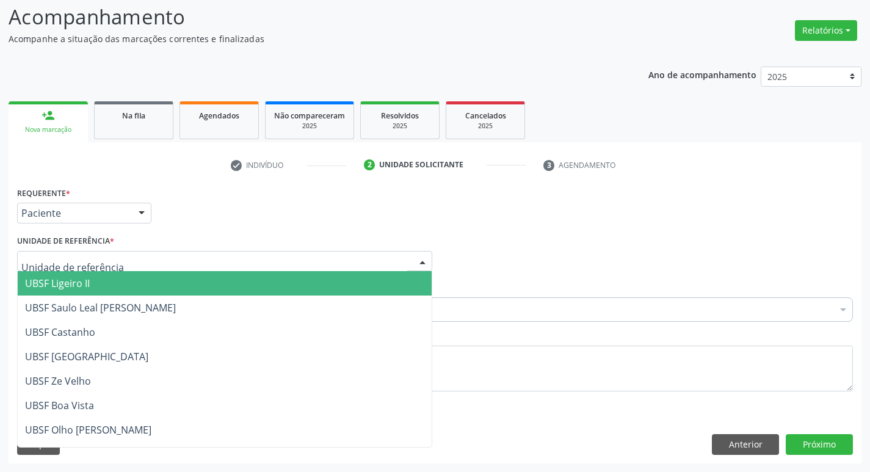
type input "Z"
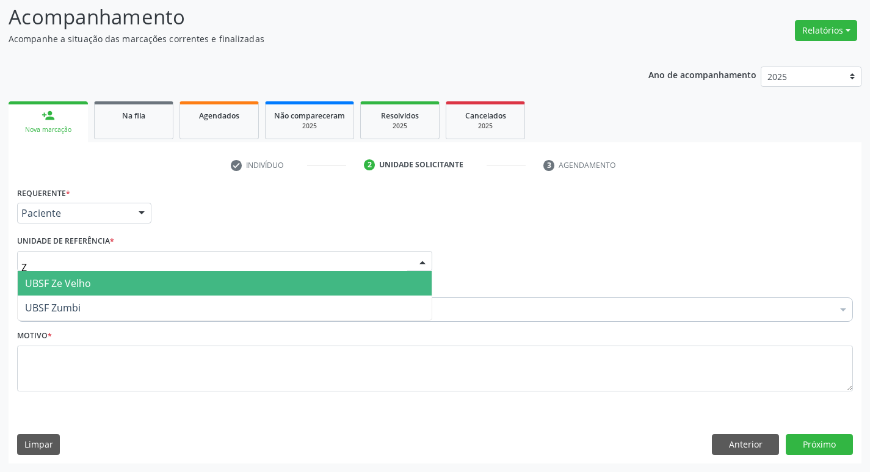
click at [89, 293] on span "UBSF Ze Velho" at bounding box center [225, 283] width 414 height 24
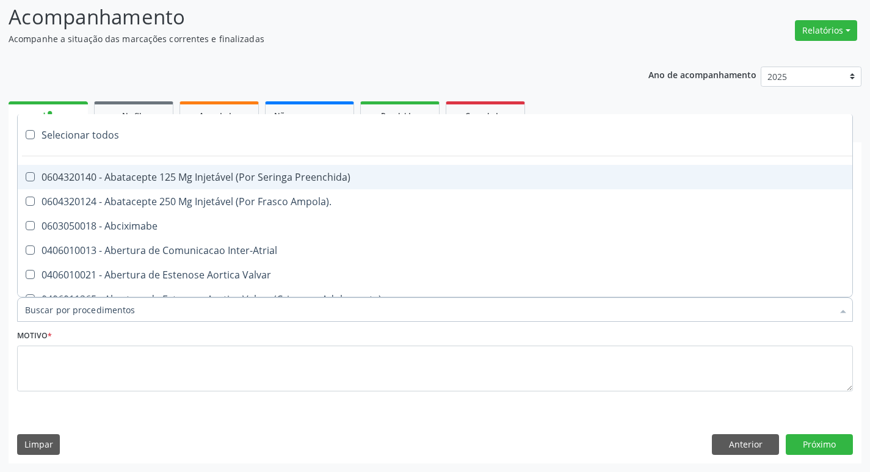
type input "D"
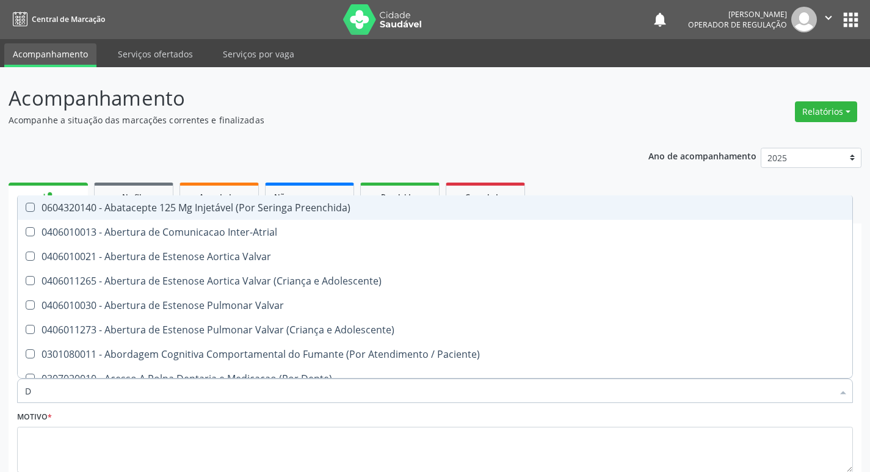
scroll to position [81, 0]
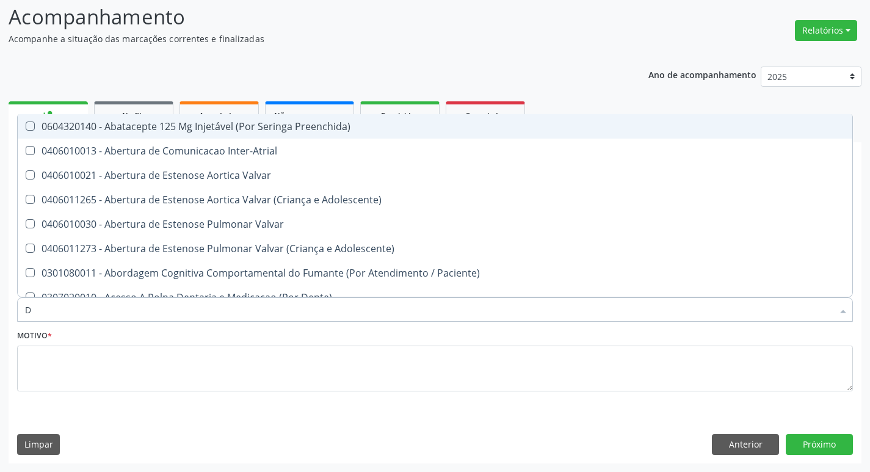
type input "DERMAT"
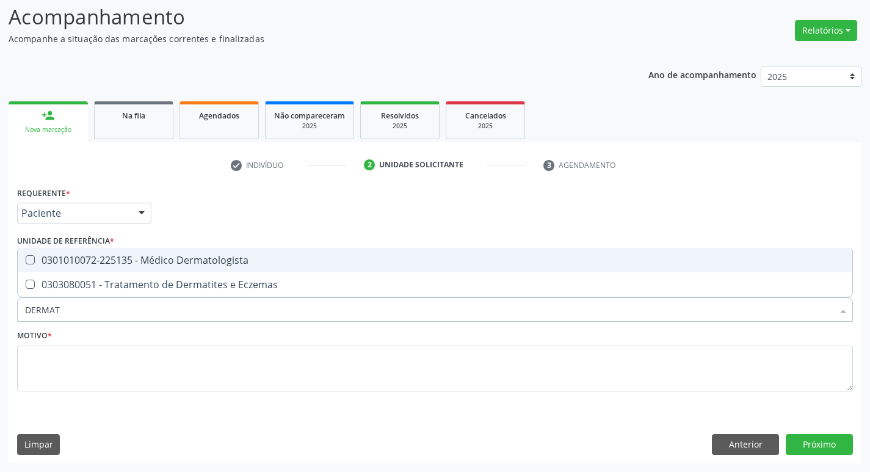
click at [115, 259] on div "0301010072-225135 - Médico Dermatologista" at bounding box center [435, 260] width 820 height 10
checkbox Dermatologista "true"
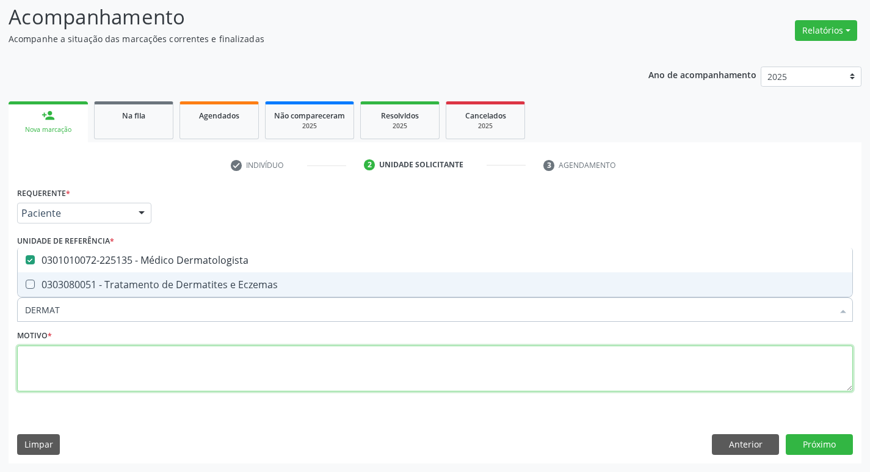
click at [94, 357] on textarea at bounding box center [435, 369] width 836 height 46
checkbox Eczemas "true"
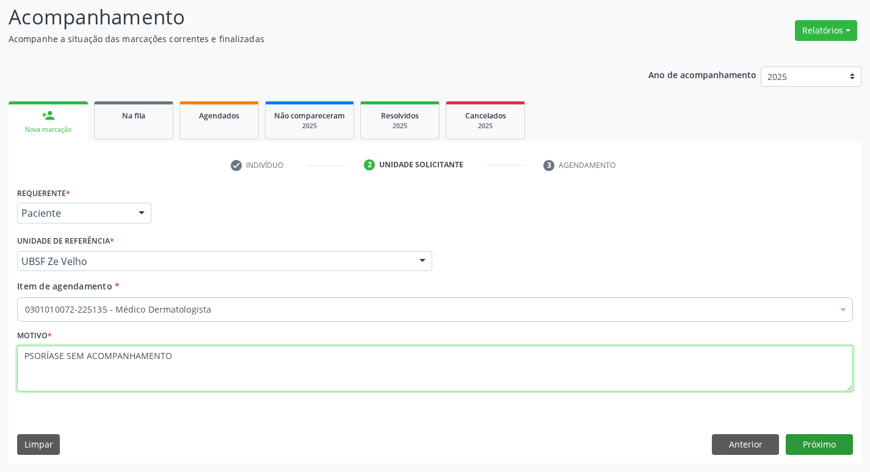
type textarea "PSORÍASE SEM ACOMPANHAMENTO"
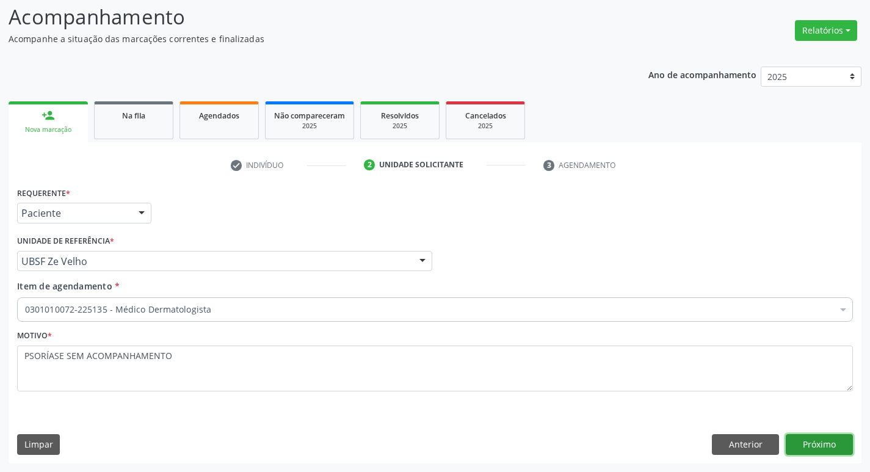
click at [820, 452] on button "Próximo" at bounding box center [819, 444] width 67 height 21
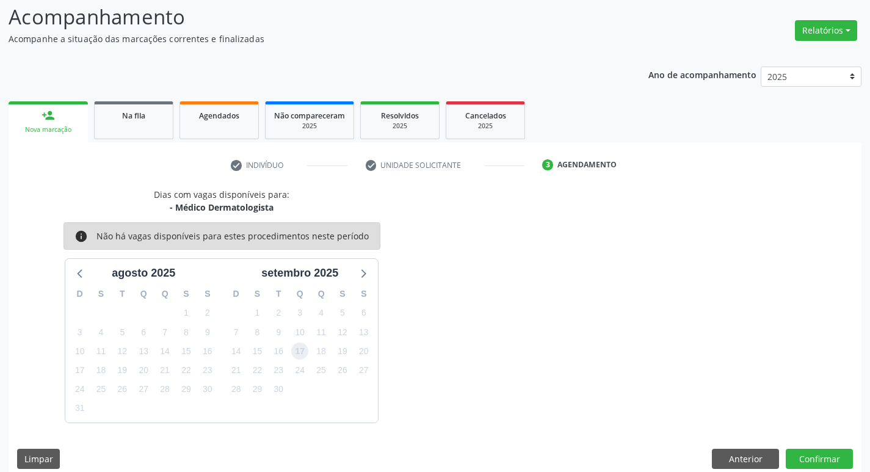
click at [301, 343] on span "17" at bounding box center [299, 350] width 17 height 17
click at [847, 463] on button "Confirmar" at bounding box center [819, 459] width 67 height 21
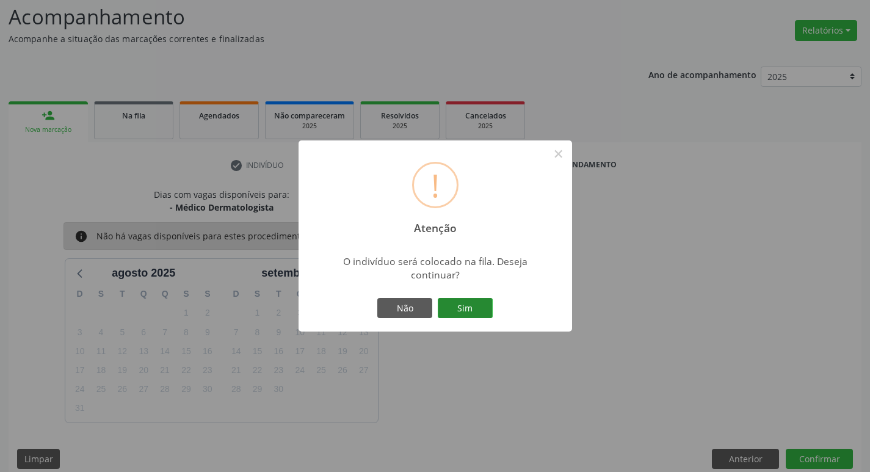
click at [474, 311] on button "Sim" at bounding box center [465, 308] width 55 height 21
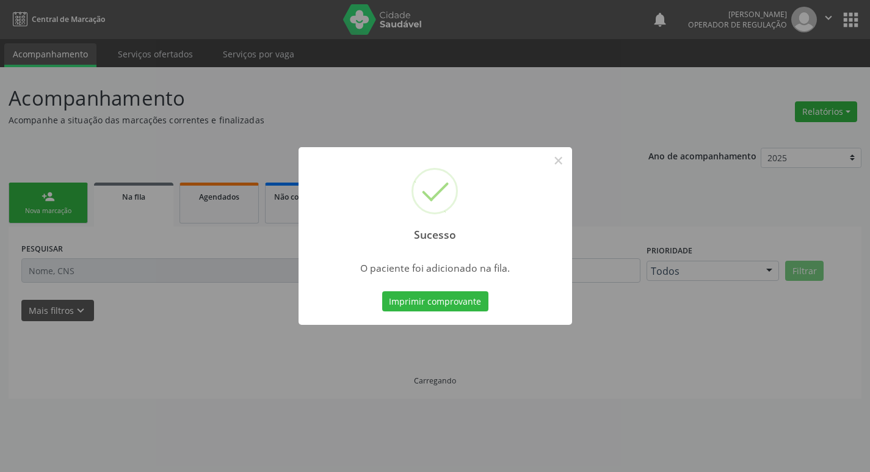
scroll to position [0, 0]
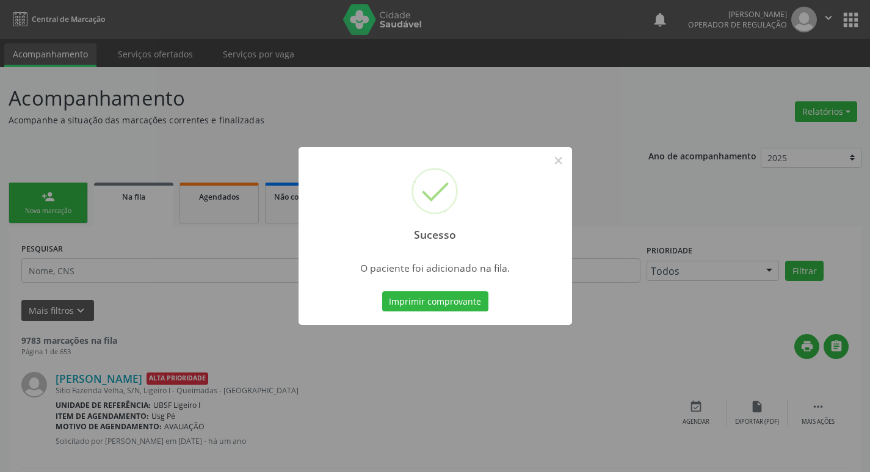
click at [258, 289] on div "Sucesso × O paciente foi adicionado na fila. Imprimir comprovante Cancel" at bounding box center [435, 236] width 870 height 472
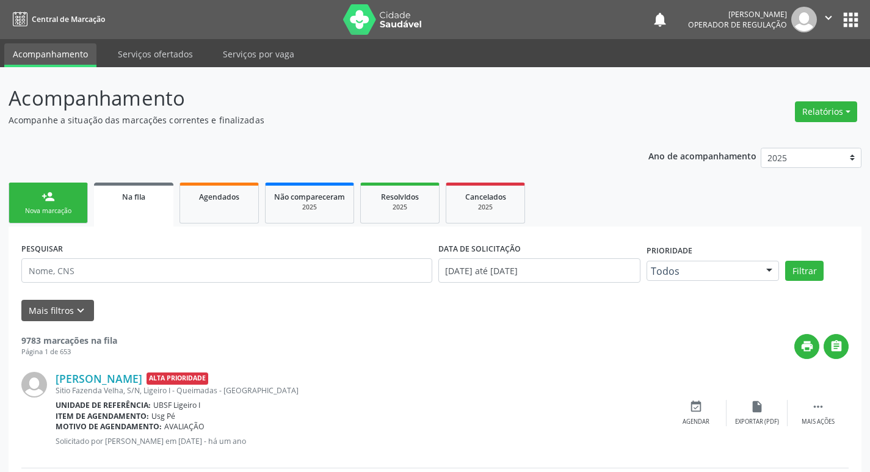
click at [30, 209] on div "Nova marcação" at bounding box center [48, 210] width 61 height 9
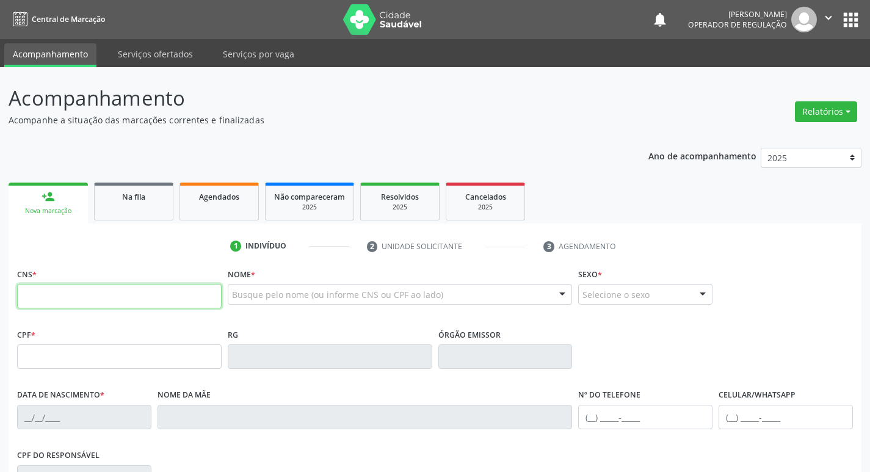
click at [46, 284] on input "text" at bounding box center [119, 296] width 205 height 24
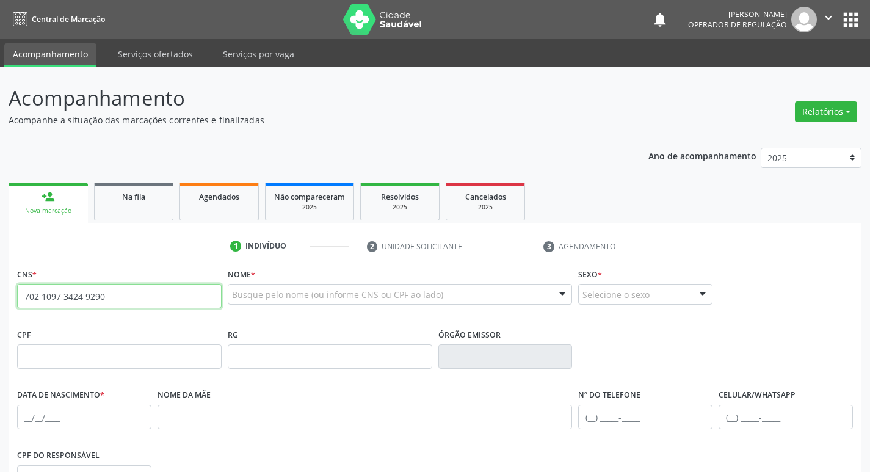
click at [126, 292] on input "702 1097 3424 9290" at bounding box center [119, 296] width 205 height 24
type input "702 4030 7509 8822"
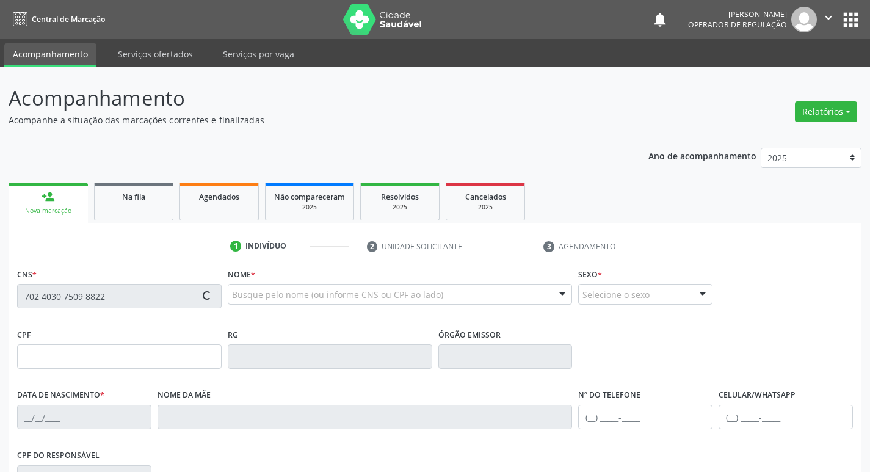
type input "040.620.344-09"
type input "27/12/1975"
type input "Creuza Vidal da Silva"
type input "(83) 99370-0913"
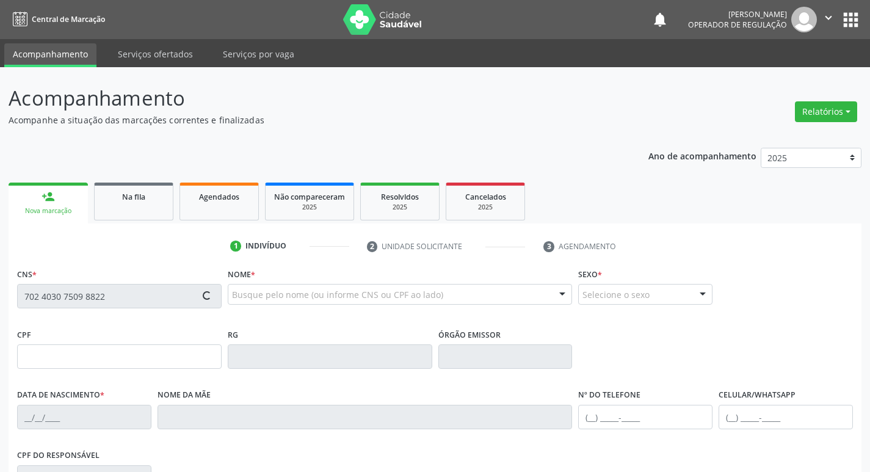
type input "S/N"
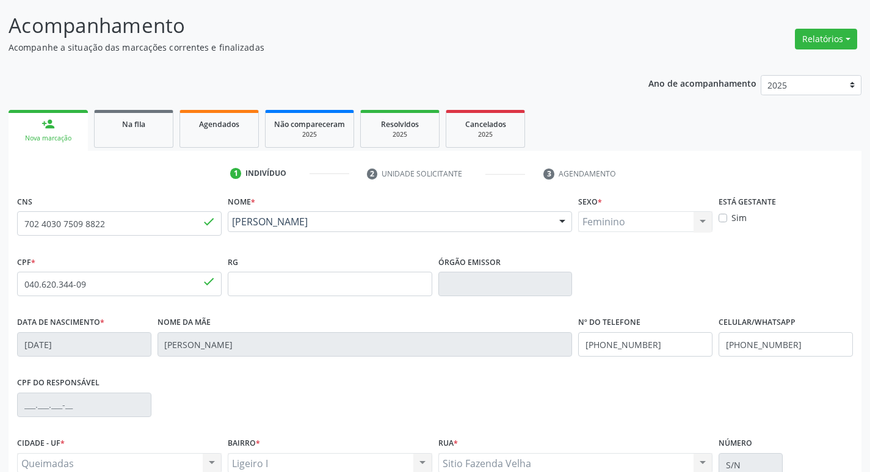
scroll to position [190, 0]
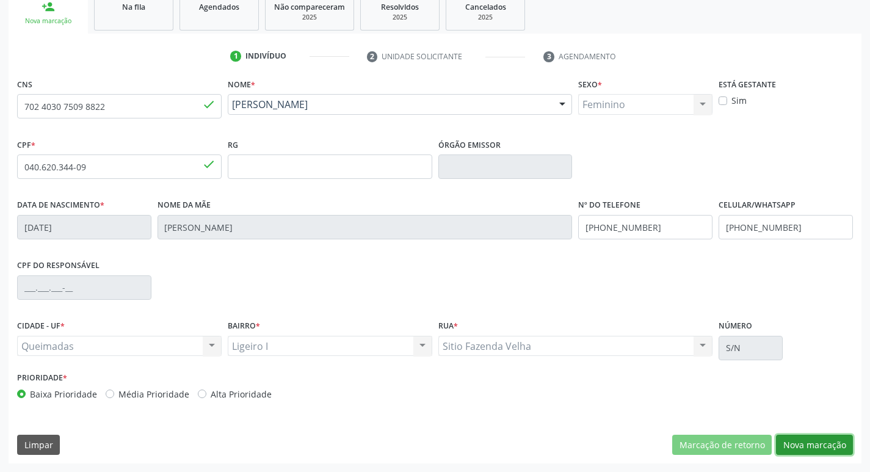
click at [789, 446] on button "Nova marcação" at bounding box center [814, 445] width 77 height 21
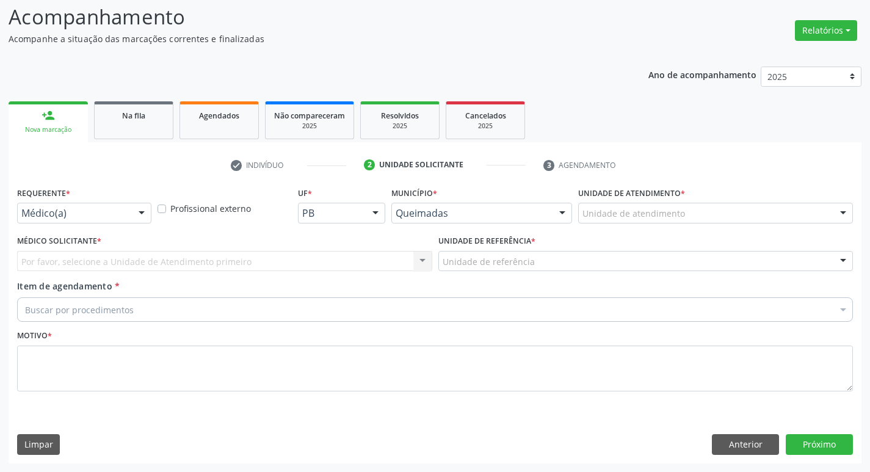
click at [115, 223] on div "Médico(a) Médico(a) Enfermeiro(a) Paciente Nenhum resultado encontrado para: " …" at bounding box center [84, 213] width 134 height 21
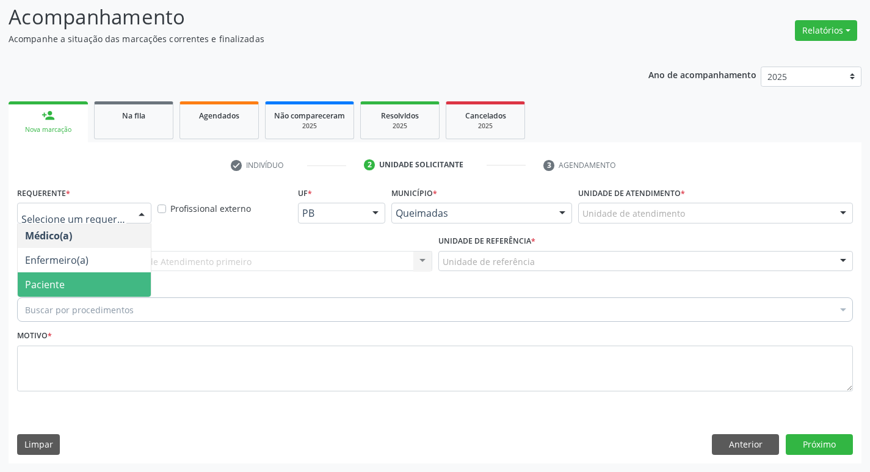
click at [101, 278] on span "Paciente" at bounding box center [84, 284] width 133 height 24
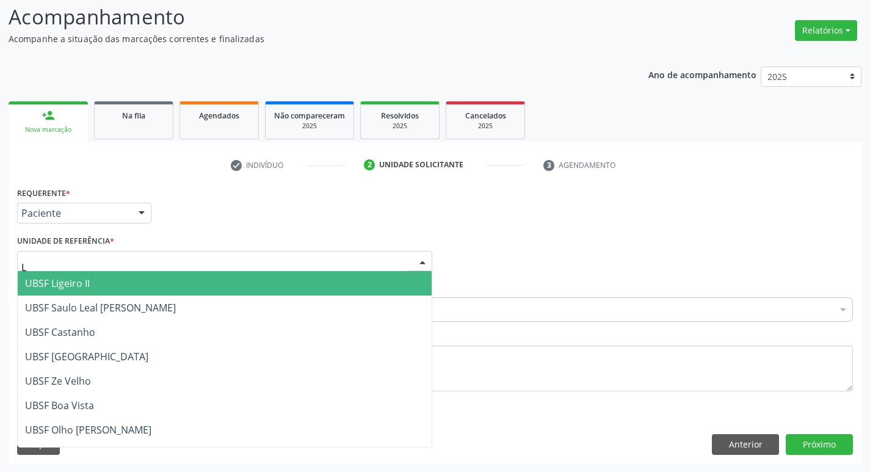
type input "LI"
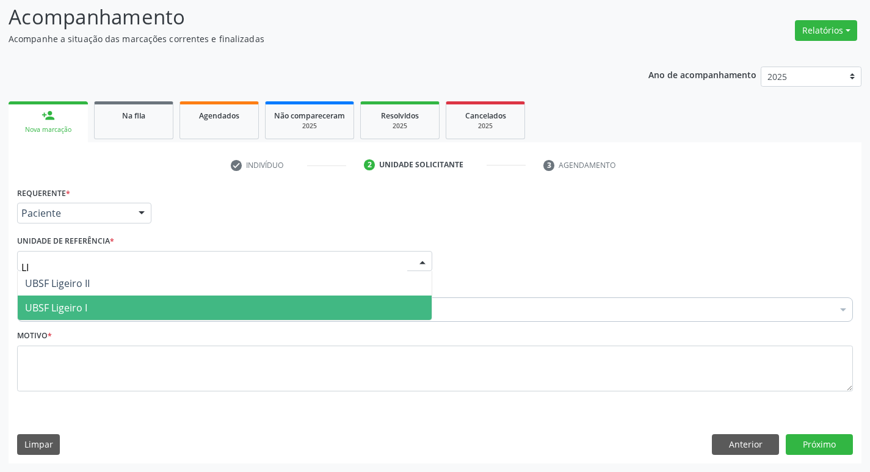
click at [29, 307] on span "UBSF Ligeiro I" at bounding box center [56, 307] width 62 height 13
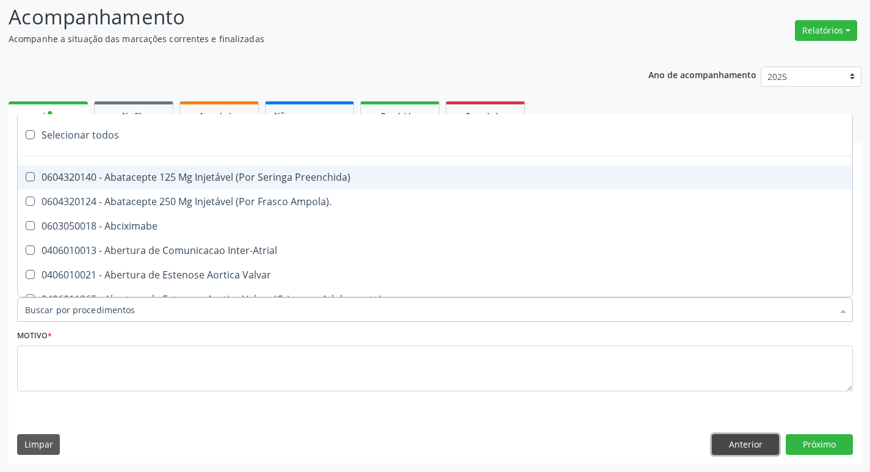
click at [721, 449] on button "Anterior" at bounding box center [745, 444] width 67 height 21
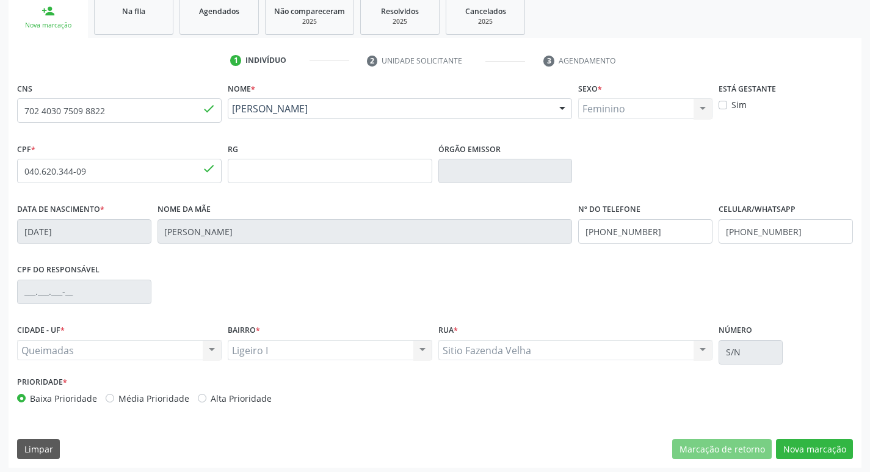
scroll to position [190, 0]
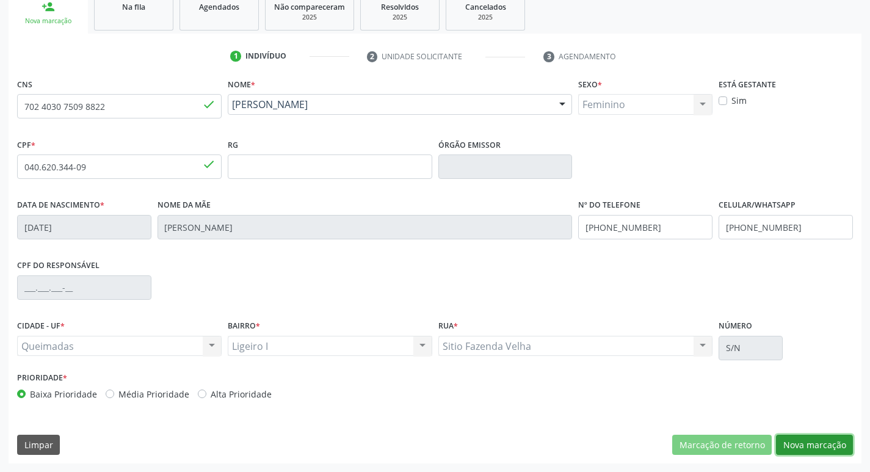
click at [819, 441] on button "Nova marcação" at bounding box center [814, 445] width 77 height 21
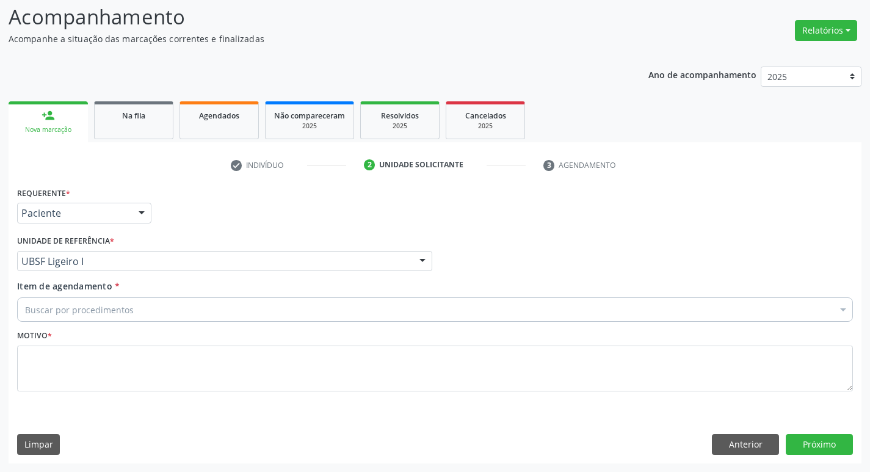
scroll to position [81, 0]
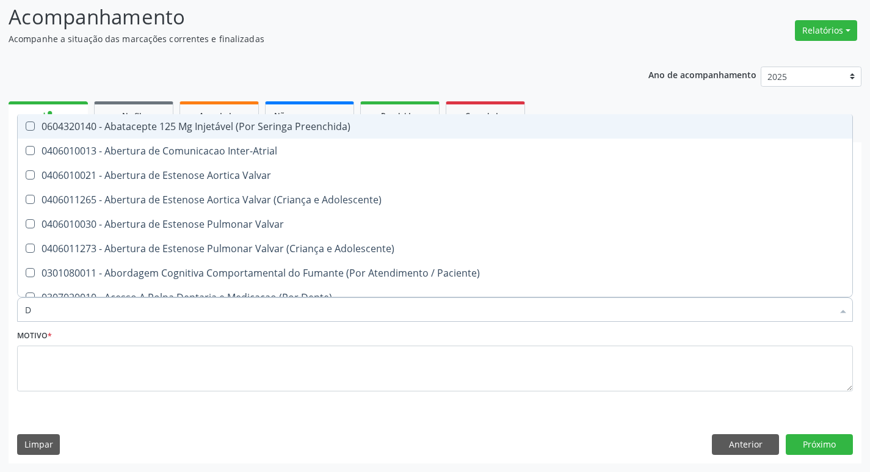
type input "DERMAT"
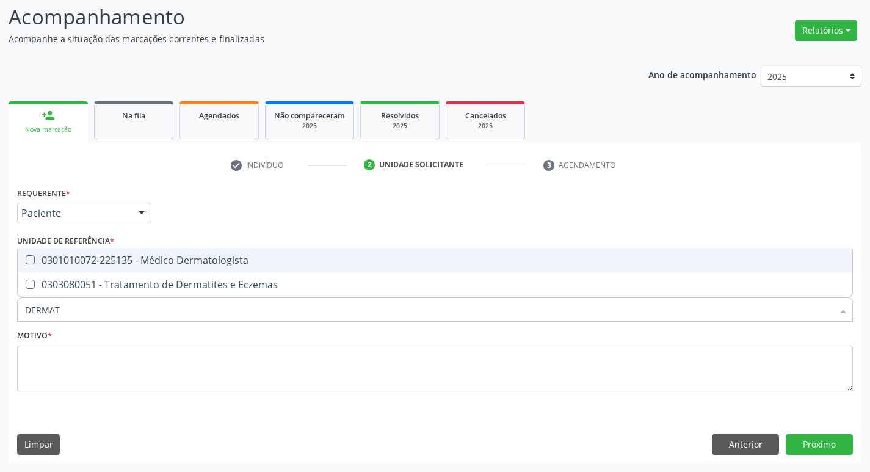
click at [86, 249] on span "0301010072-225135 - Médico Dermatologista" at bounding box center [435, 260] width 835 height 24
checkbox Dermatologista "true"
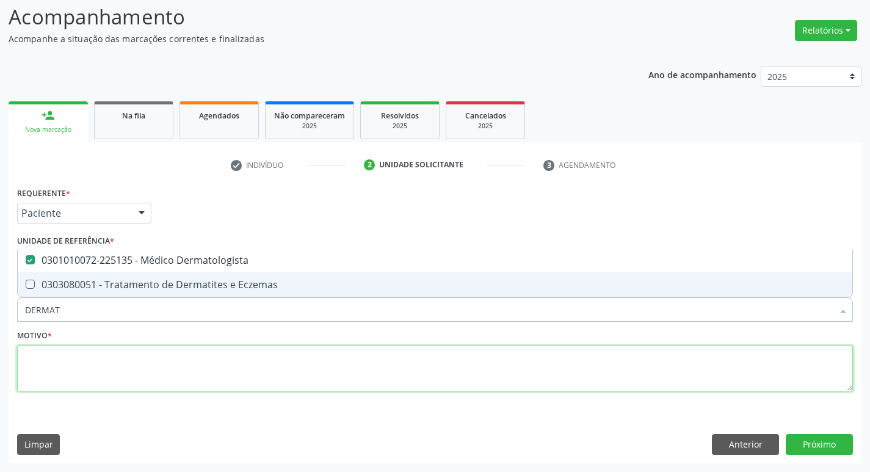
click at [82, 358] on textarea at bounding box center [435, 369] width 836 height 46
checkbox Eczemas "true"
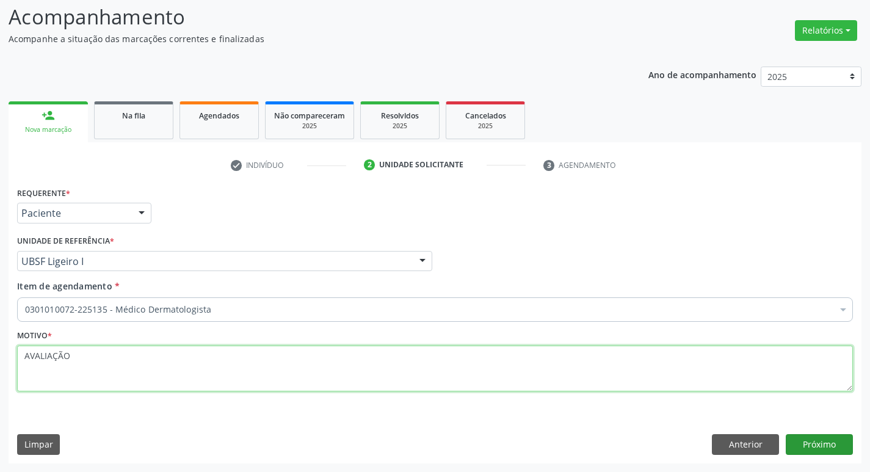
type textarea "AVALIAÇÃO"
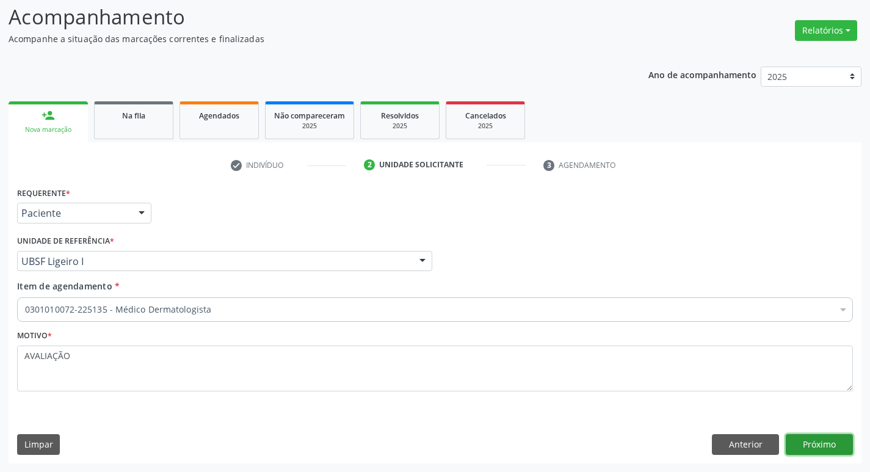
click at [806, 438] on button "Próximo" at bounding box center [819, 444] width 67 height 21
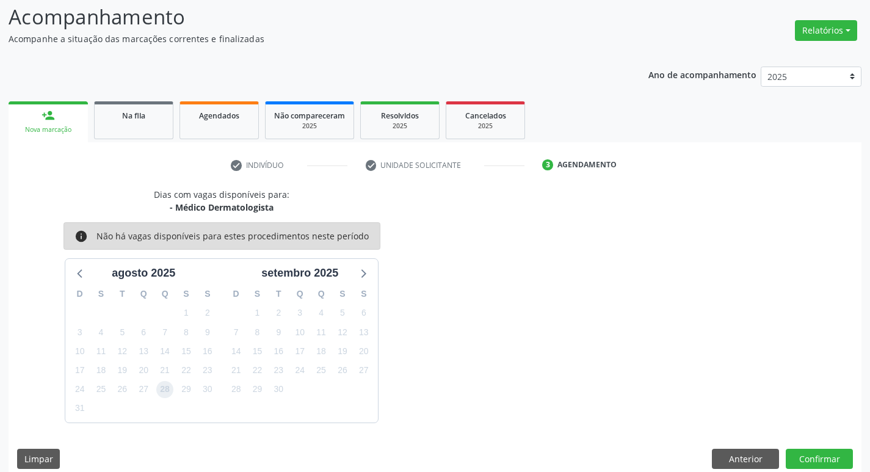
click at [161, 393] on span "28" at bounding box center [164, 389] width 17 height 17
click at [838, 461] on button "Confirmar" at bounding box center [819, 459] width 67 height 21
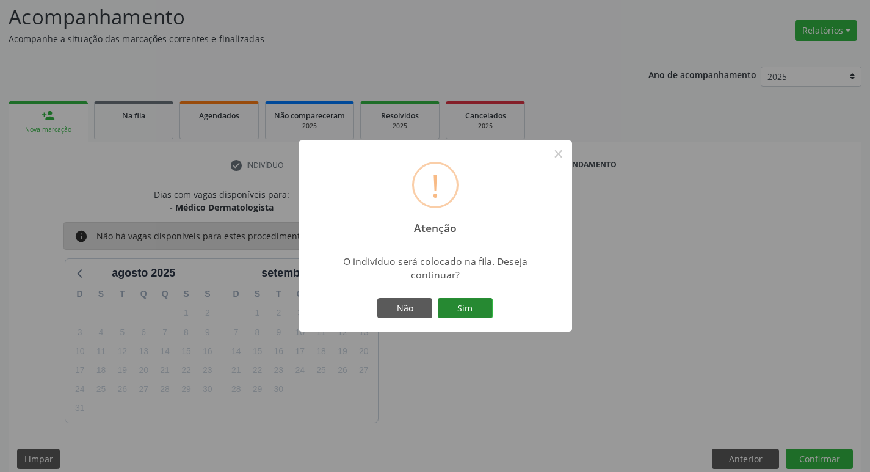
click at [481, 315] on button "Sim" at bounding box center [465, 308] width 55 height 21
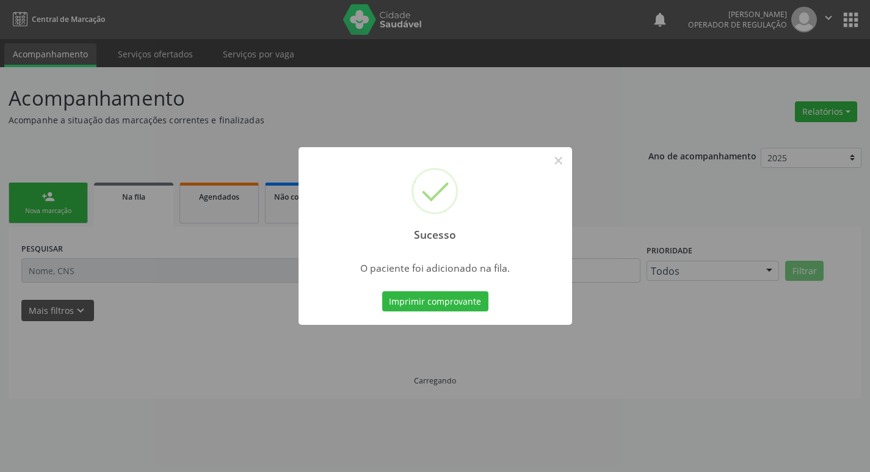
scroll to position [0, 0]
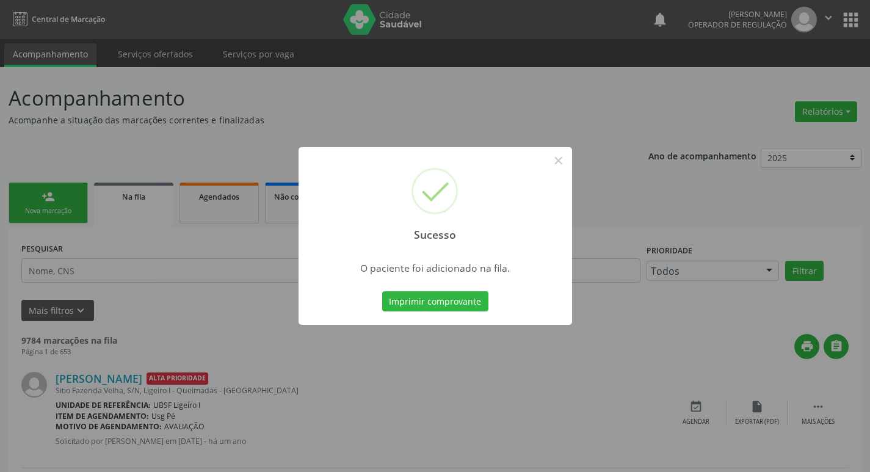
click at [183, 261] on div "Sucesso × O paciente foi adicionado na fila. Imprimir comprovante Cancel" at bounding box center [435, 236] width 870 height 472
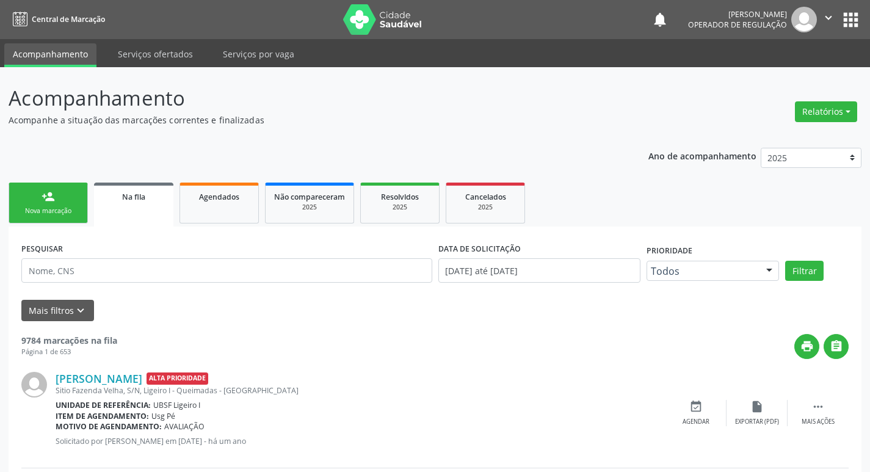
click at [62, 194] on link "person_add Nova marcação" at bounding box center [48, 203] width 79 height 41
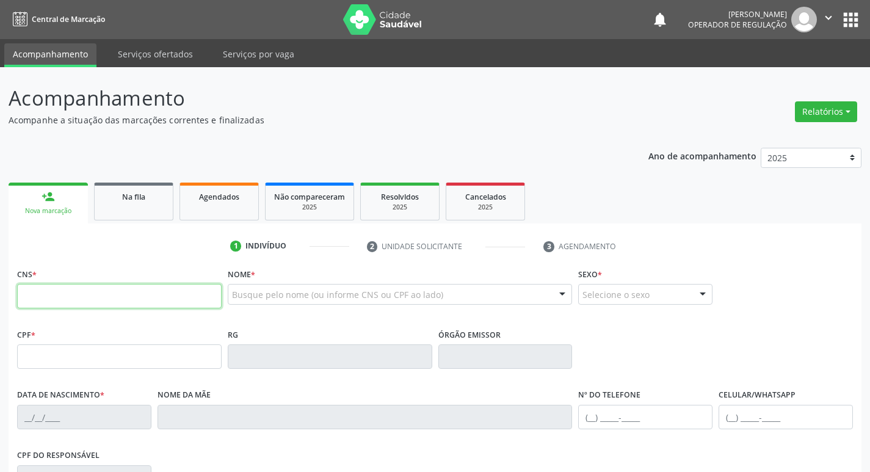
click at [88, 292] on input "text" at bounding box center [119, 296] width 205 height 24
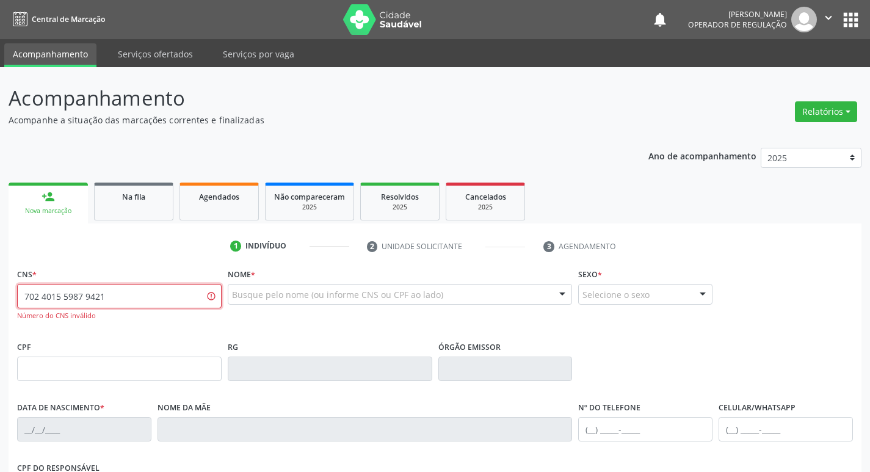
type input "702 4015 5987 9421"
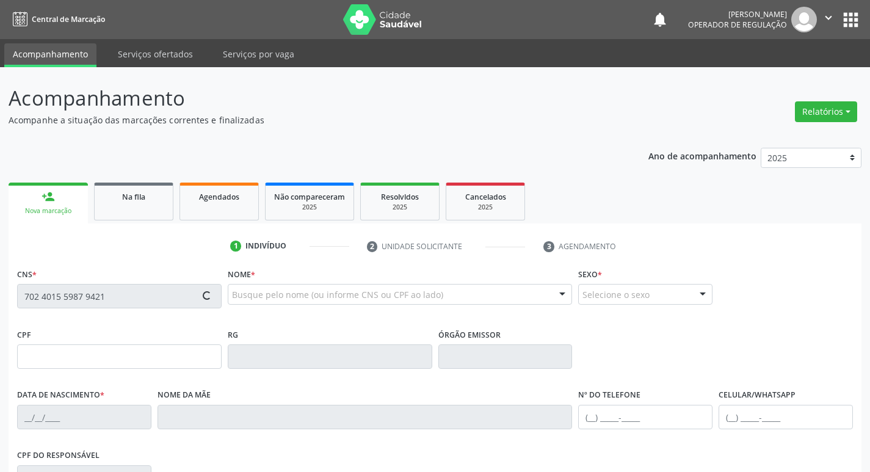
type input "181.178.704-52"
type input "02/04/2022"
type input "Ednalva dos Santos Barbosa"
type input "(83) 99308-1960"
type input "104.756.824-16"
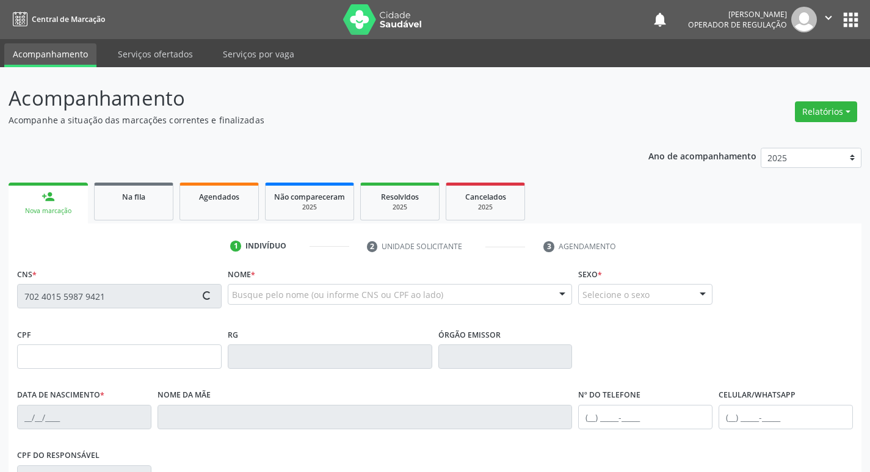
type input "91"
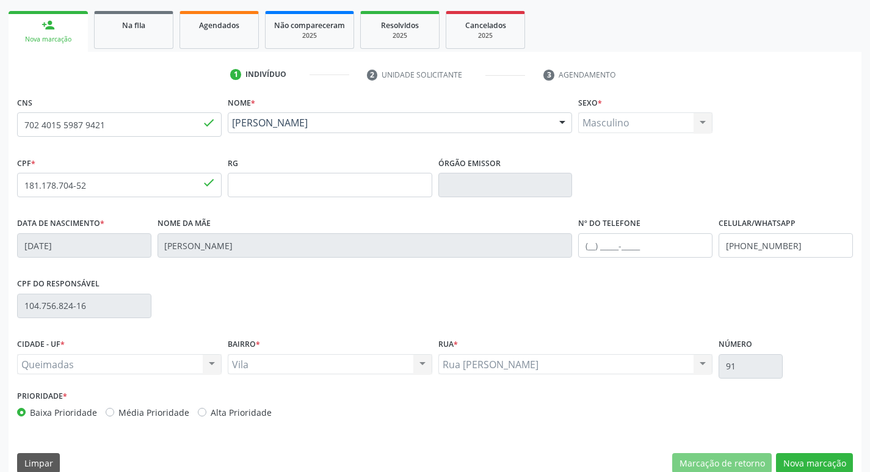
scroll to position [190, 0]
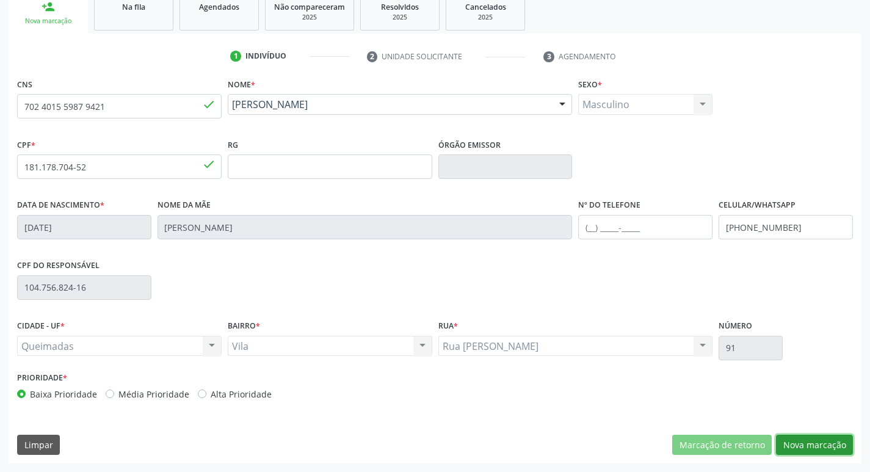
click at [783, 452] on button "Nova marcação" at bounding box center [814, 445] width 77 height 21
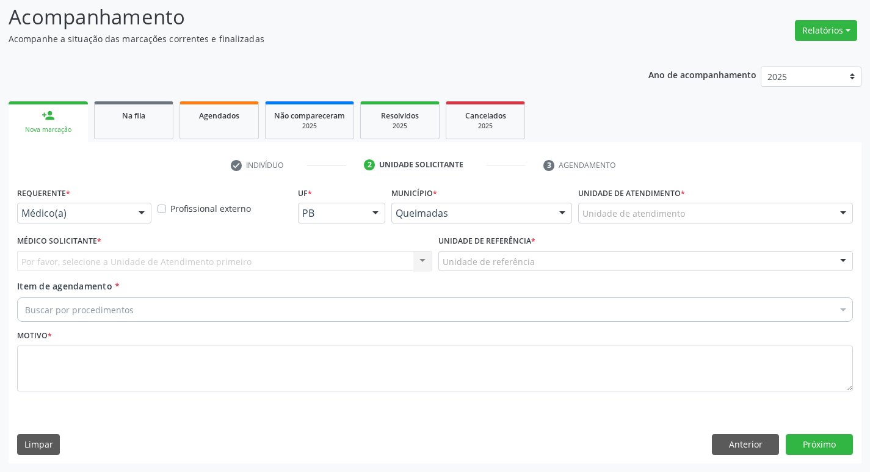
click at [122, 225] on div "Requerente * Médico(a) Médico(a) Enfermeiro(a) Paciente Nenhum resultado encont…" at bounding box center [84, 208] width 140 height 48
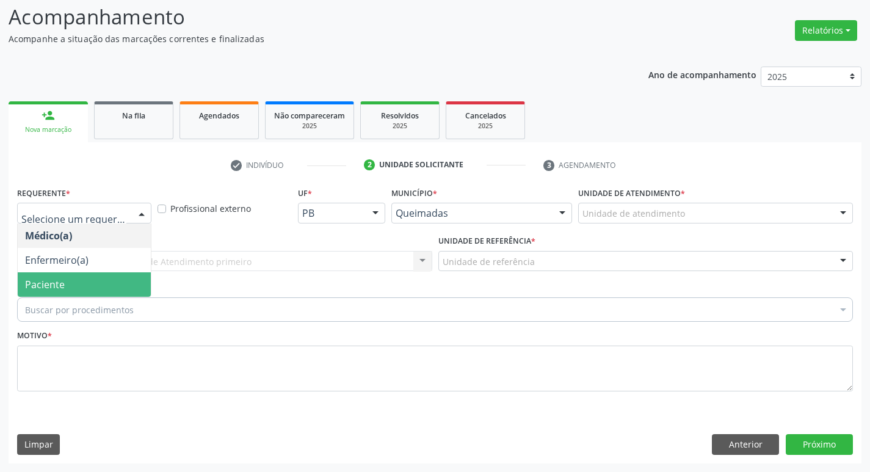
click at [117, 284] on span "Paciente" at bounding box center [84, 284] width 133 height 24
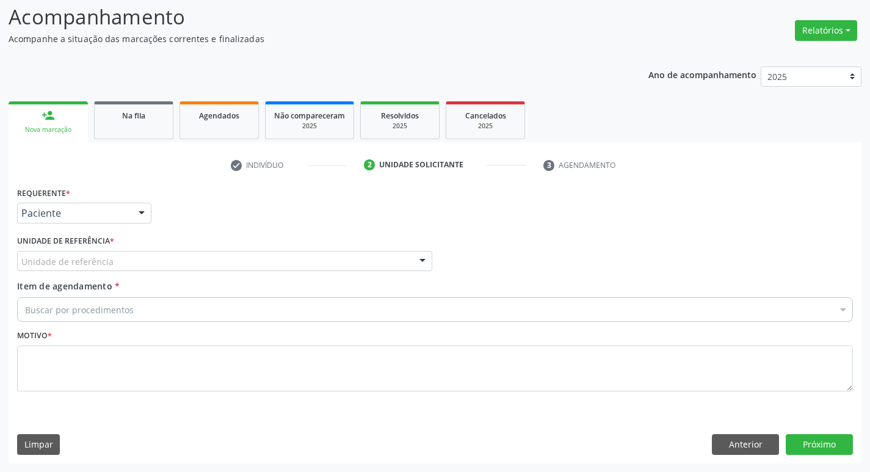
click at [120, 272] on div "Unidade de referência * Unidade de referência UBSF Ligeiro II UBSF Saulo Leal E…" at bounding box center [224, 256] width 421 height 48
click at [123, 263] on div at bounding box center [224, 261] width 415 height 21
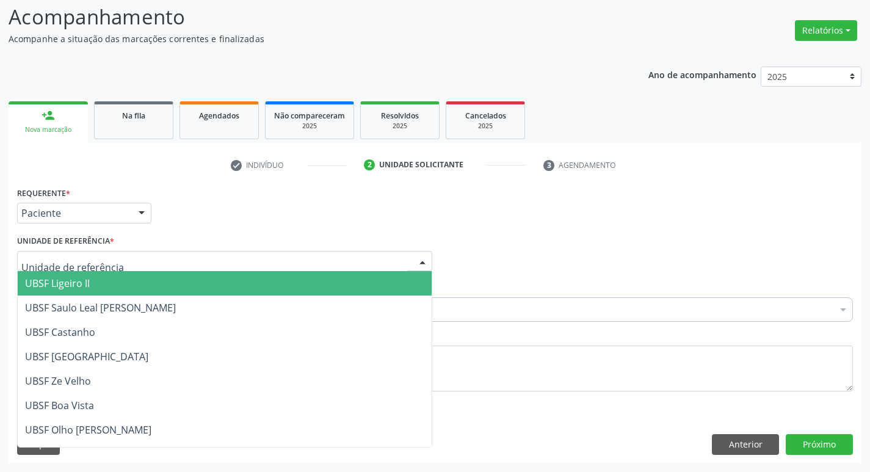
type input "V"
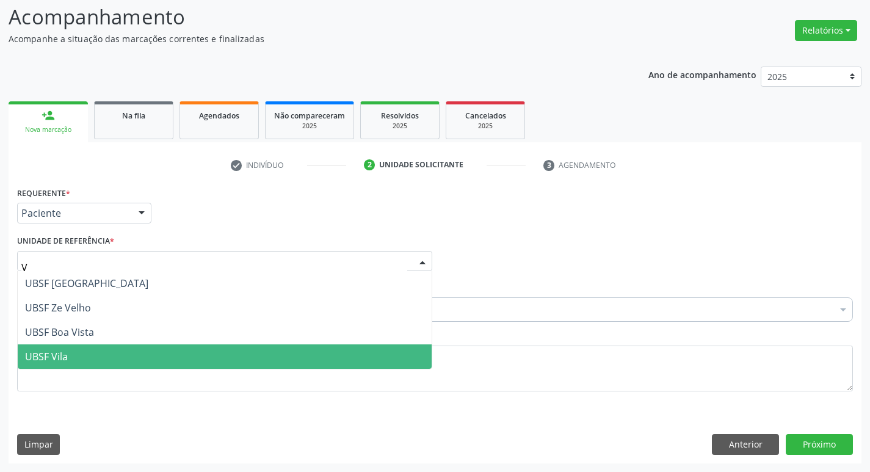
click at [52, 356] on span "UBSF Vila" at bounding box center [46, 356] width 43 height 13
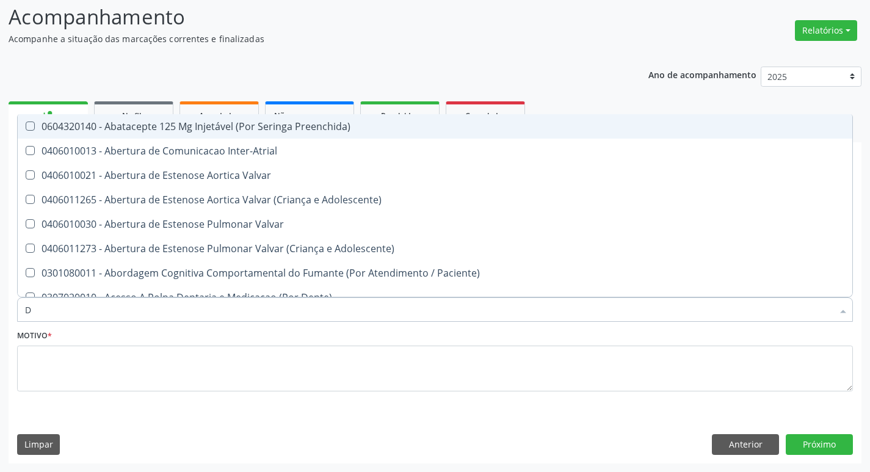
type input "DERMAT"
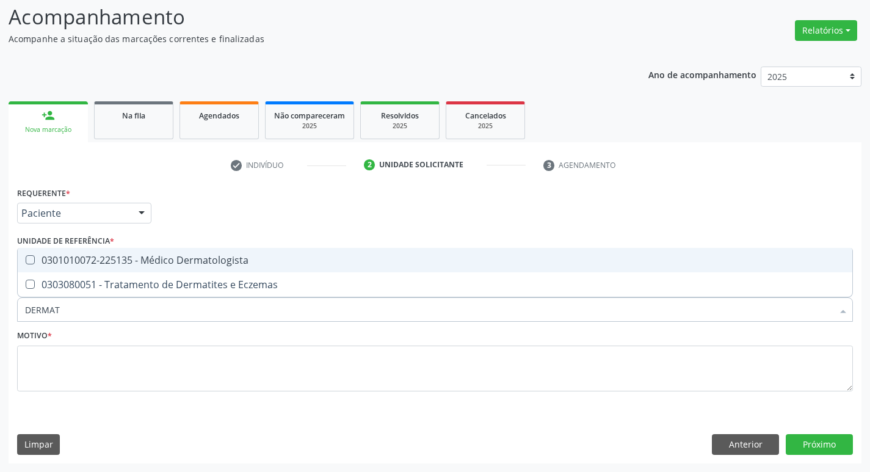
click at [120, 260] on div "0301010072-225135 - Médico Dermatologista" at bounding box center [435, 260] width 820 height 10
checkbox Dermatologista "true"
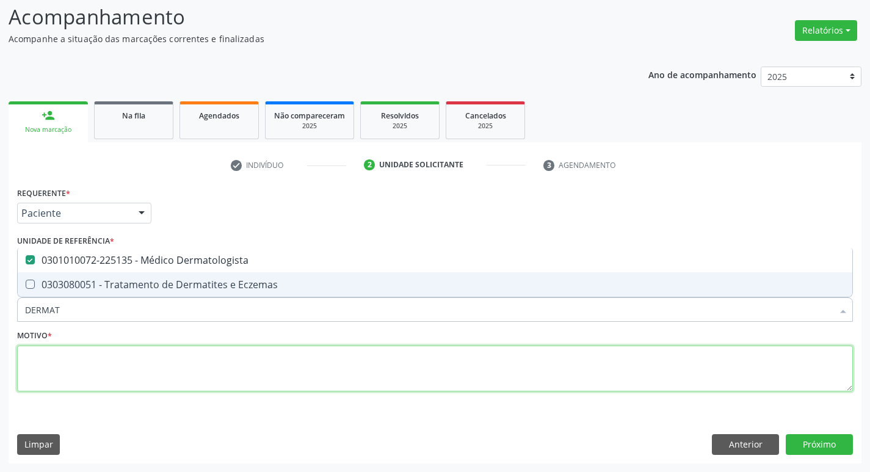
click at [110, 358] on textarea at bounding box center [435, 369] width 836 height 46
checkbox Eczemas "true"
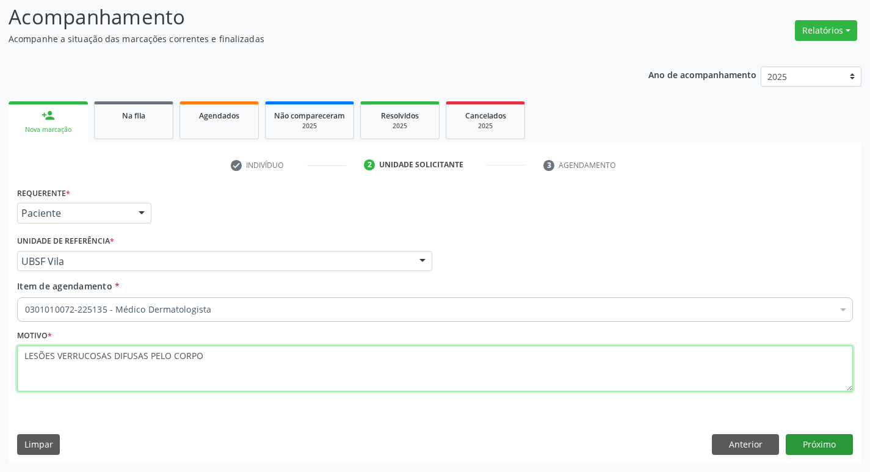
type textarea "LESÕES VERRUCOSAS DIFUSAS PELO CORPO"
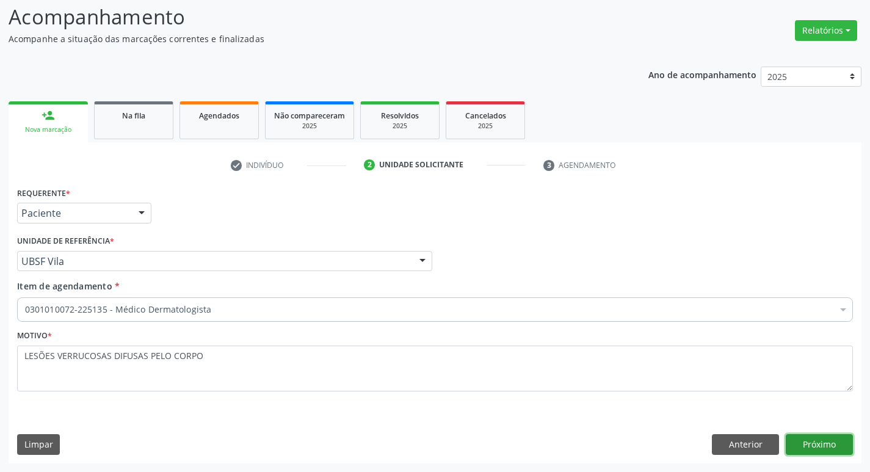
click at [813, 437] on button "Próximo" at bounding box center [819, 444] width 67 height 21
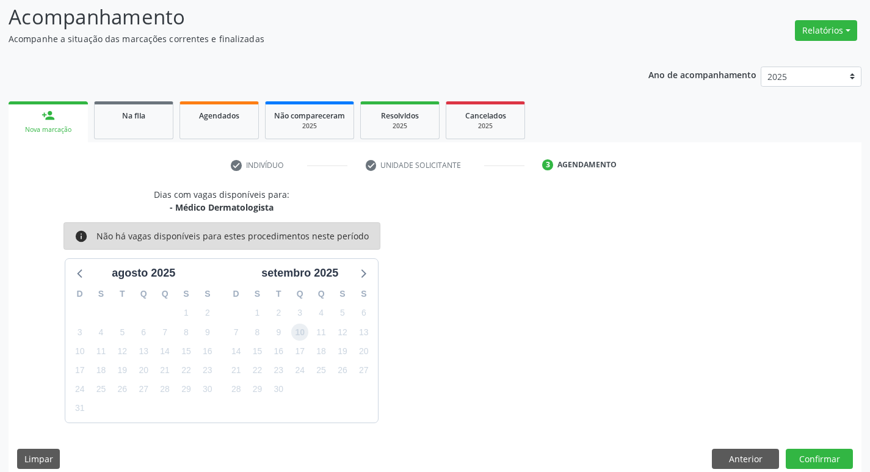
click at [293, 337] on span "10" at bounding box center [299, 332] width 17 height 17
click at [803, 451] on button "Confirmar" at bounding box center [819, 459] width 67 height 21
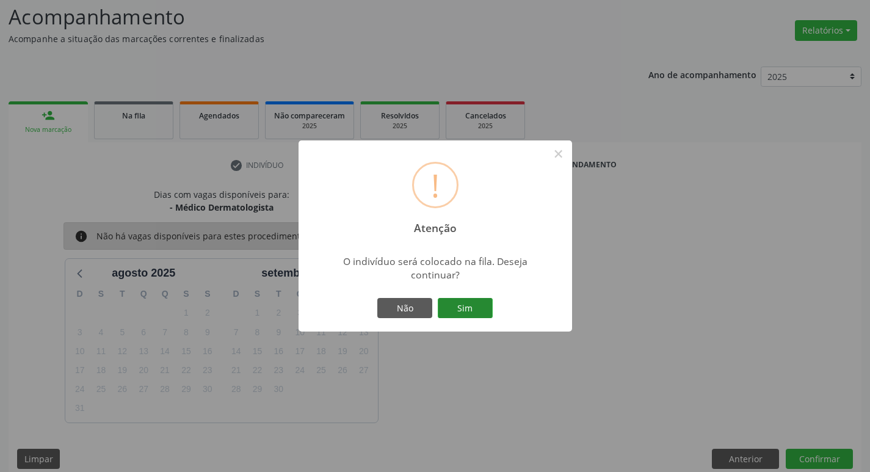
click at [476, 313] on button "Sim" at bounding box center [465, 308] width 55 height 21
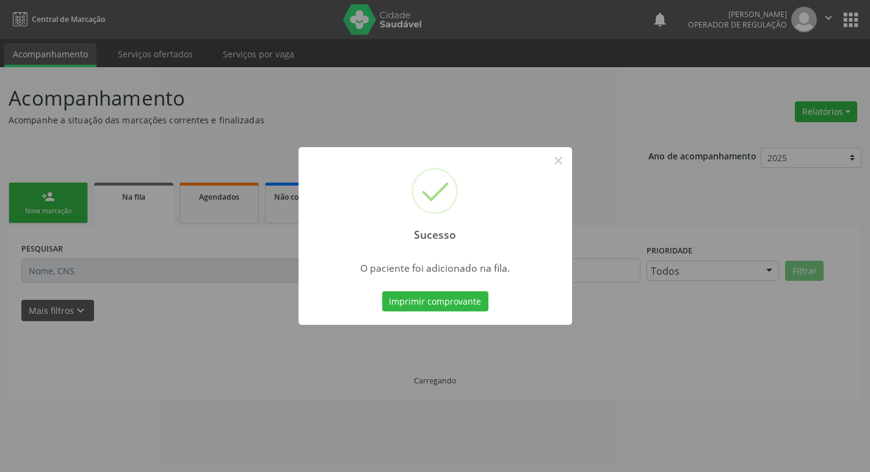
scroll to position [0, 0]
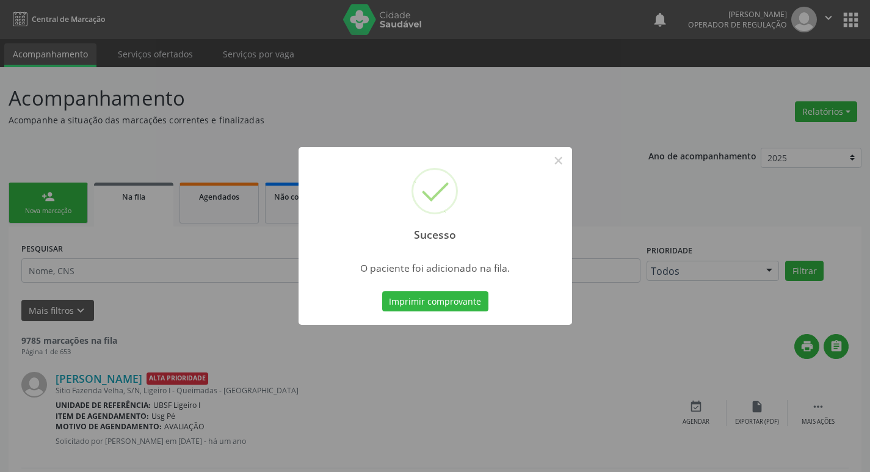
drag, startPoint x: 101, startPoint y: 226, endPoint x: 111, endPoint y: 211, distance: 17.3
click at [104, 220] on div "Sucesso × O paciente foi adicionado na fila. Imprimir comprovante Cancel" at bounding box center [435, 236] width 870 height 472
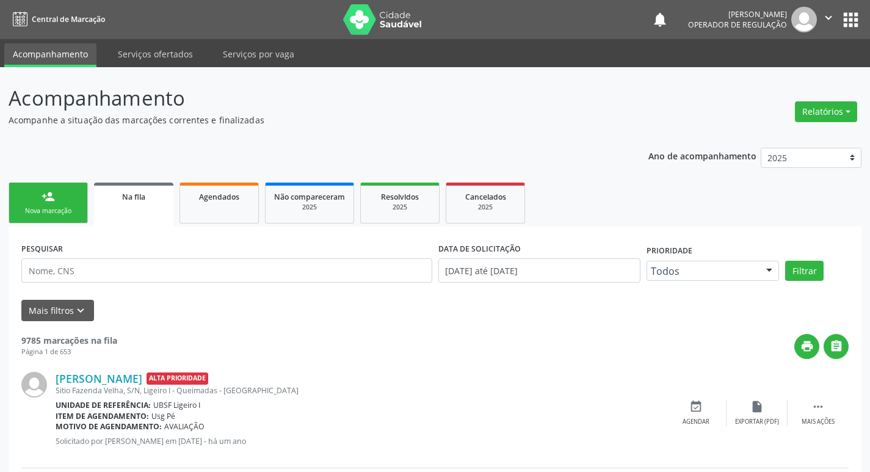
click at [56, 198] on link "person_add Nova marcação" at bounding box center [48, 203] width 79 height 41
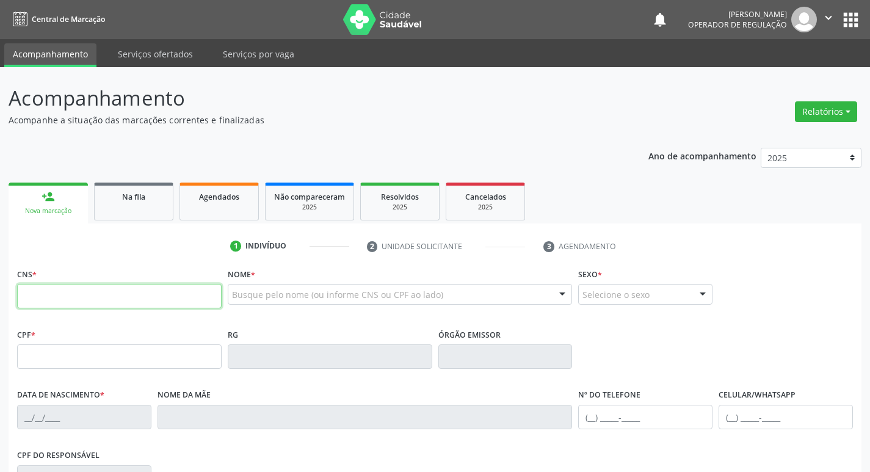
click at [112, 308] on input "text" at bounding box center [119, 296] width 205 height 24
type input "706 0078 9521 6841"
type input "858.639.474-20"
type input "15/04/1972"
type input "Olga Soares da Silva"
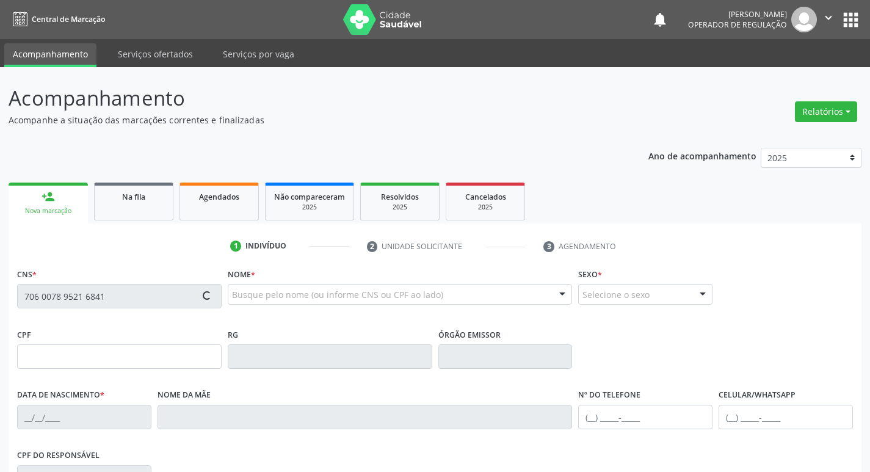
type input "(83) 99660-4290"
type input "26"
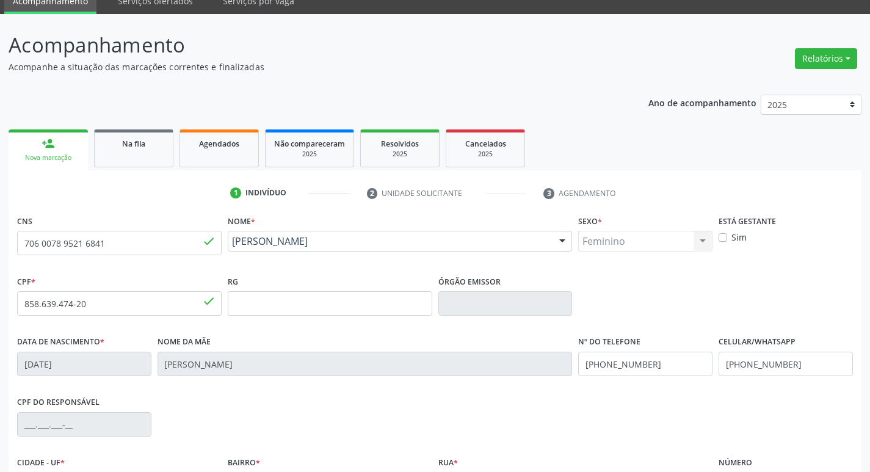
scroll to position [190, 0]
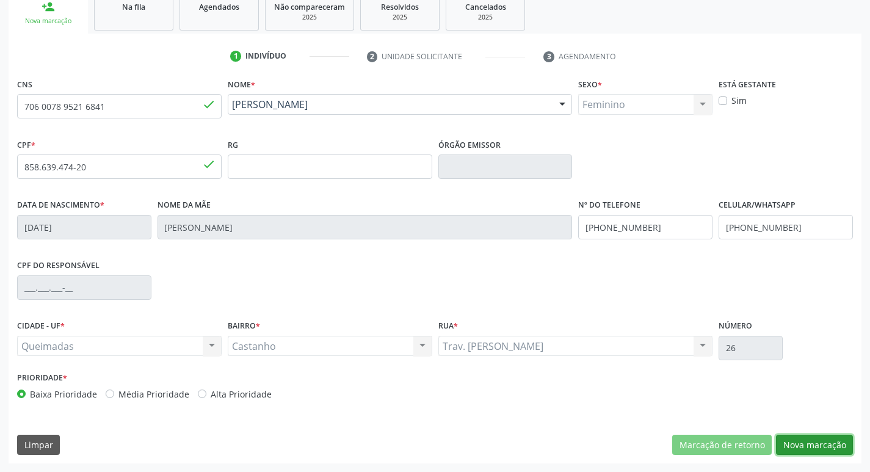
click at [795, 440] on button "Nova marcação" at bounding box center [814, 445] width 77 height 21
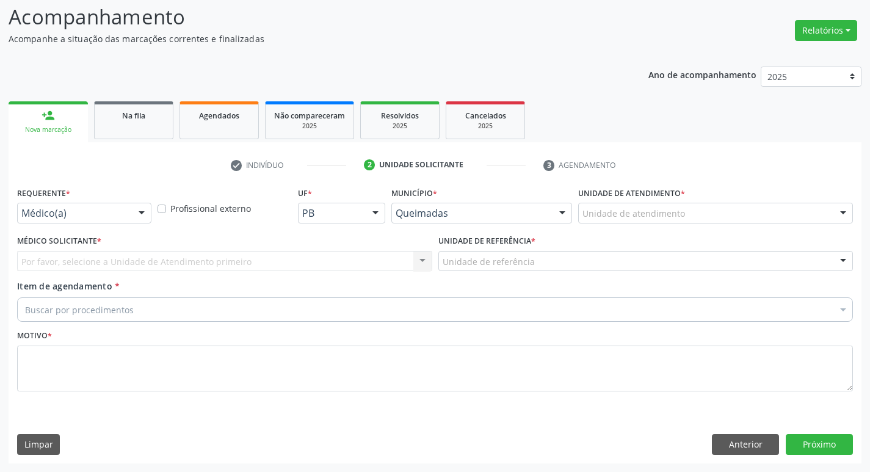
scroll to position [81, 0]
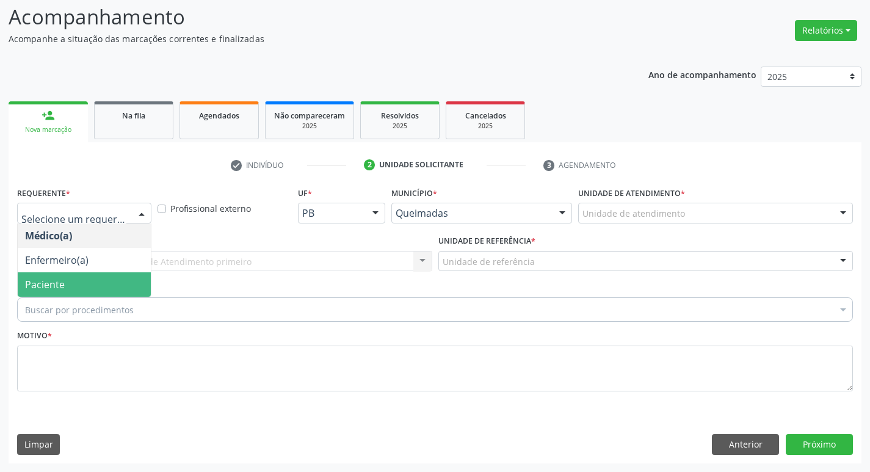
click at [114, 283] on span "Paciente" at bounding box center [84, 284] width 133 height 24
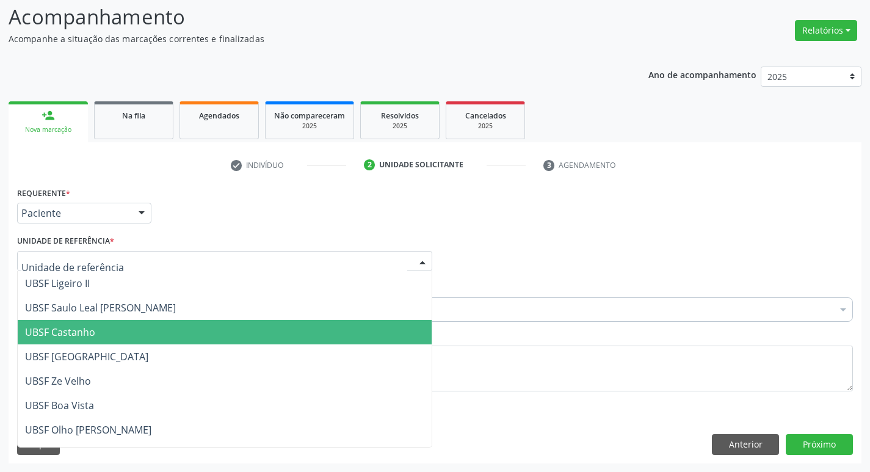
click at [98, 331] on span "UBSF Castanho" at bounding box center [225, 332] width 414 height 24
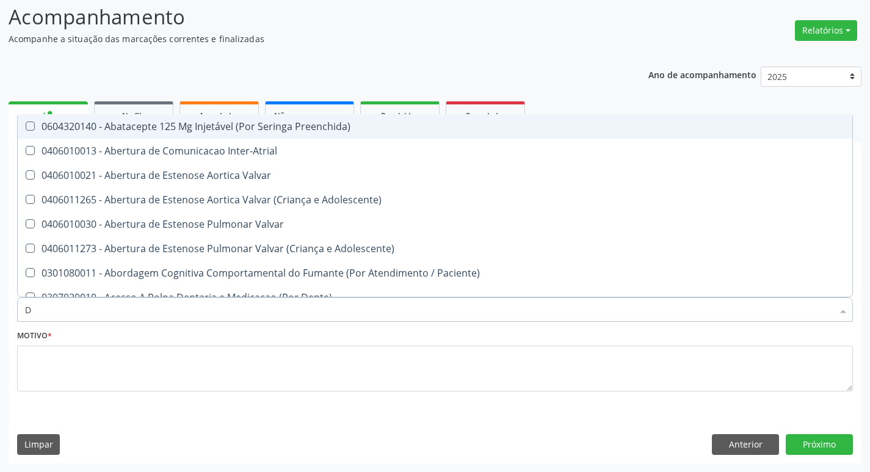
type input "DERMAT"
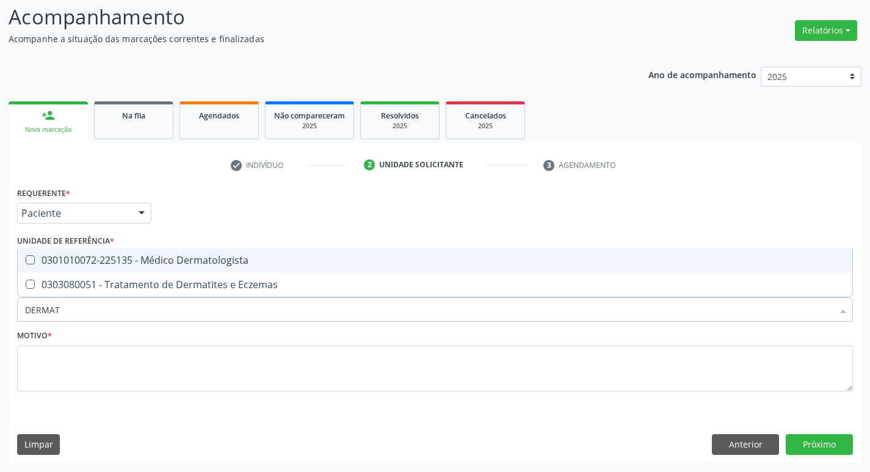
click at [129, 265] on div "0301010072-225135 - Médico Dermatologista" at bounding box center [435, 260] width 820 height 10
checkbox Dermatologista "true"
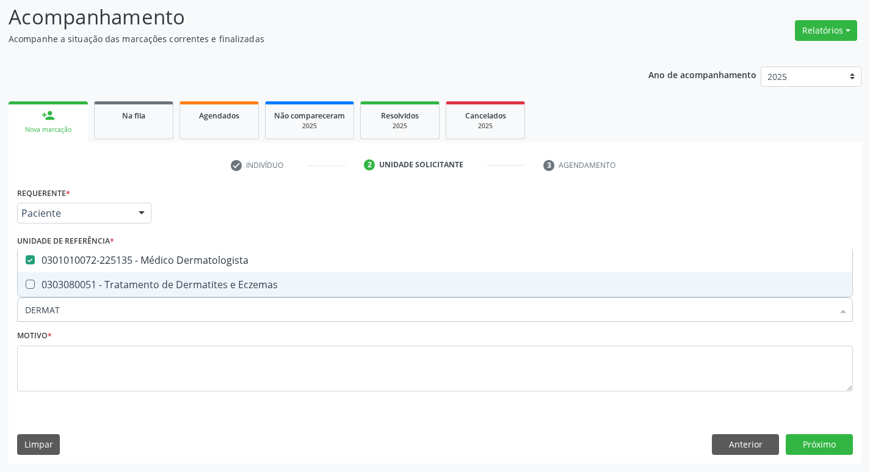
click at [134, 418] on div "Requerente * Paciente Médico(a) Enfermeiro(a) Paciente Nenhum resultado encontr…" at bounding box center [435, 323] width 853 height 279
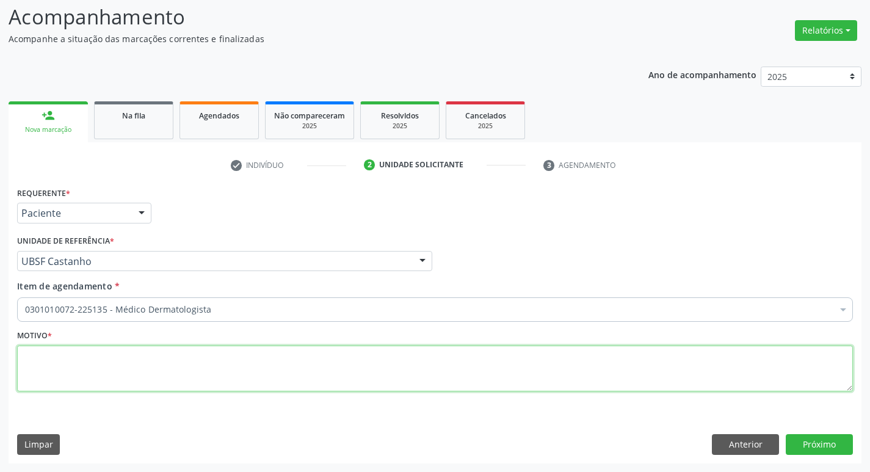
click at [143, 375] on textarea at bounding box center [435, 369] width 836 height 46
type textarea "LESÃO HIPERCRÔMICA EM ORELHA D"
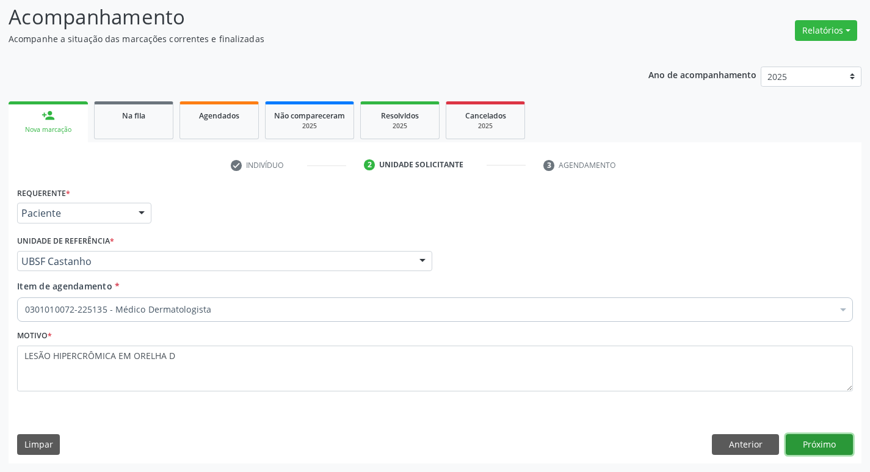
click at [795, 441] on button "Próximo" at bounding box center [819, 444] width 67 height 21
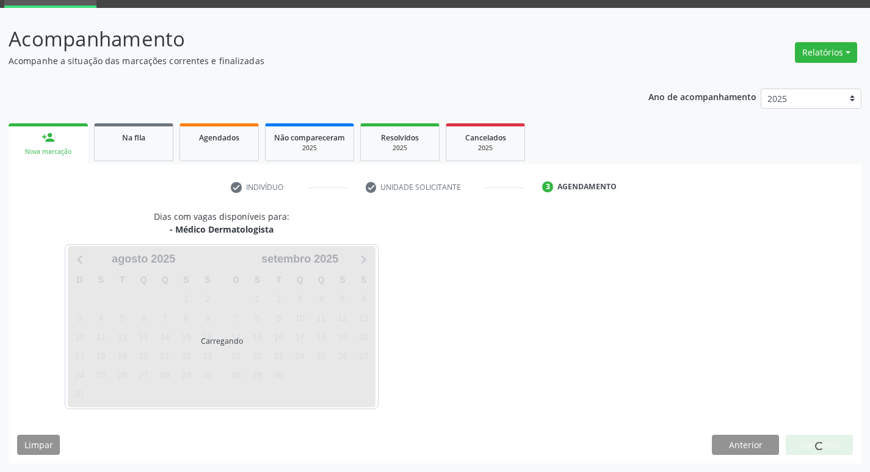
scroll to position [59, 0]
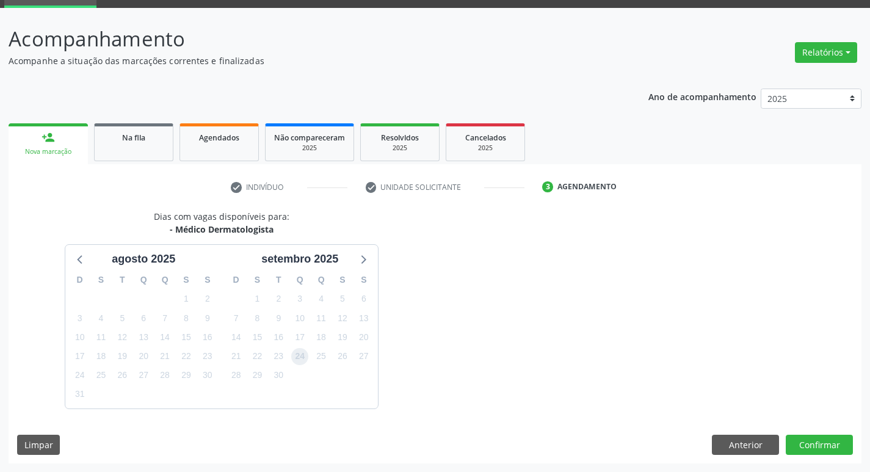
click at [305, 353] on span "24" at bounding box center [299, 356] width 17 height 17
click at [832, 441] on button "Confirmar" at bounding box center [819, 445] width 67 height 21
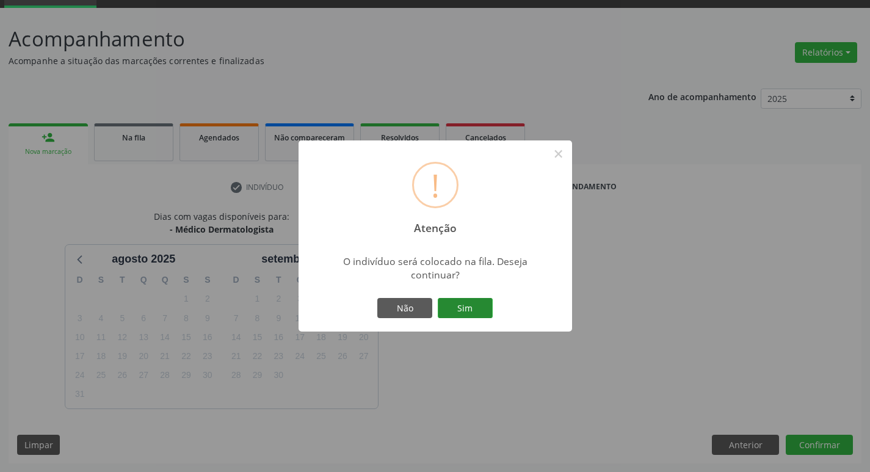
click at [448, 312] on button "Sim" at bounding box center [465, 308] width 55 height 21
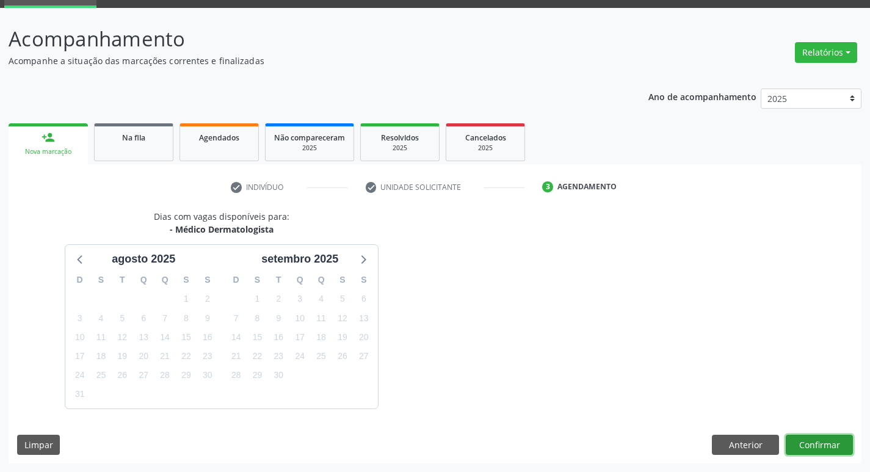
click at [797, 441] on button "Confirmar" at bounding box center [819, 445] width 67 height 21
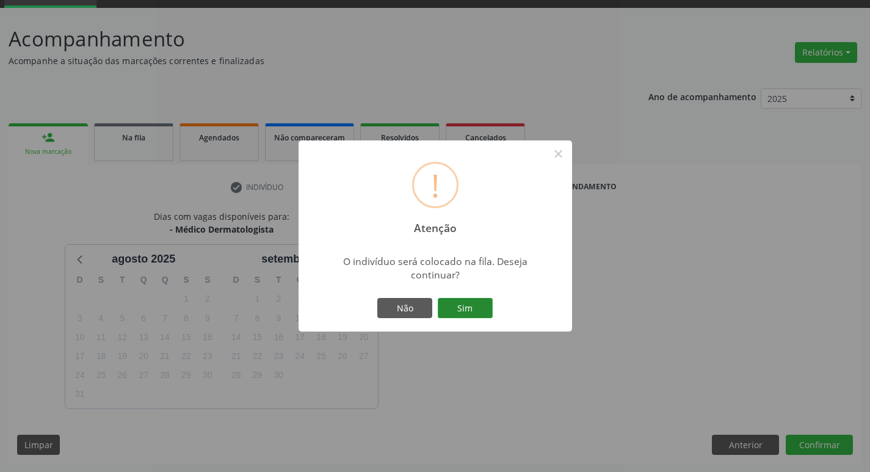
click at [459, 310] on button "Sim" at bounding box center [465, 308] width 55 height 21
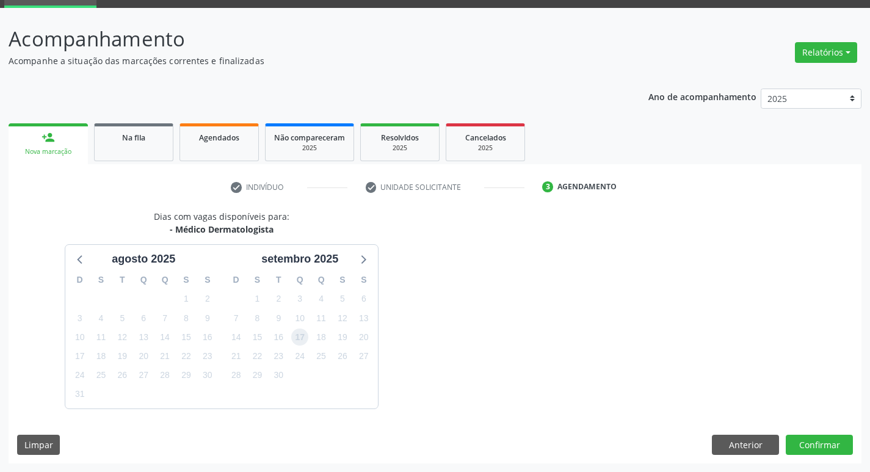
click at [304, 331] on span "17" at bounding box center [299, 336] width 17 height 17
click at [800, 441] on button "Confirmar" at bounding box center [819, 445] width 67 height 21
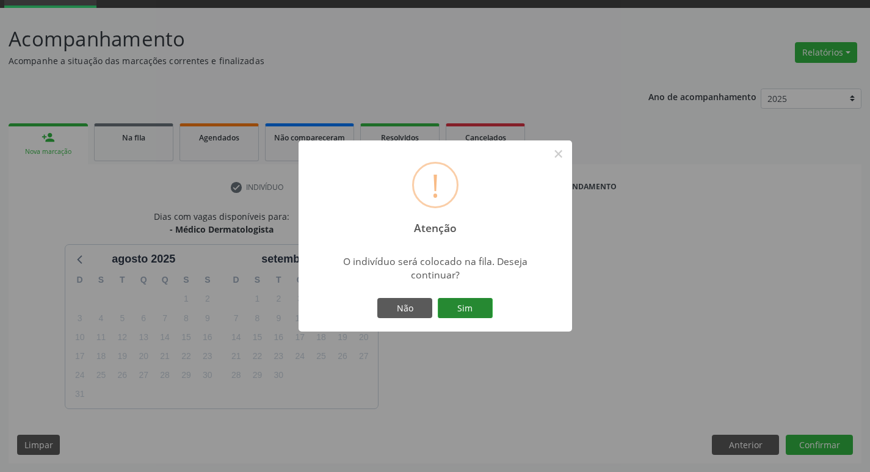
click at [451, 302] on button "Sim" at bounding box center [465, 308] width 55 height 21
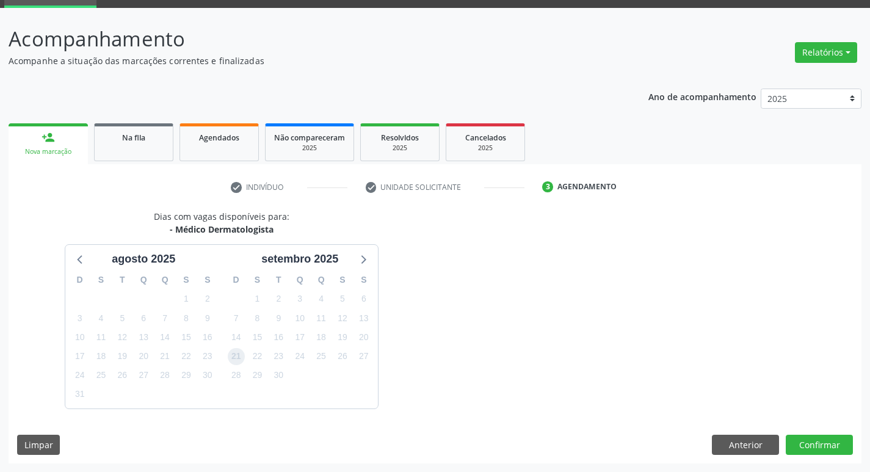
click at [230, 360] on span "21" at bounding box center [236, 356] width 17 height 17
click at [791, 441] on button "Confirmar" at bounding box center [819, 445] width 67 height 21
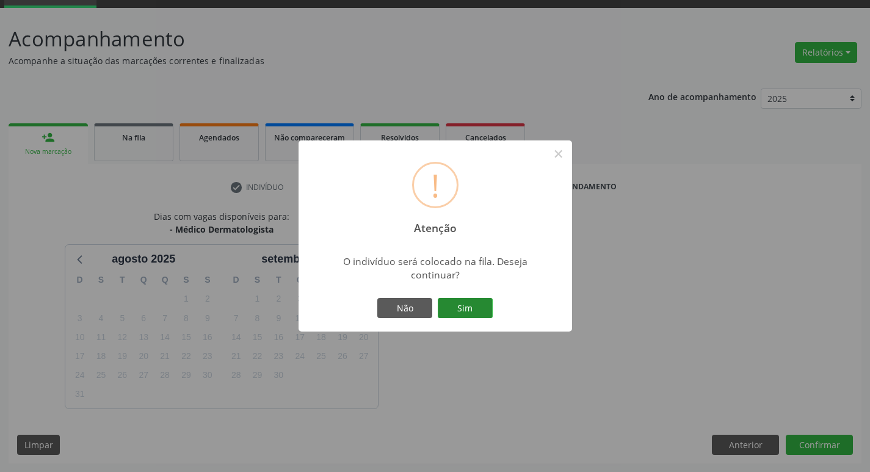
click at [477, 308] on button "Sim" at bounding box center [465, 308] width 55 height 21
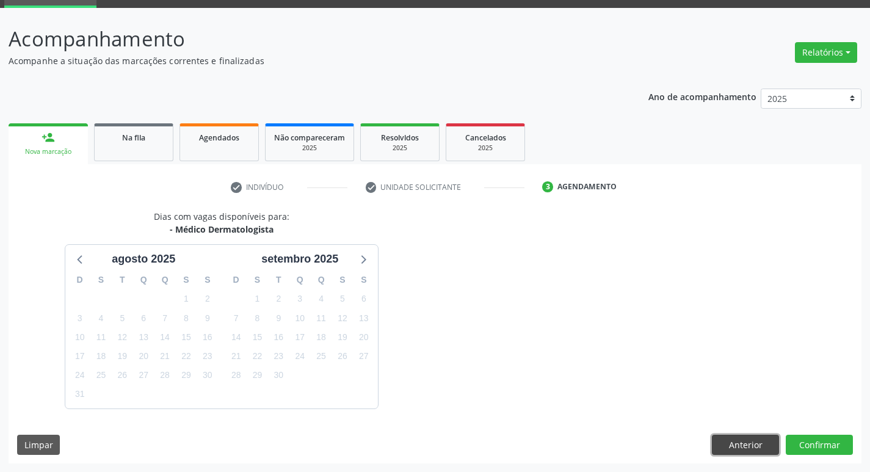
click at [744, 438] on button "Anterior" at bounding box center [745, 445] width 67 height 21
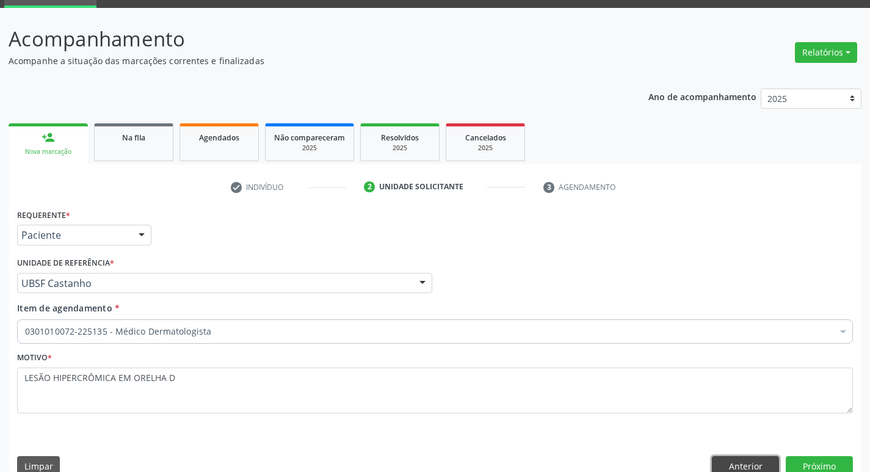
click at [744, 462] on button "Anterior" at bounding box center [745, 466] width 67 height 21
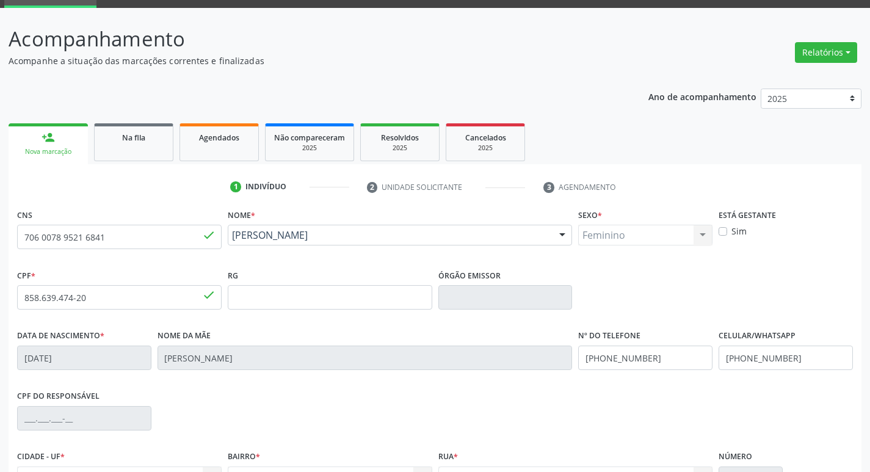
scroll to position [190, 0]
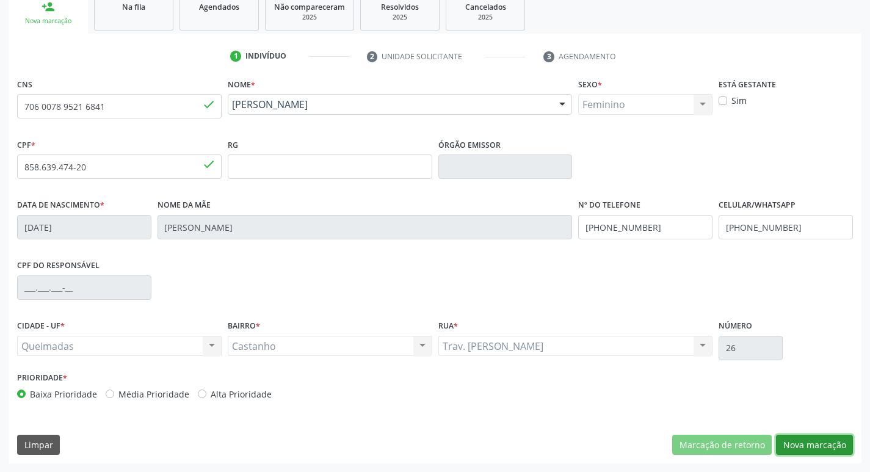
click at [797, 437] on button "Nova marcação" at bounding box center [814, 445] width 77 height 21
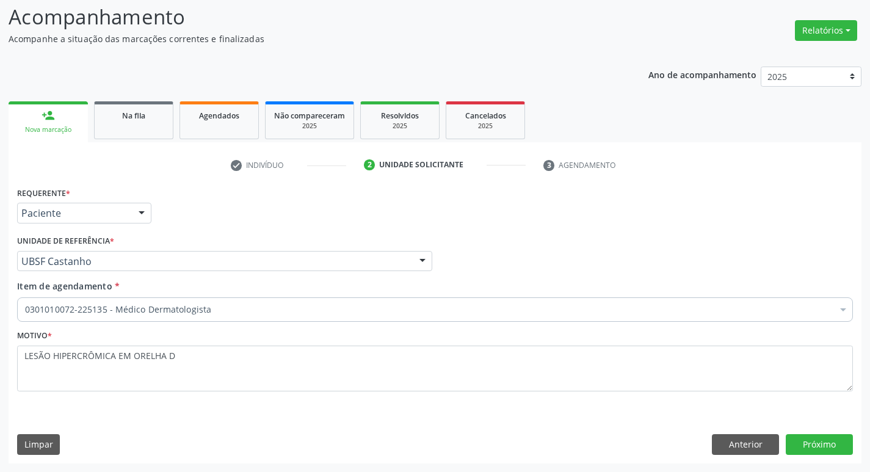
scroll to position [81, 0]
click at [797, 437] on button "Próximo" at bounding box center [819, 444] width 67 height 21
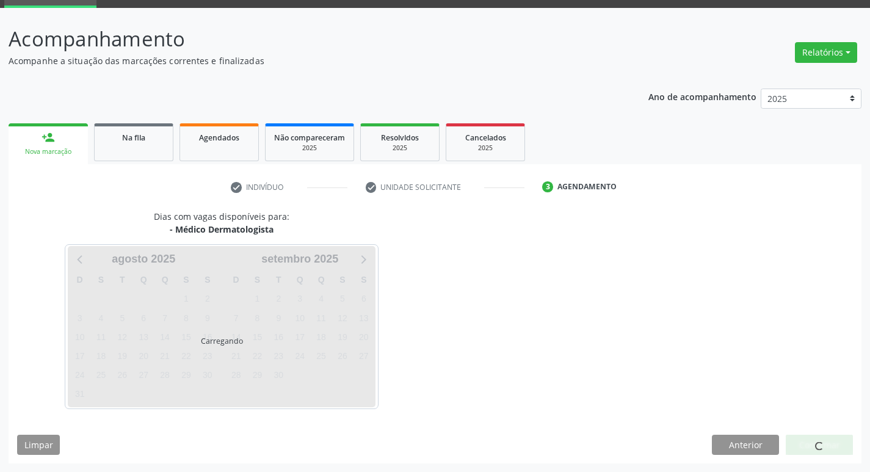
scroll to position [59, 0]
